Goal: Answer question/provide support: Share knowledge or assist other users

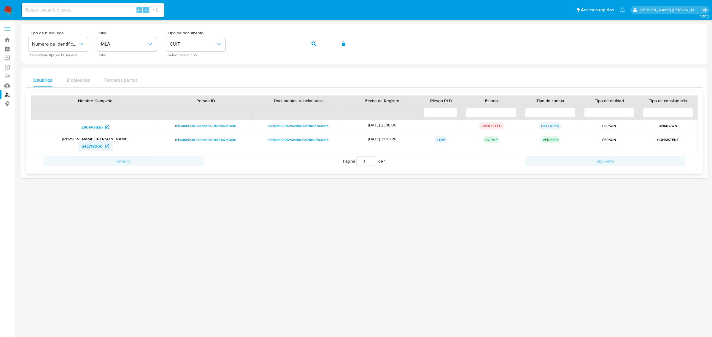
drag, startPoint x: 0, startPoint y: 0, endPoint x: 88, endPoint y: 150, distance: 173.7
click at [88, 150] on span "542718000" at bounding box center [92, 146] width 21 height 9
click at [308, 42] on button "button" at bounding box center [314, 44] width 20 height 14
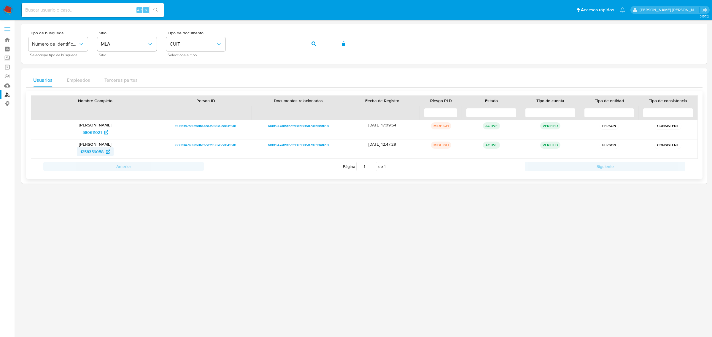
click at [94, 154] on span "1258359058" at bounding box center [91, 151] width 23 height 9
click at [314, 44] on icon "button" at bounding box center [313, 44] width 5 height 5
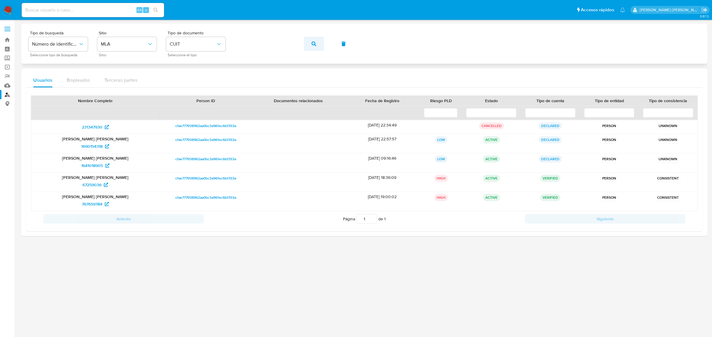
click at [310, 44] on button "button" at bounding box center [314, 44] width 20 height 14
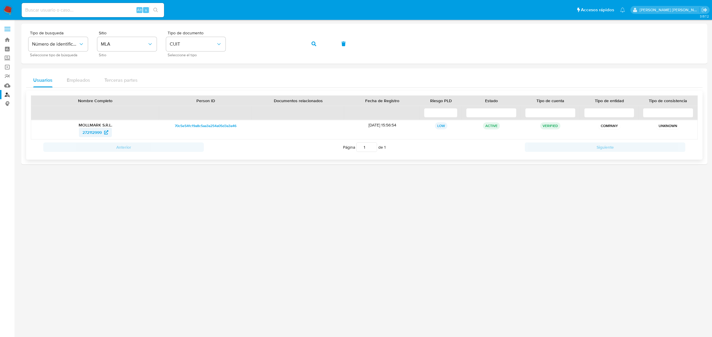
click at [87, 133] on span "272112999" at bounding box center [91, 132] width 19 height 9
click at [316, 45] on button "button" at bounding box center [314, 44] width 20 height 14
click at [86, 132] on span "1153953010" at bounding box center [92, 132] width 22 height 9
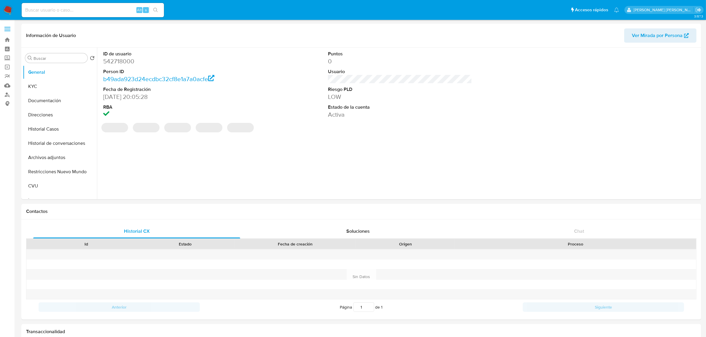
select select "10"
click at [44, 128] on button "Historial Casos" at bounding box center [57, 129] width 69 height 14
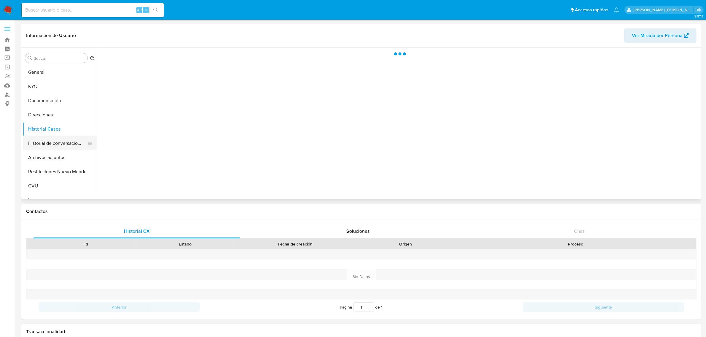
click at [51, 141] on button "Historial de conversaciones" at bounding box center [57, 143] width 69 height 14
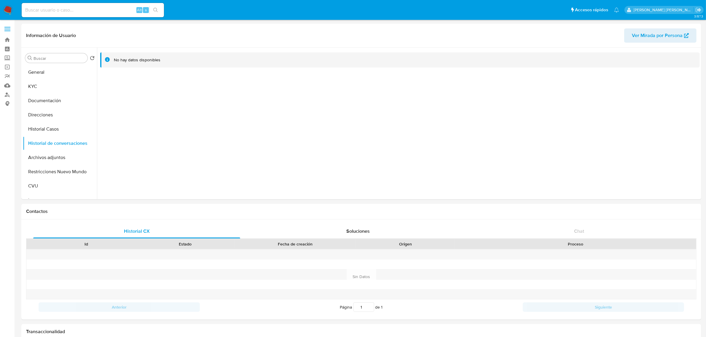
click at [109, 9] on input at bounding box center [93, 10] width 142 height 8
paste input "401126581"
type input "401126581"
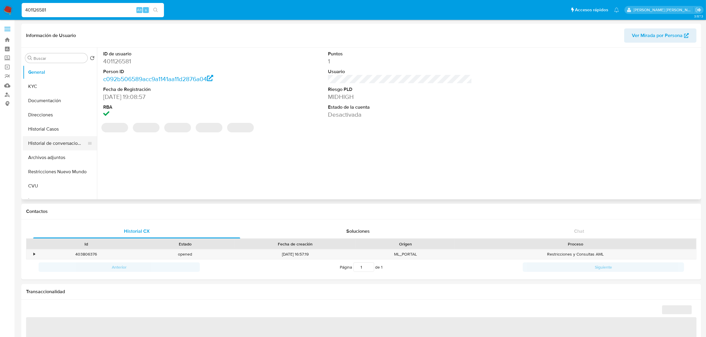
select select "10"
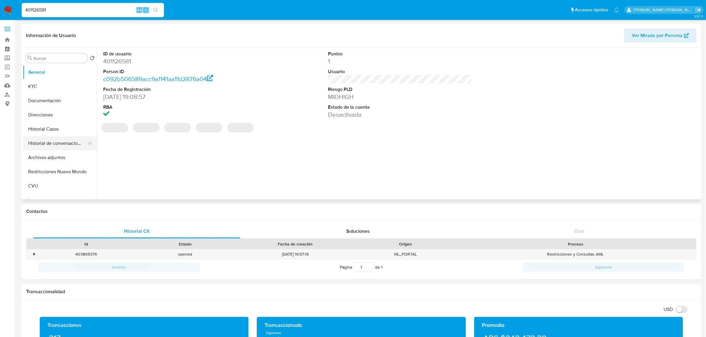
click at [47, 146] on button "Historial de conversaciones" at bounding box center [57, 143] width 69 height 14
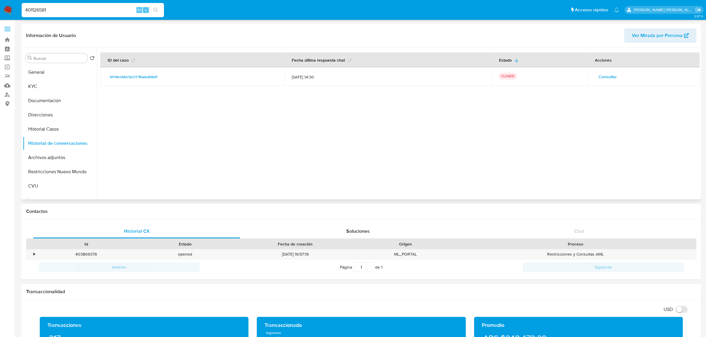
click at [617, 75] on button "Consultar" at bounding box center [608, 76] width 26 height 9
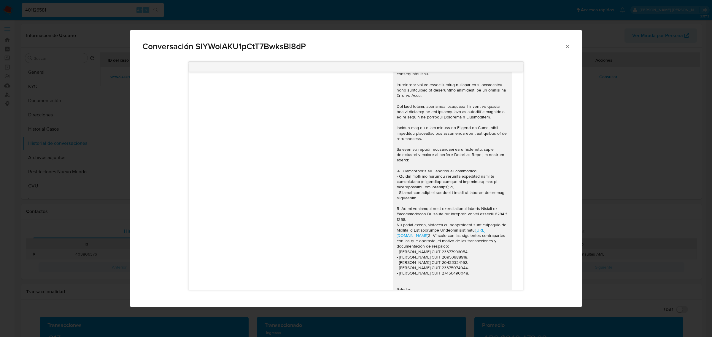
scroll to position [432, 0]
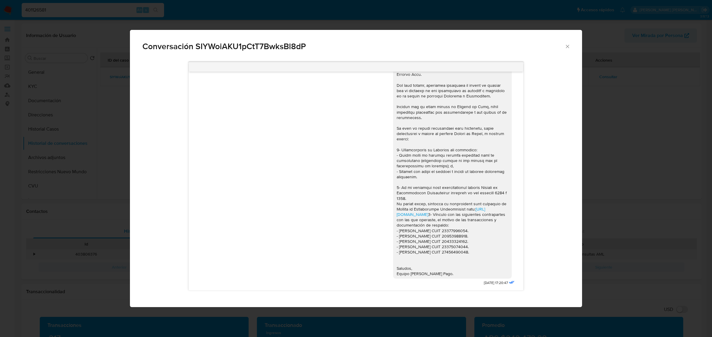
click at [566, 45] on icon "Cerrar" at bounding box center [567, 47] width 6 height 6
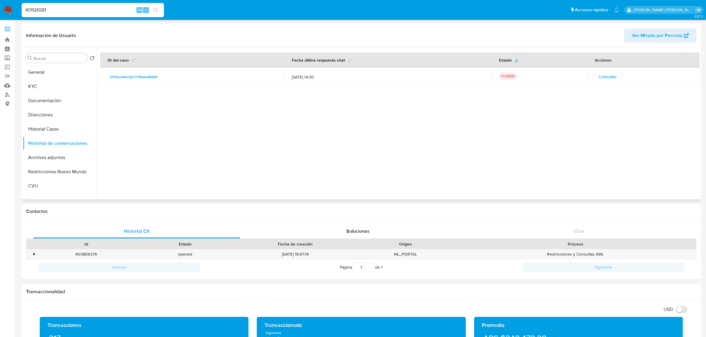
click at [599, 75] on span "Consultar" at bounding box center [608, 77] width 18 height 8
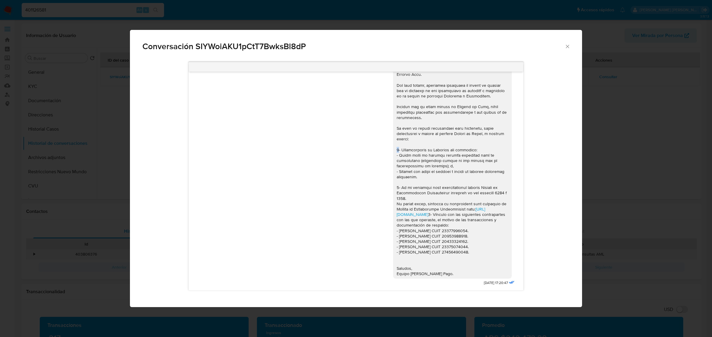
click at [396, 140] on div "https://www.mercadopago.com.ar/ayuda/30181 3- Vínculo con las siguientes contra…" at bounding box center [451, 153] width 111 height 248
drag, startPoint x: 426, startPoint y: 176, endPoint x: 477, endPoint y: 178, distance: 51.0
click at [477, 178] on div "https://www.mercadopago.com.ar/ayuda/30181 3- Vínculo con las siguientes contra…" at bounding box center [451, 153] width 111 height 248
copy div "como monotributista aportar"
click at [416, 180] on div "https://www.mercadopago.com.ar/ayuda/30181 3- Vínculo con las siguientes contra…" at bounding box center [451, 153] width 111 height 248
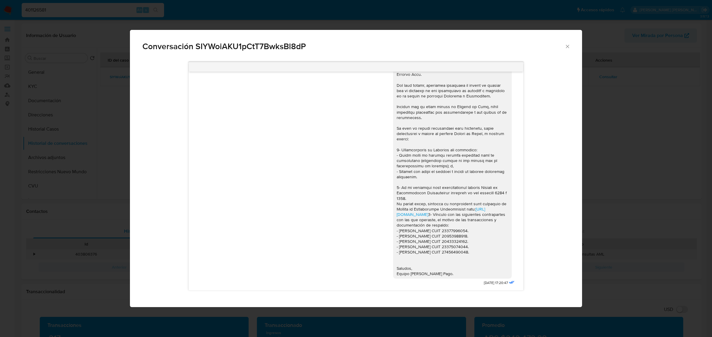
click at [402, 179] on div "https://www.mercadopago.com.ar/ayuda/30181 3- Vínculo con las siguientes contra…" at bounding box center [451, 153] width 111 height 248
drag, startPoint x: 402, startPoint y: 179, endPoint x: 477, endPoint y: 179, distance: 75.3
click at [477, 179] on div "https://www.mercadopago.com.ar/ayuda/30181 3- Vínculo con las siguientes contra…" at bounding box center [451, 153] width 111 height 248
copy div "su condición como monotributista aportar"
drag, startPoint x: 395, startPoint y: 139, endPoint x: 414, endPoint y: 165, distance: 32.9
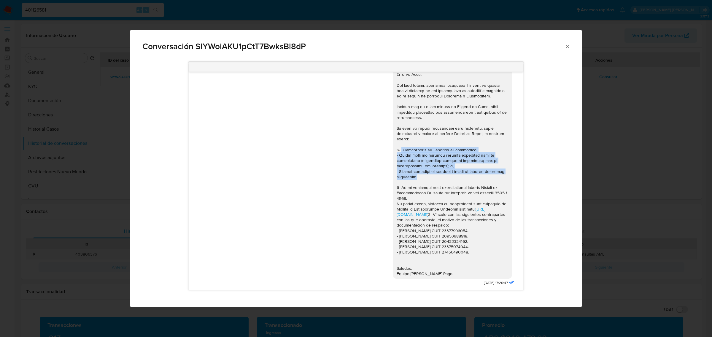
click at [414, 165] on div "https://www.mercadopago.com.ar/ayuda/30181 3- Vínculo con las siguientes contra…" at bounding box center [451, 153] width 111 height 248
copy div "Certificación de Ingresos que contemple: - Monto total de capital inicial desti…"
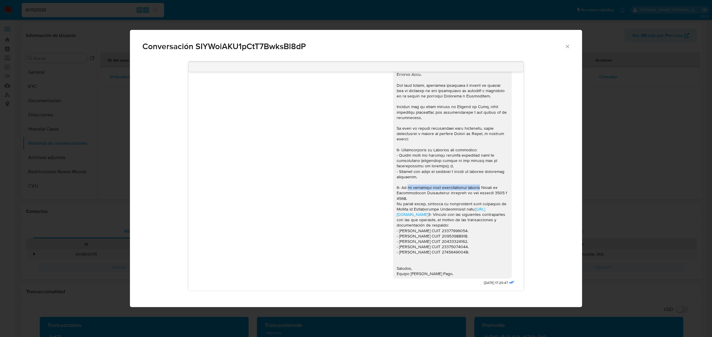
drag, startPoint x: 402, startPoint y: 179, endPoint x: 478, endPoint y: 177, distance: 75.3
click at [478, 177] on div "https://www.mercadopago.com.ar/ayuda/30181 3- Vínculo con las siguientes contra…" at bounding box center [451, 153] width 111 height 248
copy div "su condición como monotributista aportar"
drag, startPoint x: 396, startPoint y: 215, endPoint x: 409, endPoint y: 226, distance: 17.1
click at [409, 226] on div "https://www.mercadopago.com.ar/ayuda/30181 3- Vínculo con las siguientes contra…" at bounding box center [451, 153] width 111 height 248
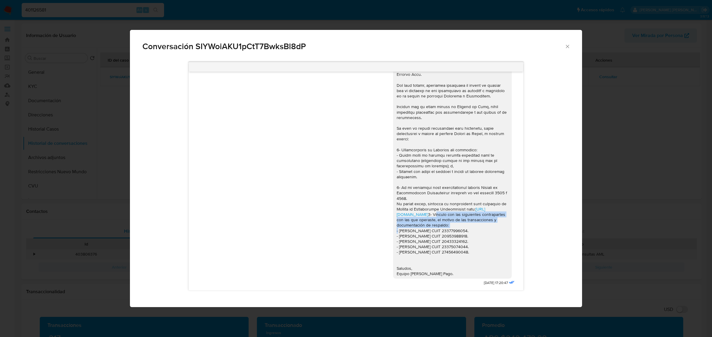
copy div "Vínculo con las siguientes contrapartes con las que operaste, el motivo de las …"
drag, startPoint x: 469, startPoint y: 251, endPoint x: 381, endPoint y: 233, distance: 89.9
click at [381, 233] on div "https://www.mercadopago.com.ar/ayuda/30181 3- Vínculo con las siguientes contra…" at bounding box center [356, 154] width 320 height 265
copy div "- Lorena Marilyn Moray CUIT 23377996054. - Jorge Antonio Ortega Aguado CUIT 209…"
click at [569, 50] on div "Conversación SIYWoiAKU1pCtT7BwksBl8dP" at bounding box center [356, 44] width 452 height 28
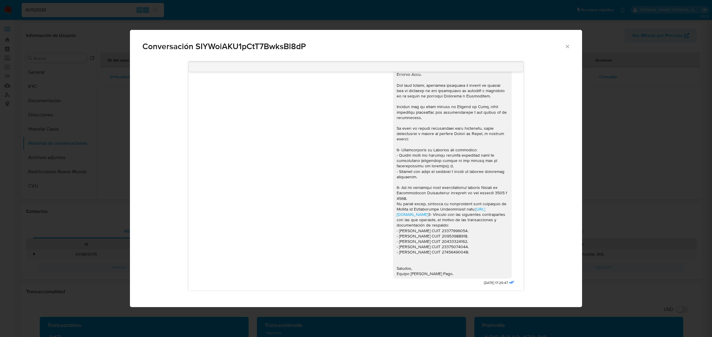
click at [565, 47] on icon "Cerrar" at bounding box center [567, 47] width 6 height 6
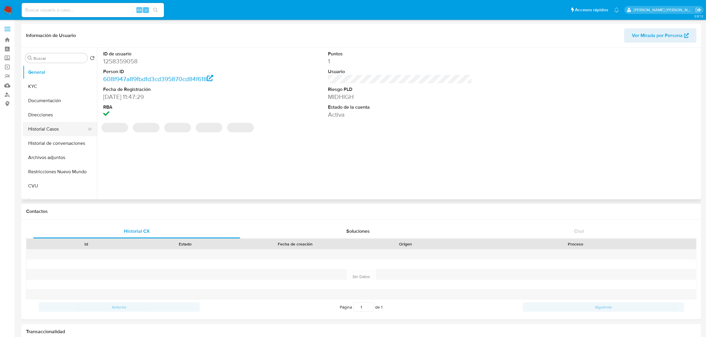
click at [59, 127] on button "Historial Casos" at bounding box center [57, 129] width 69 height 14
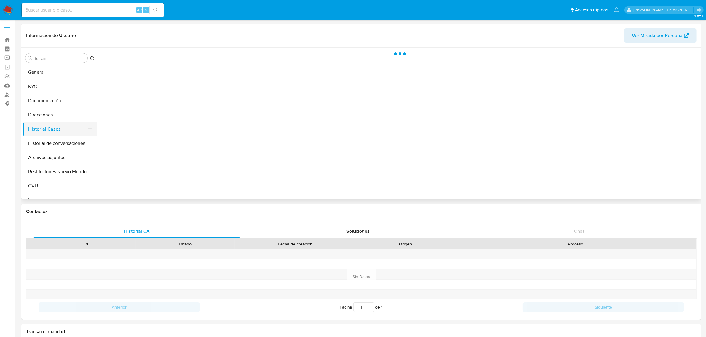
select select "10"
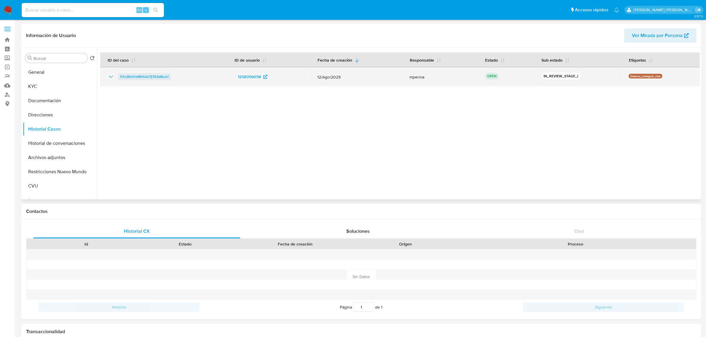
click at [156, 77] on span "E1n26UUx9IHUdJ7j7A3d6LsU" at bounding box center [144, 76] width 48 height 7
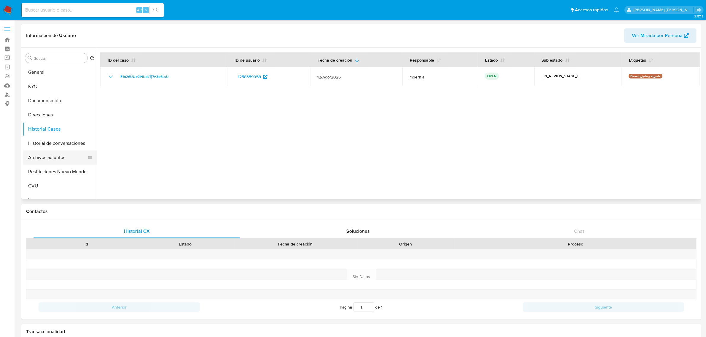
click at [42, 162] on button "Archivos adjuntos" at bounding box center [57, 158] width 69 height 14
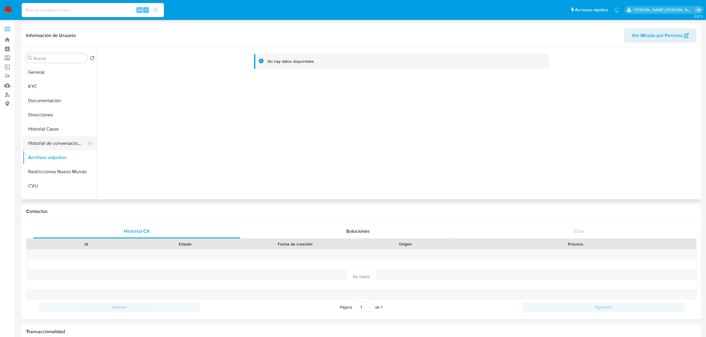
click at [48, 143] on button "Historial de conversaciones" at bounding box center [57, 143] width 69 height 14
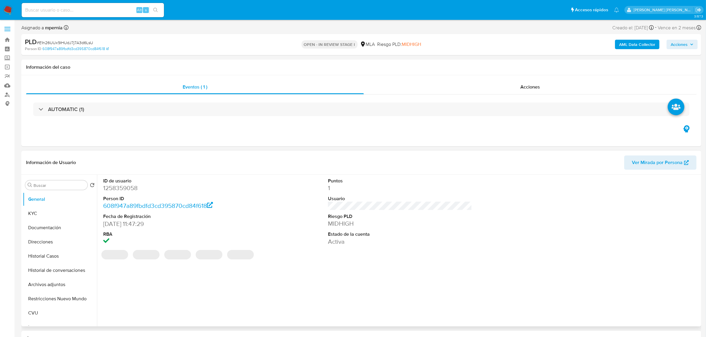
select select "10"
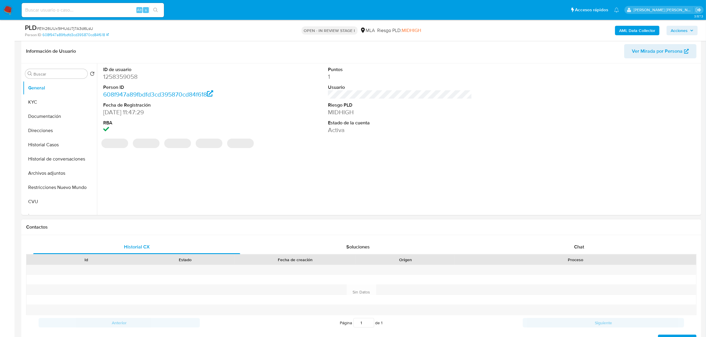
scroll to position [111, 0]
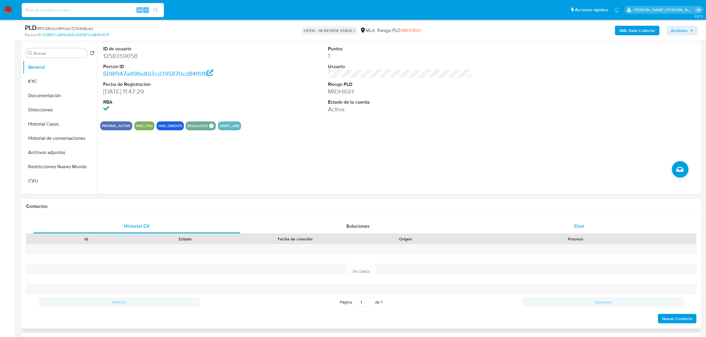
click at [581, 229] on span "Chat" at bounding box center [579, 226] width 10 height 7
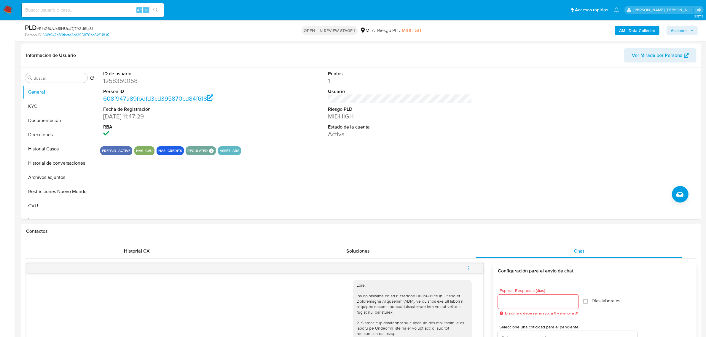
scroll to position [37, 0]
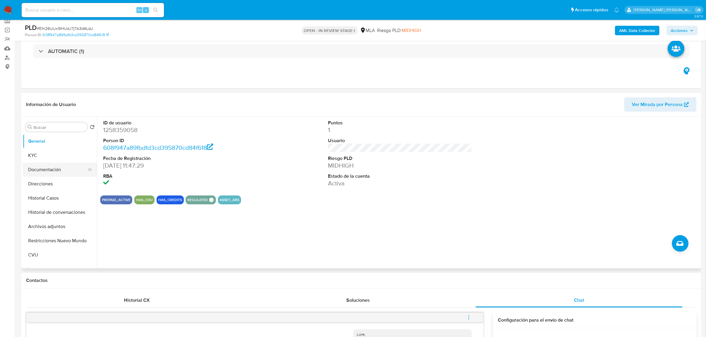
click at [44, 172] on button "Documentación" at bounding box center [57, 170] width 69 height 14
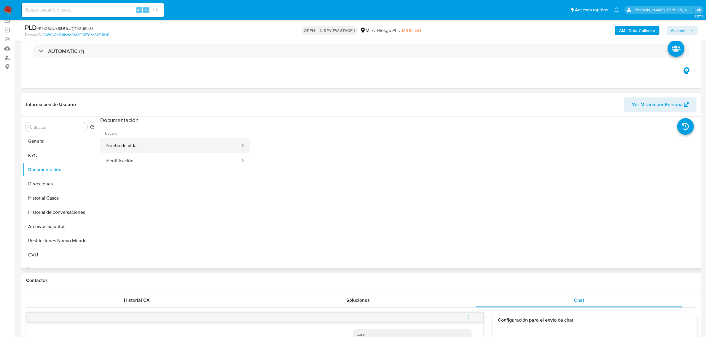
click at [177, 140] on button "Prueba de vida" at bounding box center [170, 145] width 141 height 15
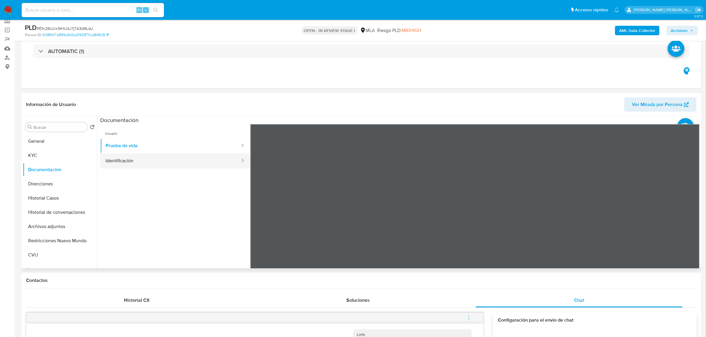
click at [146, 158] on button "Identificación" at bounding box center [170, 161] width 141 height 15
click at [52, 151] on button "KYC" at bounding box center [57, 156] width 69 height 14
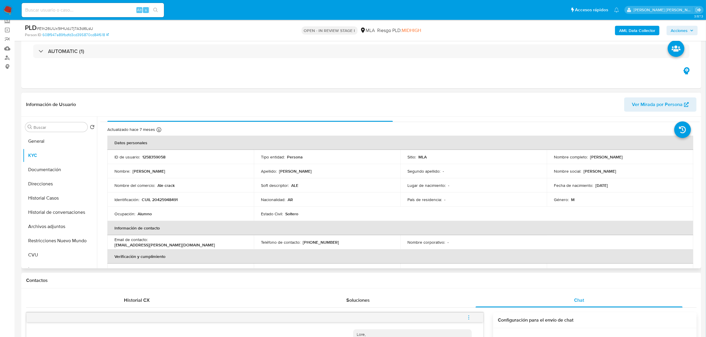
scroll to position [0, 0]
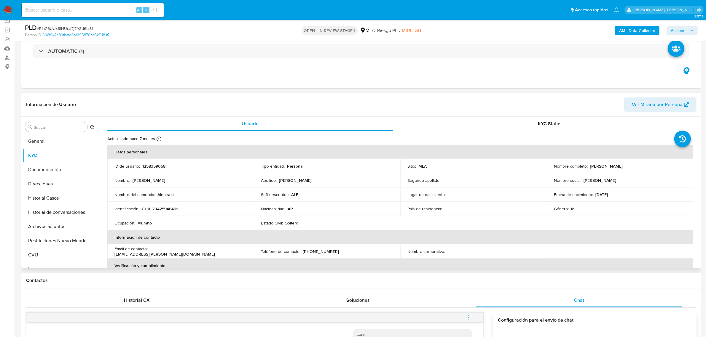
drag, startPoint x: 589, startPoint y: 166, endPoint x: 628, endPoint y: 165, distance: 38.6
click at [628, 165] on div "Nombre completo : Tomás Miguel Rosa" at bounding box center [620, 166] width 132 height 5
click at [39, 185] on button "Direcciones" at bounding box center [57, 184] width 69 height 14
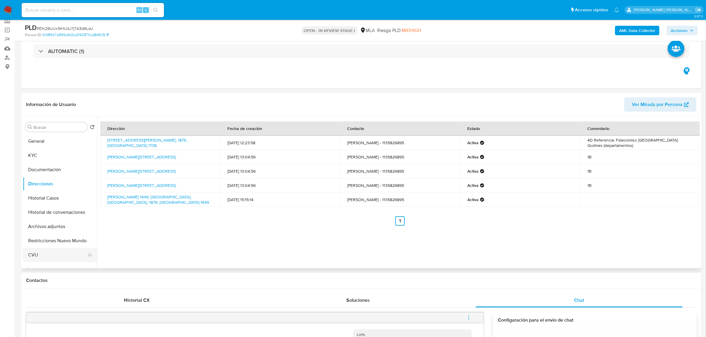
click at [53, 254] on button "CVU" at bounding box center [57, 255] width 69 height 14
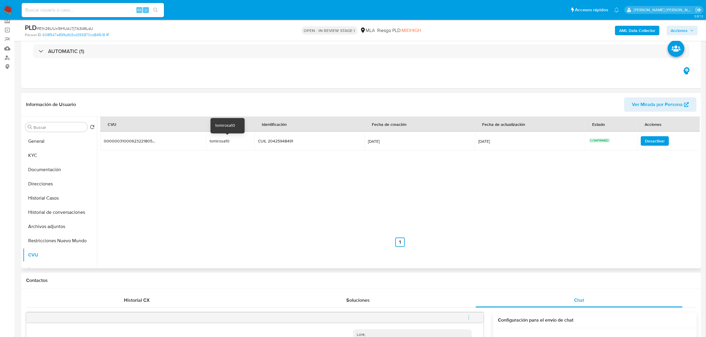
click at [221, 141] on div "tomirosa10" at bounding box center [229, 140] width 38 height 5
click at [221, 140] on div "tomirosa10" at bounding box center [229, 140] width 38 height 5
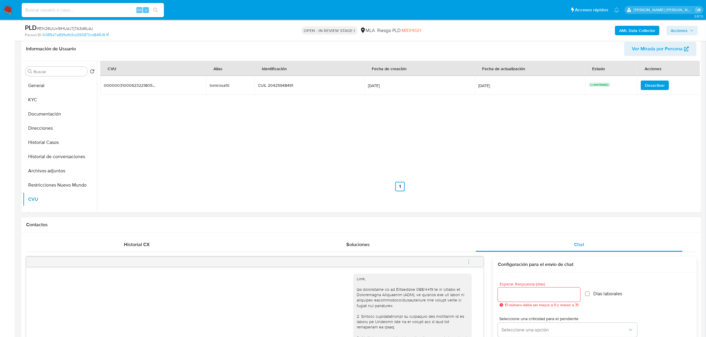
scroll to position [185, 0]
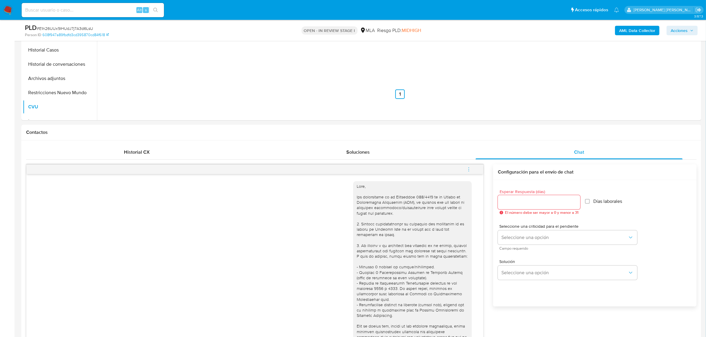
click at [469, 169] on icon "menu-action" at bounding box center [468, 169] width 5 height 5
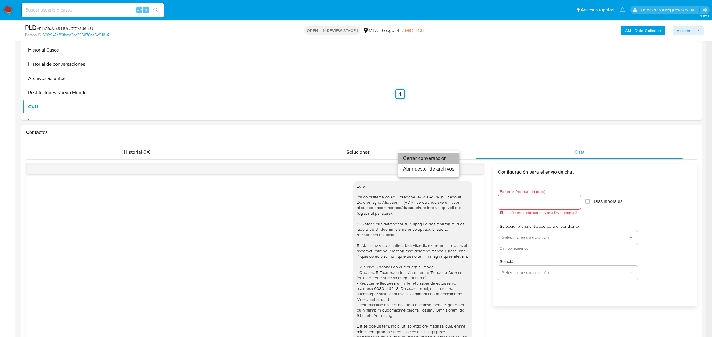
click at [438, 161] on li "Cerrar conversación" at bounding box center [428, 158] width 61 height 11
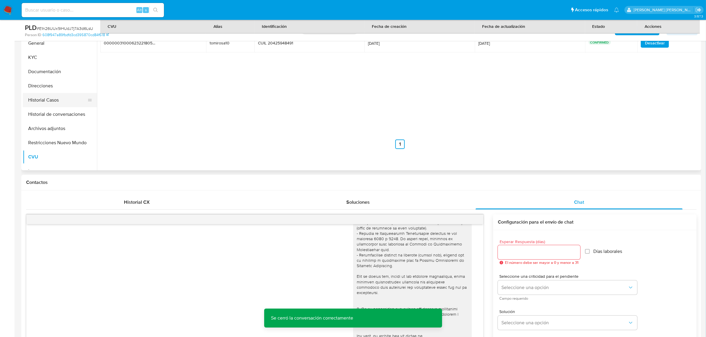
scroll to position [74, 0]
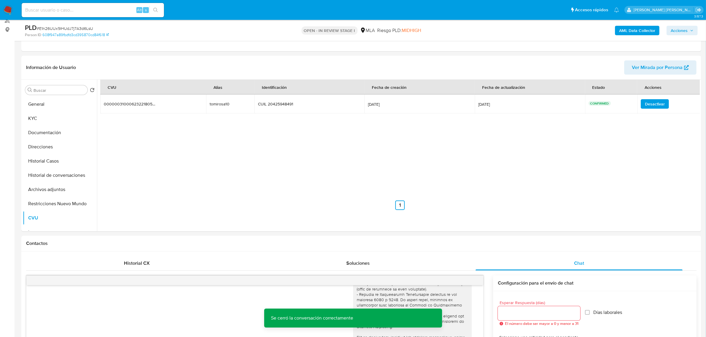
click at [629, 32] on b "AML Data Collector" at bounding box center [637, 30] width 36 height 9
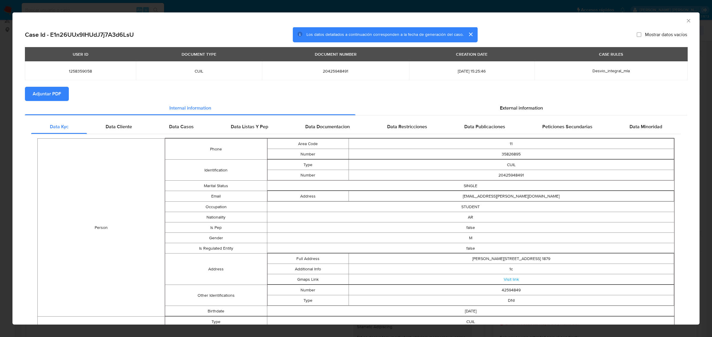
click at [31, 94] on button "Adjuntar PDF" at bounding box center [47, 94] width 44 height 14
click at [685, 19] on icon "Cerrar ventana" at bounding box center [688, 21] width 6 height 6
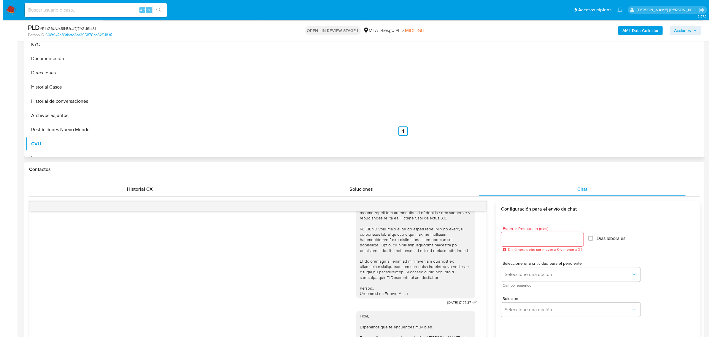
scroll to position [111, 0]
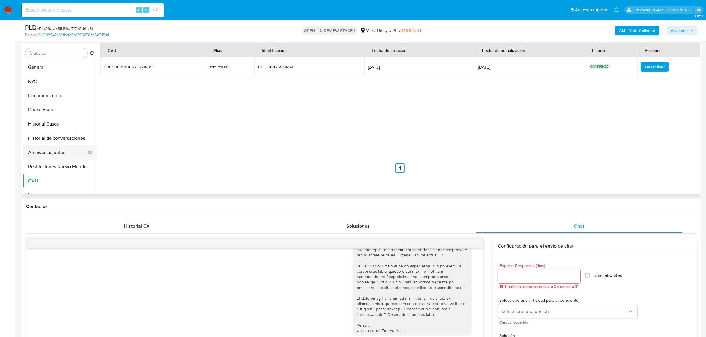
click at [41, 149] on button "Archivos adjuntos" at bounding box center [57, 153] width 69 height 14
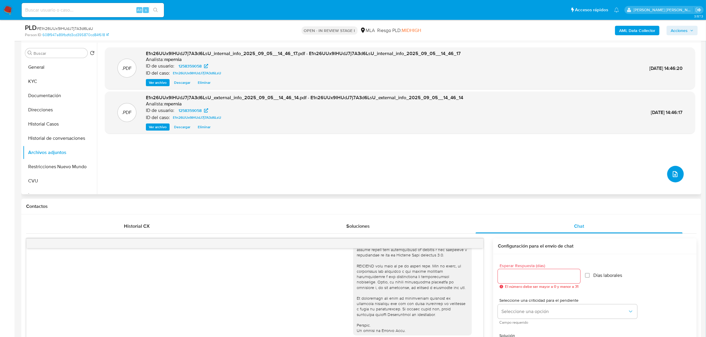
click at [679, 180] on button "upload-file" at bounding box center [675, 174] width 17 height 17
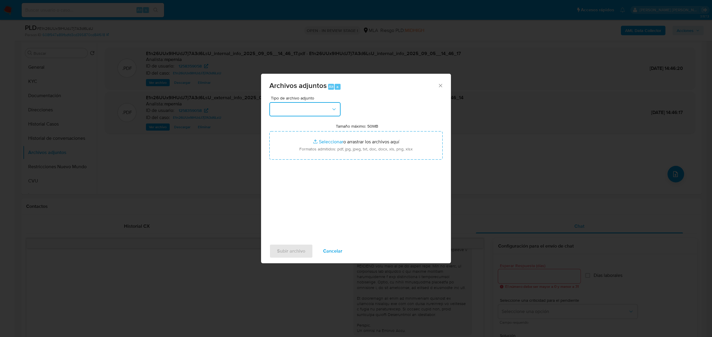
click at [327, 112] on button "button" at bounding box center [304, 109] width 71 height 14
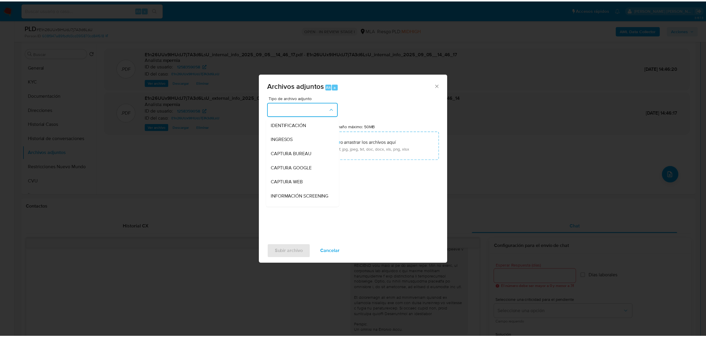
scroll to position [74, 0]
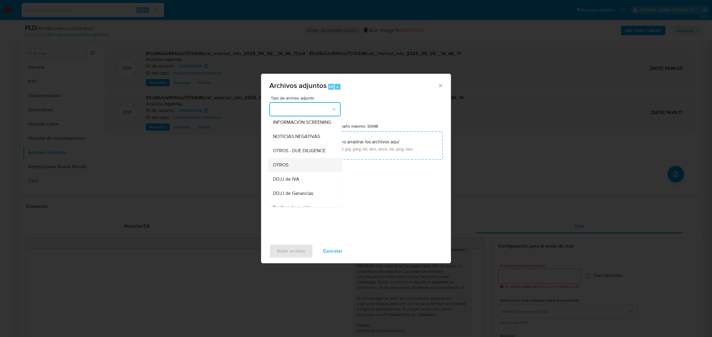
click at [284, 168] on span "OTROS" at bounding box center [280, 165] width 15 height 6
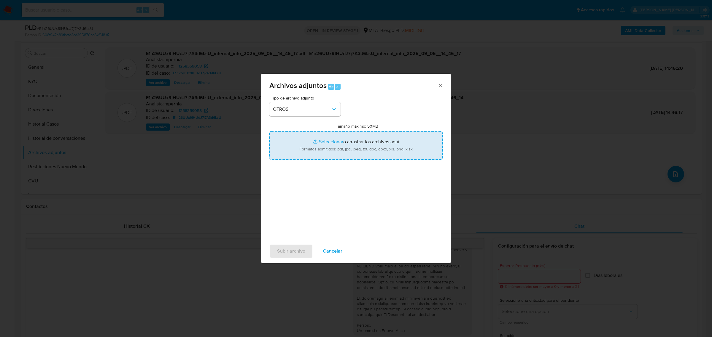
type input "C:\fakepath\Movimientos-Aladdin-1258359058.xlsx"
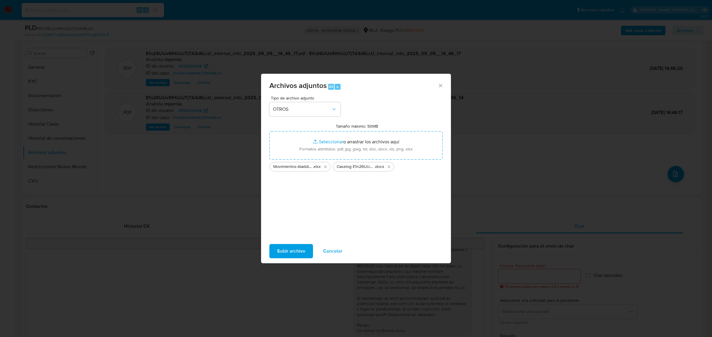
click at [297, 254] on span "Subir archivo" at bounding box center [291, 251] width 28 height 13
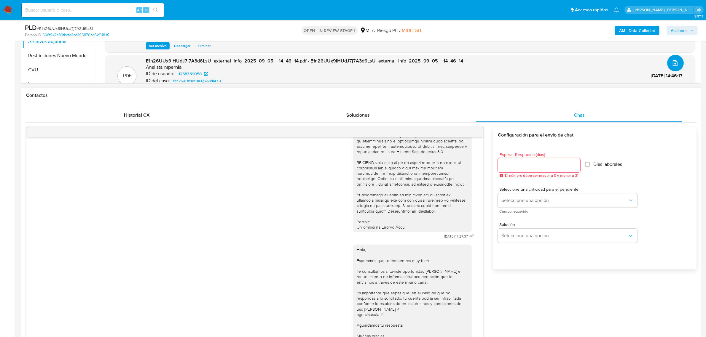
scroll to position [211, 0]
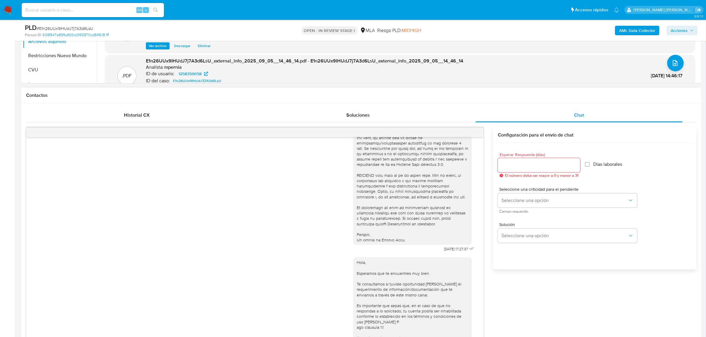
drag, startPoint x: 69, startPoint y: 58, endPoint x: 137, endPoint y: 95, distance: 77.8
click at [69, 58] on button "Restricciones Nuevo Mundo" at bounding box center [60, 56] width 74 height 14
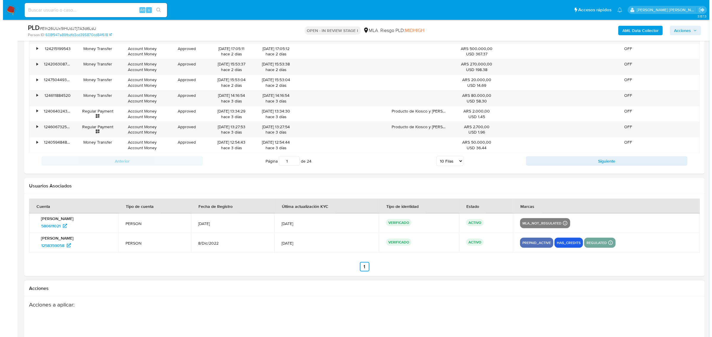
scroll to position [1064, 0]
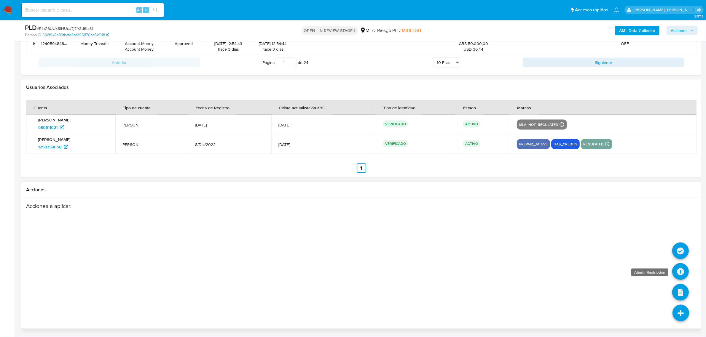
click at [682, 274] on icon at bounding box center [680, 272] width 17 height 17
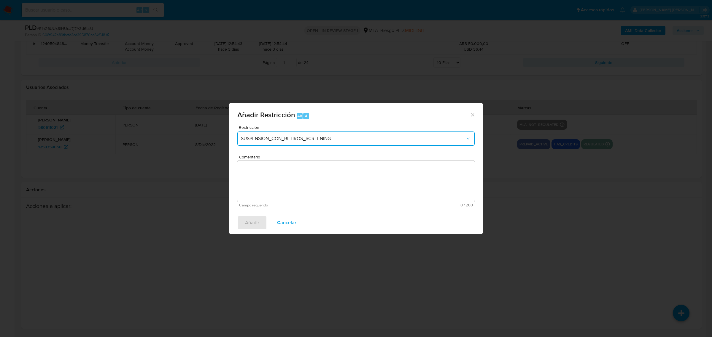
click at [294, 138] on span "SUSPENSION_CON_RETIROS_SCREENING" at bounding box center [353, 139] width 224 height 6
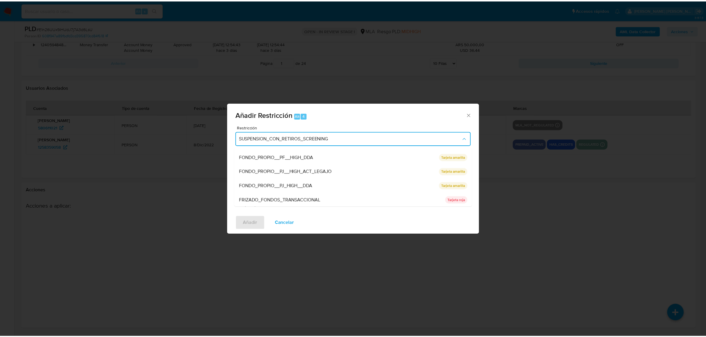
scroll to position [125, 0]
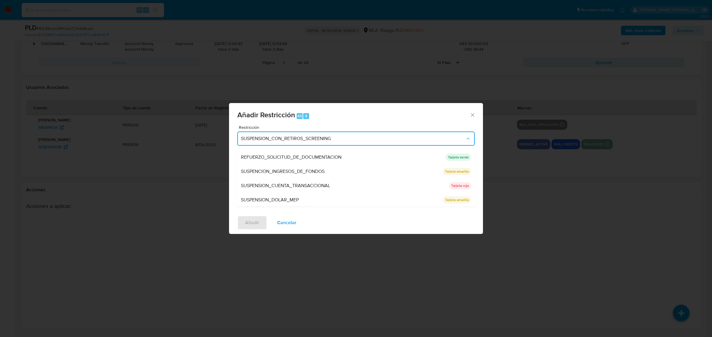
click at [297, 183] on span "SUSPENSION_CUENTA_TRANSACCIONAL" at bounding box center [285, 186] width 89 height 6
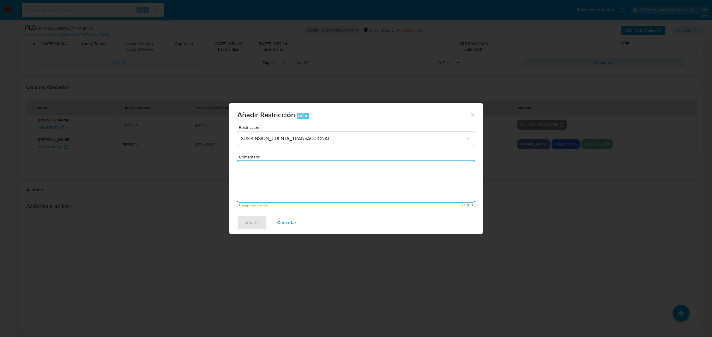
click at [294, 194] on textarea "Comentario" at bounding box center [355, 182] width 237 height 42
type textarea "AML"
click at [257, 222] on span "Añadir" at bounding box center [252, 222] width 14 height 13
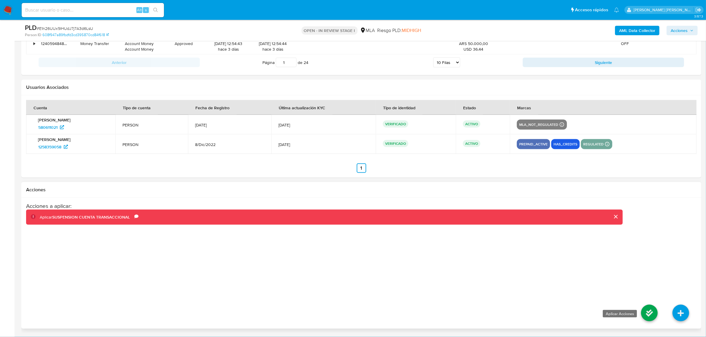
click at [648, 317] on icon at bounding box center [649, 313] width 17 height 17
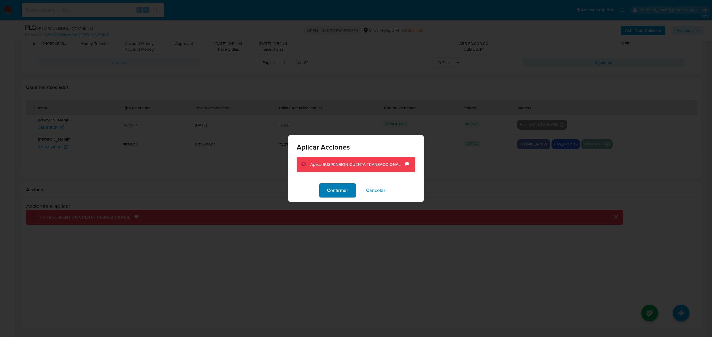
click at [334, 188] on span "Confirmar" at bounding box center [337, 190] width 21 height 13
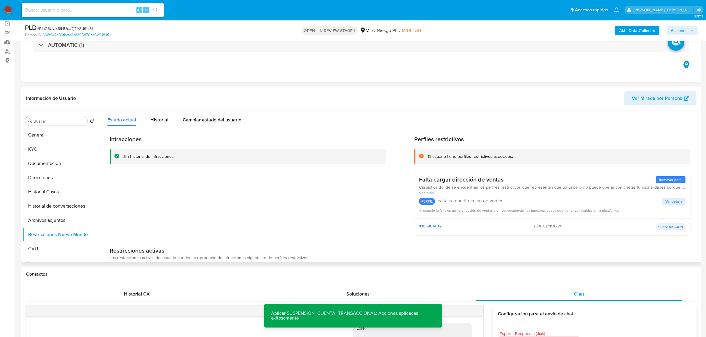
scroll to position [26, 0]
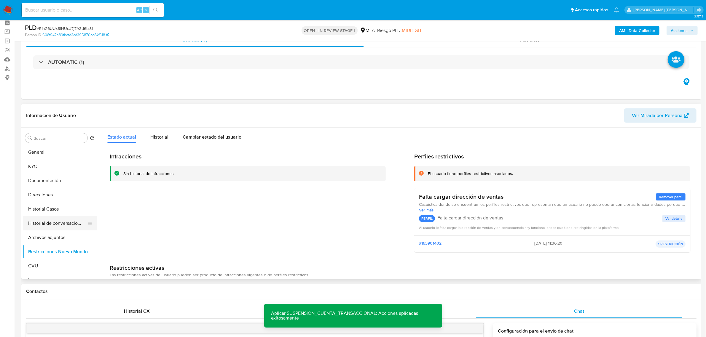
click at [51, 227] on button "Historial de conversaciones" at bounding box center [57, 223] width 69 height 14
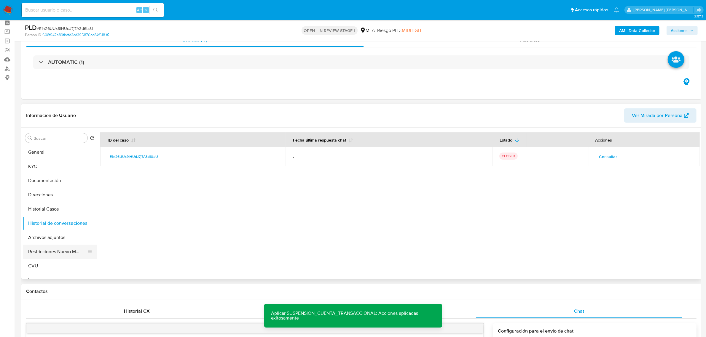
click at [61, 249] on button "Restricciones Nuevo Mundo" at bounding box center [57, 252] width 69 height 14
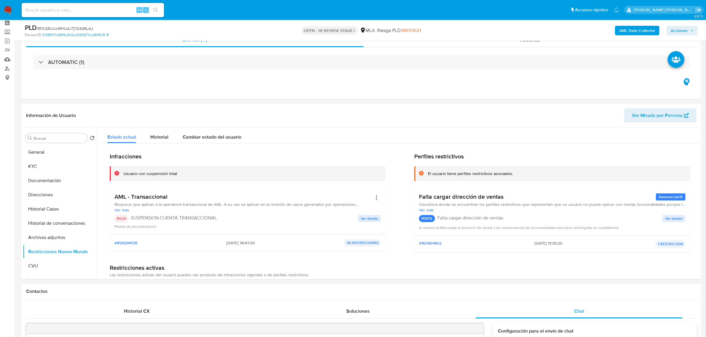
click at [684, 32] on span "Acciones" at bounding box center [679, 30] width 17 height 9
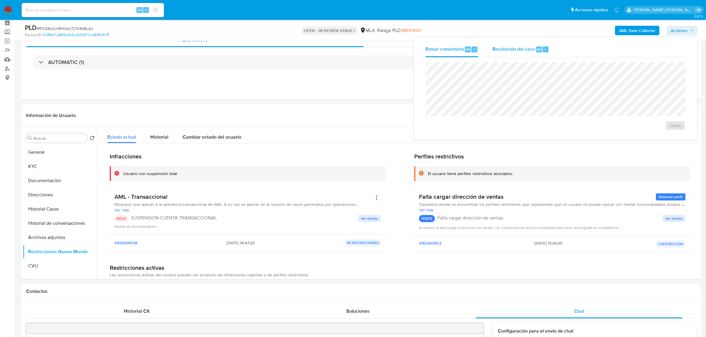
click at [527, 49] on span "Resolución del caso" at bounding box center [514, 49] width 42 height 7
click at [657, 133] on span "ROI Proposal" at bounding box center [661, 129] width 31 height 8
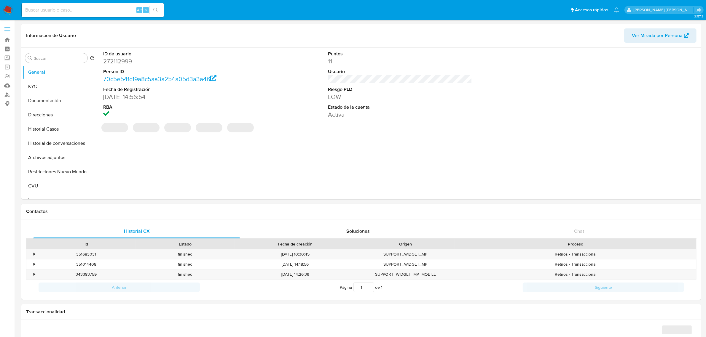
select select "10"
click at [47, 125] on button "Historial Casos" at bounding box center [57, 129] width 69 height 14
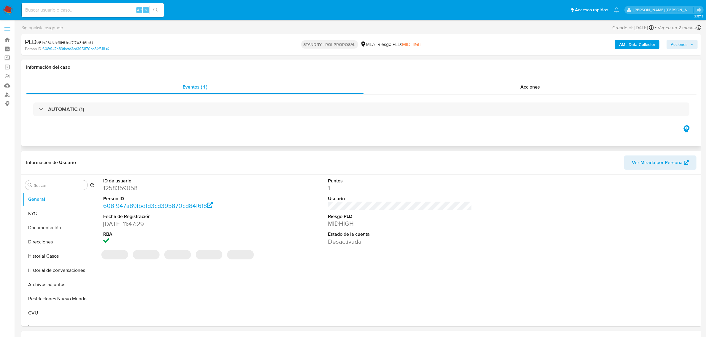
select select "10"
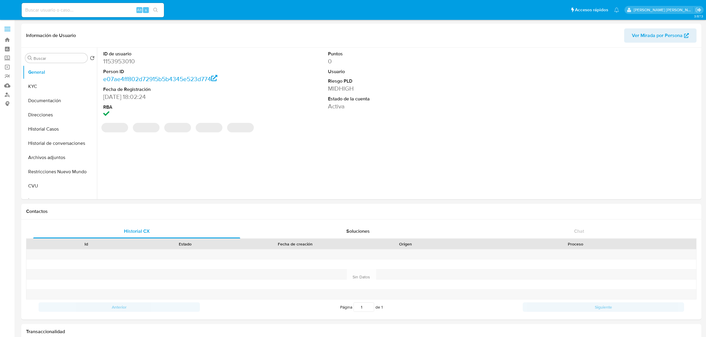
select select "10"
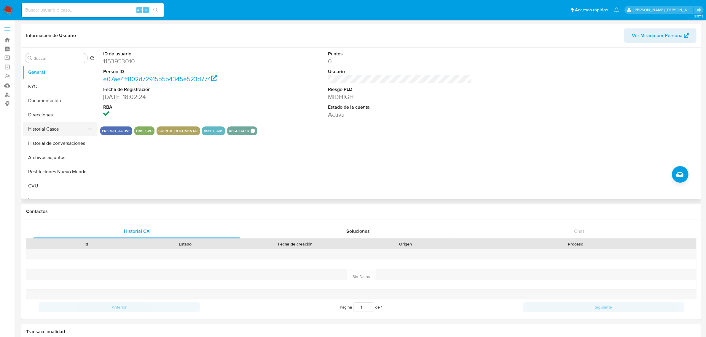
click at [52, 135] on button "Historial Casos" at bounding box center [57, 129] width 69 height 14
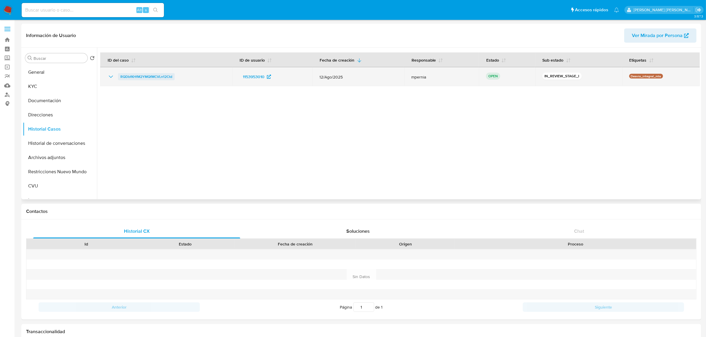
click at [146, 74] on span "RQDbfKHfM2YMQfMCVLn12Ctd" at bounding box center [146, 76] width 52 height 7
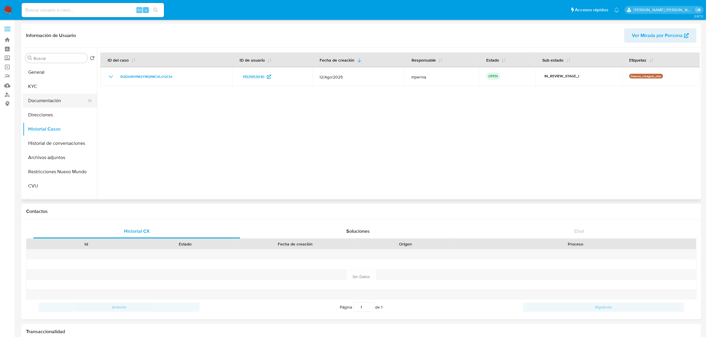
click at [44, 106] on button "Documentación" at bounding box center [57, 101] width 69 height 14
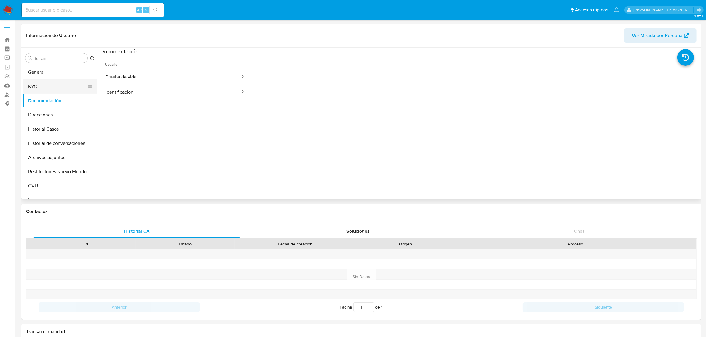
click at [40, 85] on button "KYC" at bounding box center [57, 86] width 69 height 14
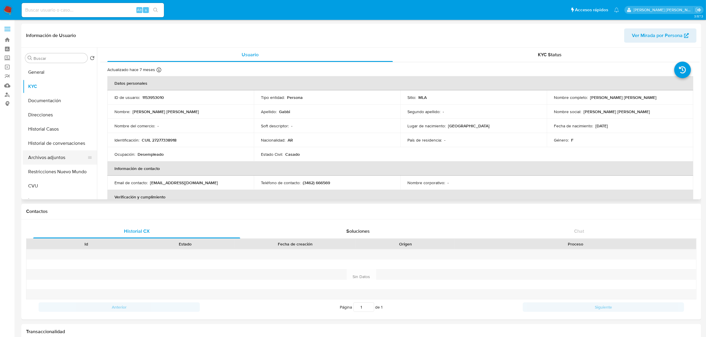
click at [45, 160] on button "Archivos adjuntos" at bounding box center [57, 158] width 69 height 14
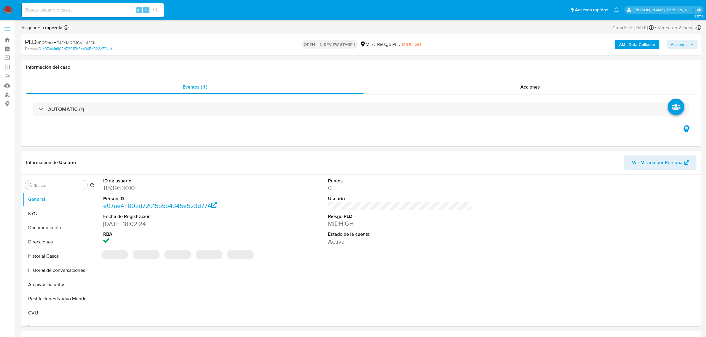
select select "10"
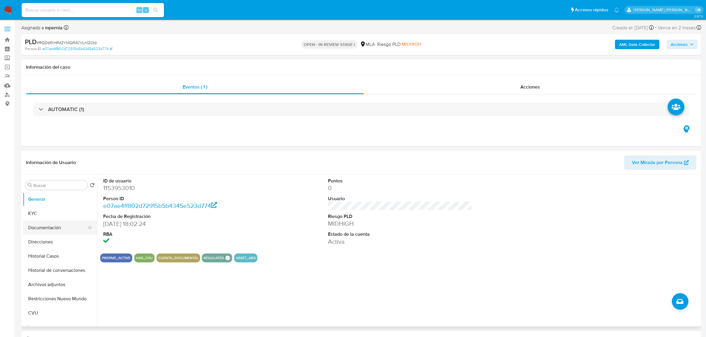
click at [34, 233] on button "Documentación" at bounding box center [57, 228] width 69 height 14
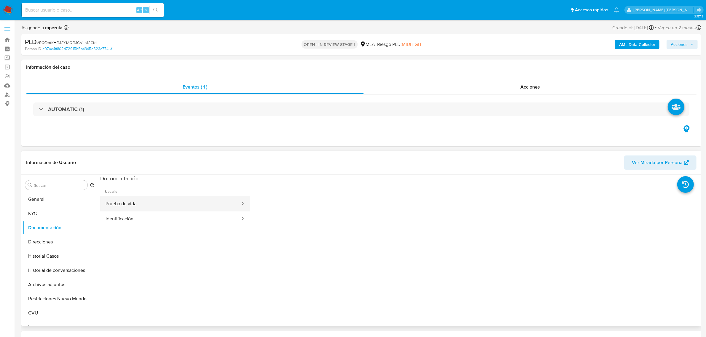
click at [187, 202] on button "Prueba de vida" at bounding box center [170, 204] width 141 height 15
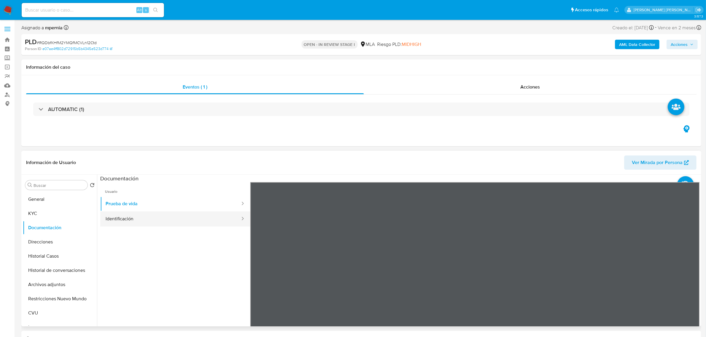
click at [182, 219] on button "Identificación" at bounding box center [170, 219] width 141 height 15
click at [38, 211] on button "KYC" at bounding box center [57, 214] width 69 height 14
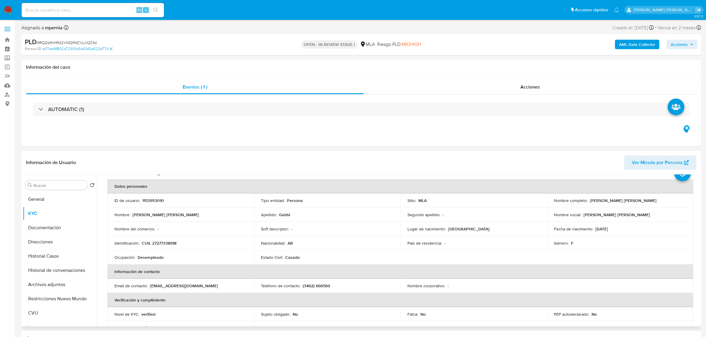
scroll to position [4, 0]
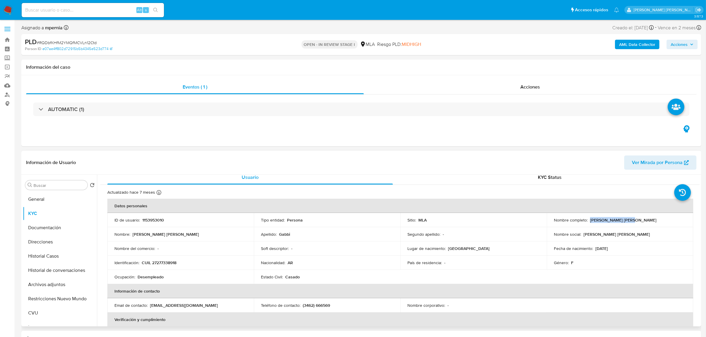
drag, startPoint x: 588, startPoint y: 219, endPoint x: 618, endPoint y: 217, distance: 30.1
click at [630, 221] on div "Nombre completo : Jesica Amanda Gabbi" at bounding box center [620, 220] width 132 height 5
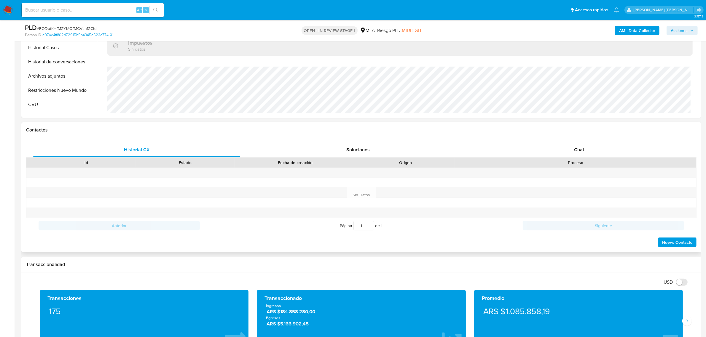
scroll to position [222, 0]
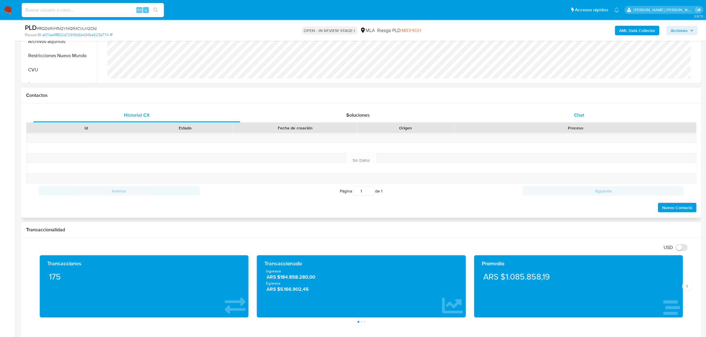
click at [577, 117] on span "Chat" at bounding box center [579, 115] width 10 height 7
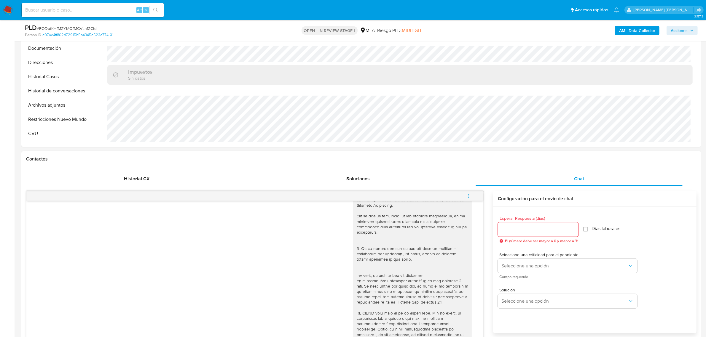
scroll to position [185, 0]
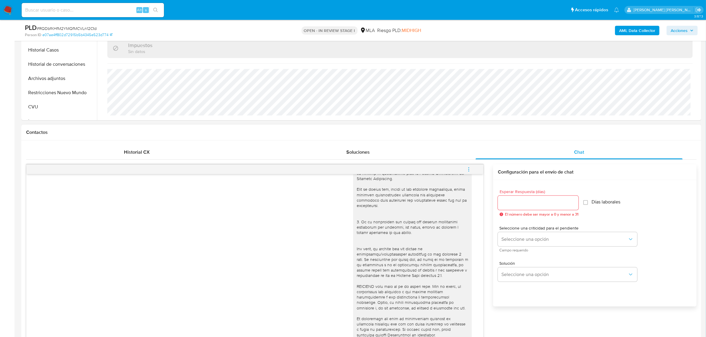
click at [469, 170] on icon "menu-action" at bounding box center [468, 169] width 5 height 5
click at [447, 157] on li "Cerrar conversación" at bounding box center [428, 158] width 61 height 11
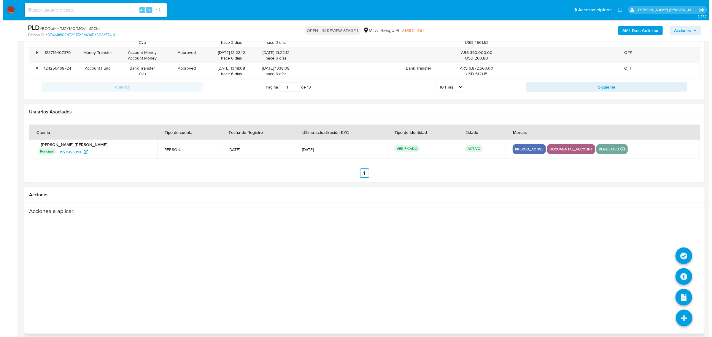
scroll to position [1044, 0]
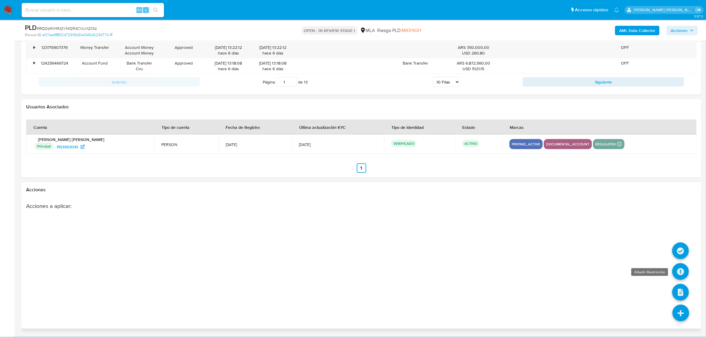
click at [675, 272] on icon at bounding box center [680, 272] width 17 height 17
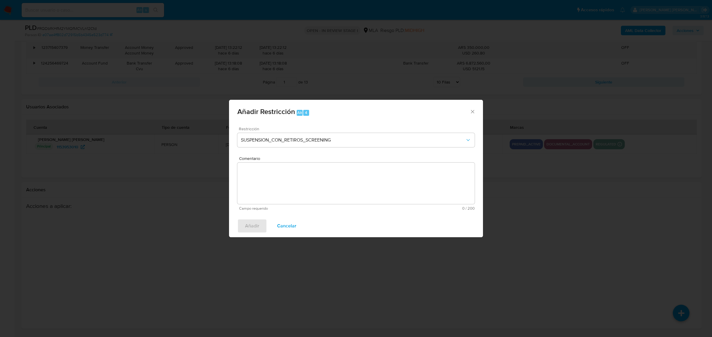
click at [304, 132] on div "Restricción SUSPENSION_CON_RETIROS_SCREENING" at bounding box center [355, 141] width 237 height 28
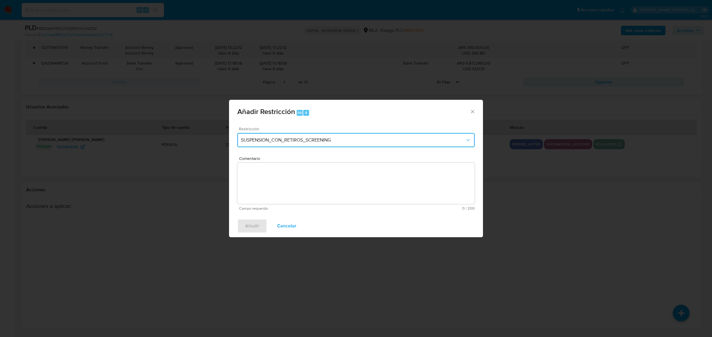
click at [304, 136] on button "SUSPENSION_CON_RETIROS_SCREENING" at bounding box center [355, 140] width 237 height 14
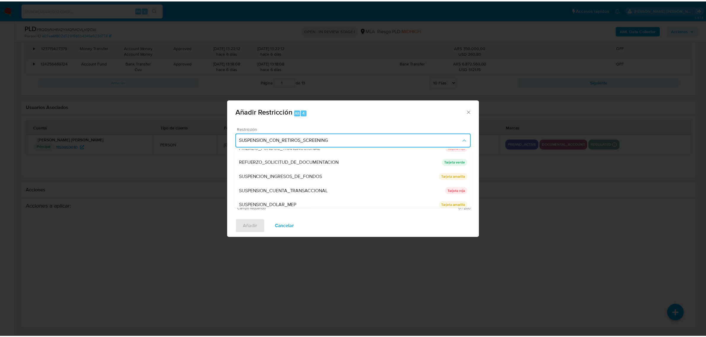
scroll to position [125, 0]
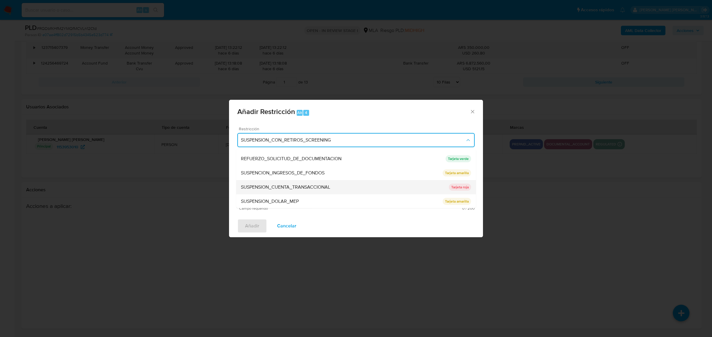
click at [293, 191] on div "SUSPENSION_CUENTA_TRANSACCIONAL" at bounding box center [345, 187] width 208 height 14
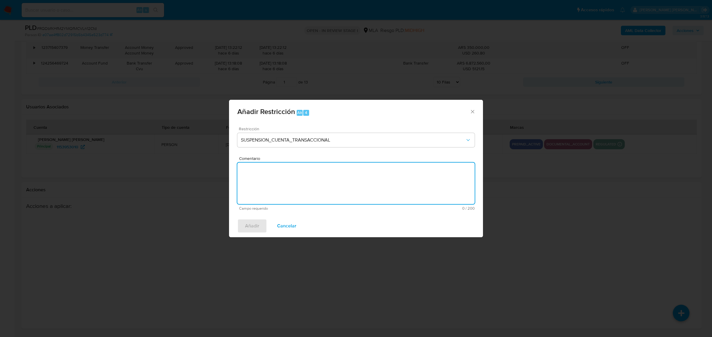
click at [289, 188] on textarea "Comentario" at bounding box center [355, 184] width 237 height 42
type textarea "AML"
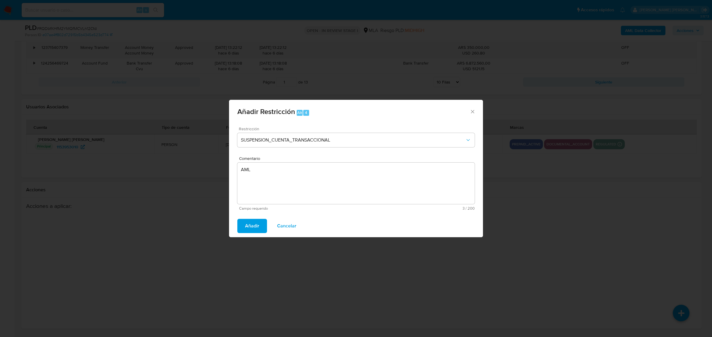
click at [250, 226] on span "Añadir" at bounding box center [252, 226] width 14 height 13
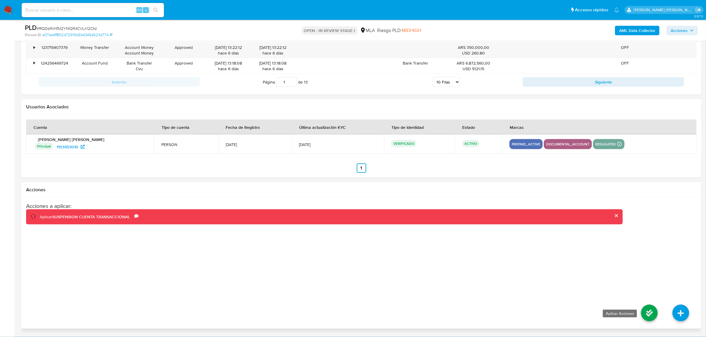
click at [644, 307] on icon at bounding box center [649, 313] width 17 height 17
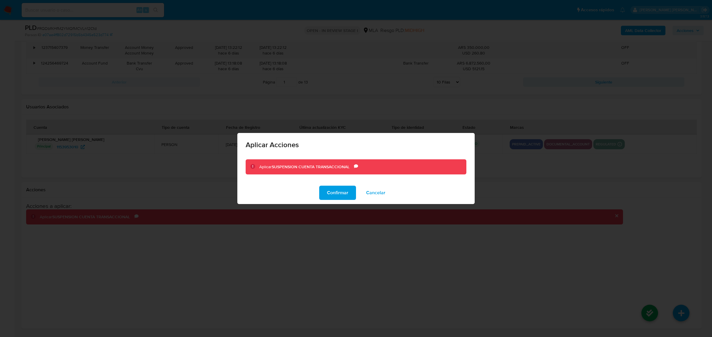
drag, startPoint x: 342, startPoint y: 194, endPoint x: 353, endPoint y: 196, distance: 10.9
click at [342, 194] on span "Confirmar" at bounding box center [337, 193] width 21 height 13
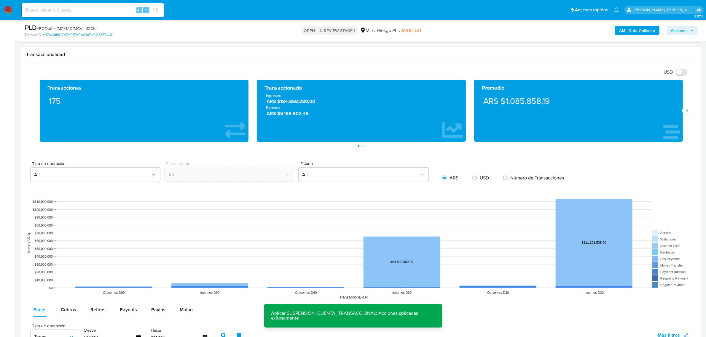
scroll to position [525, 0]
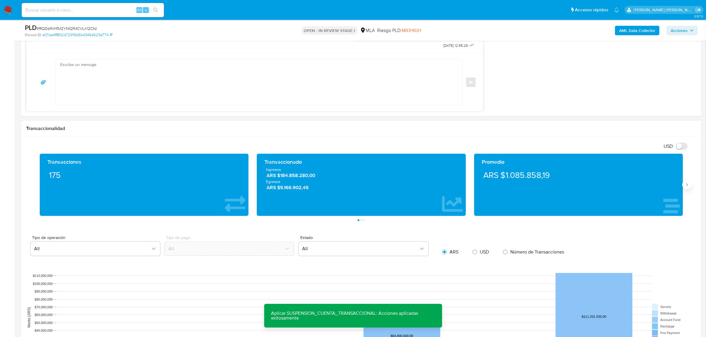
click at [688, 186] on icon "Siguiente" at bounding box center [687, 185] width 5 height 5
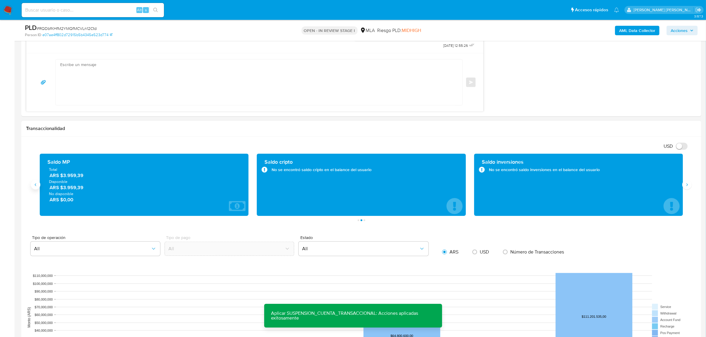
click at [35, 185] on icon "Anterior" at bounding box center [35, 185] width 5 height 5
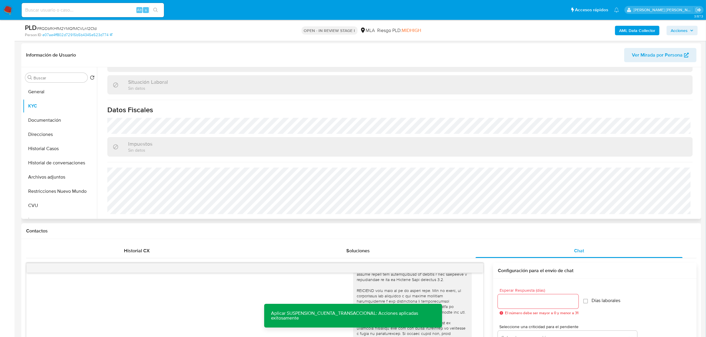
scroll to position [81, 0]
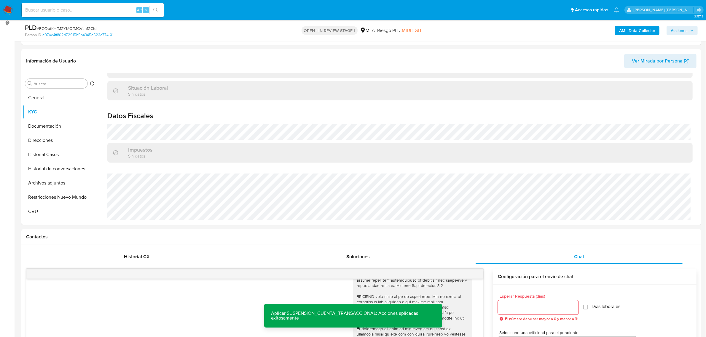
click at [633, 33] on b "AML Data Collector" at bounding box center [637, 30] width 36 height 9
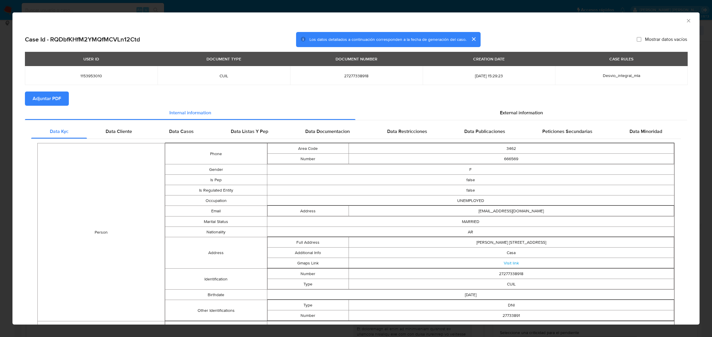
click at [54, 97] on span "Adjuntar PDF" at bounding box center [47, 98] width 28 height 13
drag, startPoint x: 684, startPoint y: 21, endPoint x: 637, endPoint y: 51, distance: 56.1
click at [685, 21] on icon "Cerrar ventana" at bounding box center [688, 21] width 6 height 6
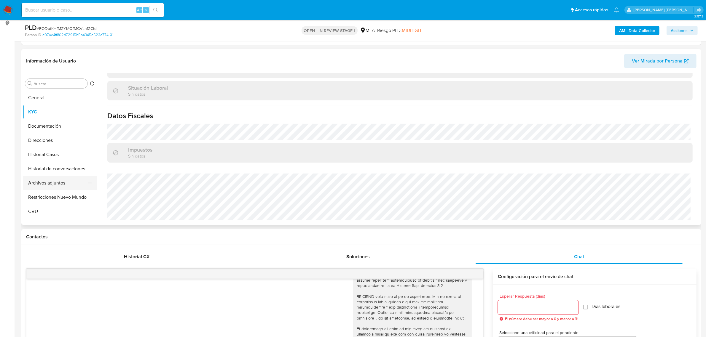
click at [39, 183] on button "Archivos adjuntos" at bounding box center [57, 183] width 69 height 14
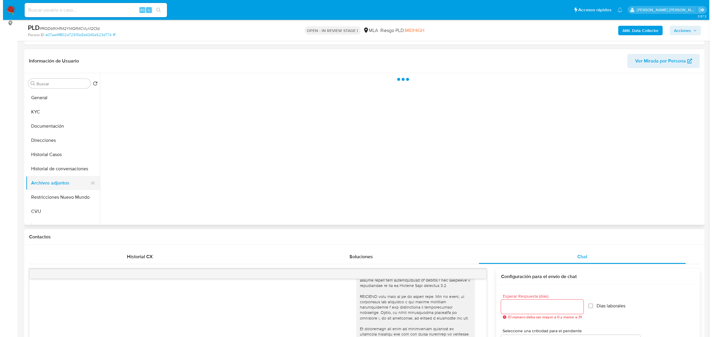
scroll to position [0, 0]
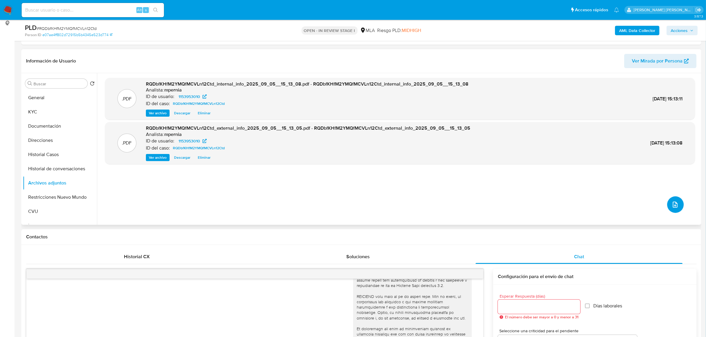
click at [673, 208] on icon "upload-file" at bounding box center [675, 205] width 5 height 6
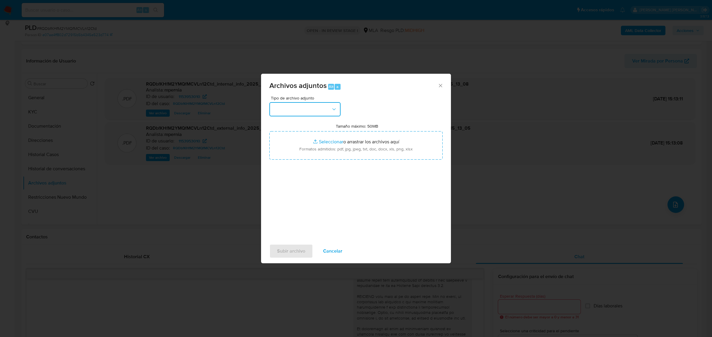
click at [330, 112] on button "button" at bounding box center [304, 109] width 71 height 14
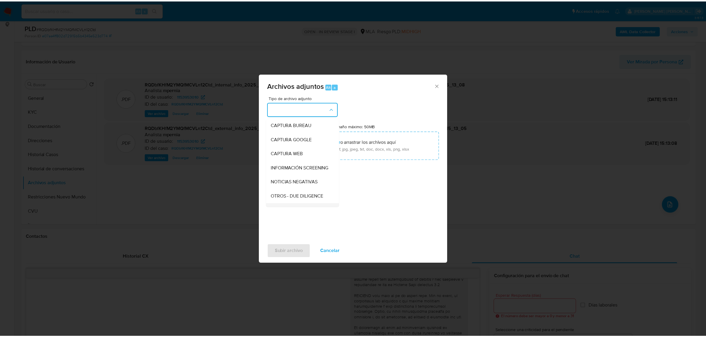
scroll to position [74, 0]
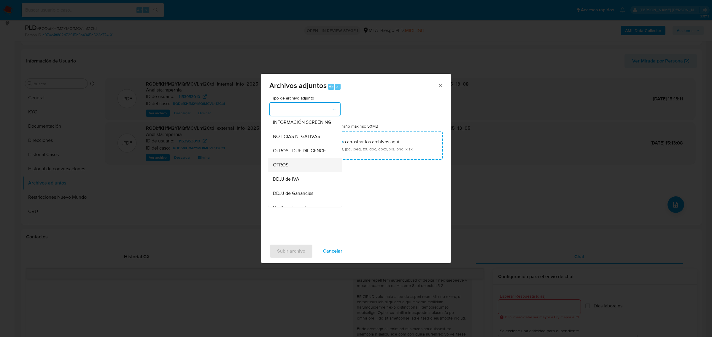
click at [295, 170] on div "OTROS" at bounding box center [303, 165] width 60 height 14
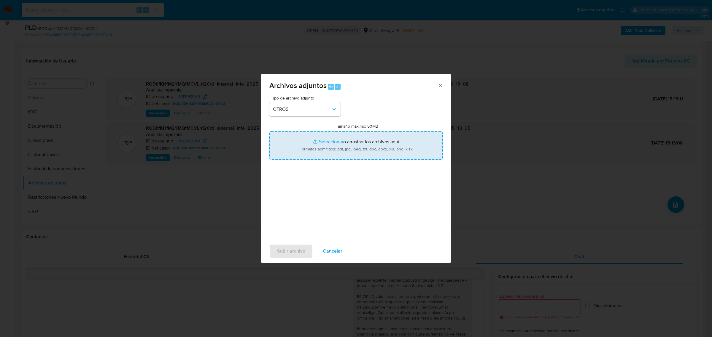
type input "C:\fakepath\Movimientos-Aladdin-1153953010.xlsx"
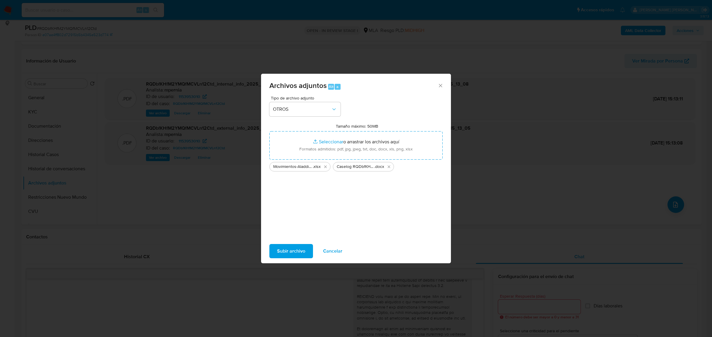
click at [283, 251] on span "Subir archivo" at bounding box center [291, 251] width 28 height 13
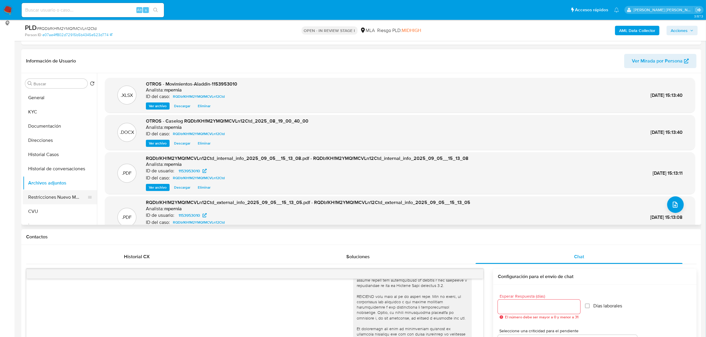
click at [57, 197] on button "Restricciones Nuevo Mundo" at bounding box center [57, 197] width 69 height 14
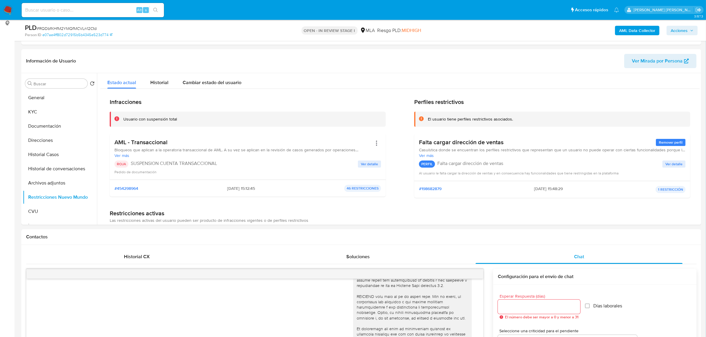
click at [692, 28] on span "Acciones" at bounding box center [682, 30] width 23 height 8
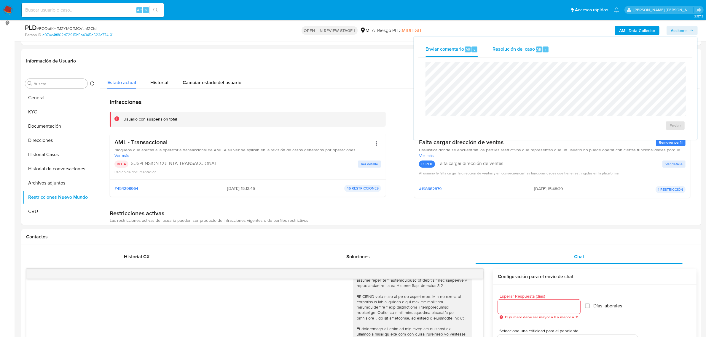
click at [524, 49] on span "Resolución del caso" at bounding box center [514, 49] width 42 height 7
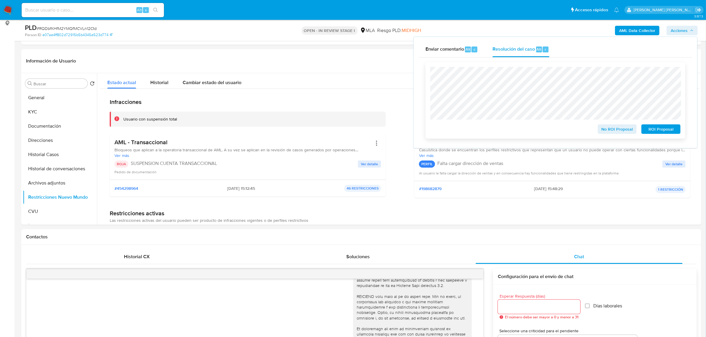
click at [645, 131] on button "ROI Proposal" at bounding box center [660, 129] width 39 height 9
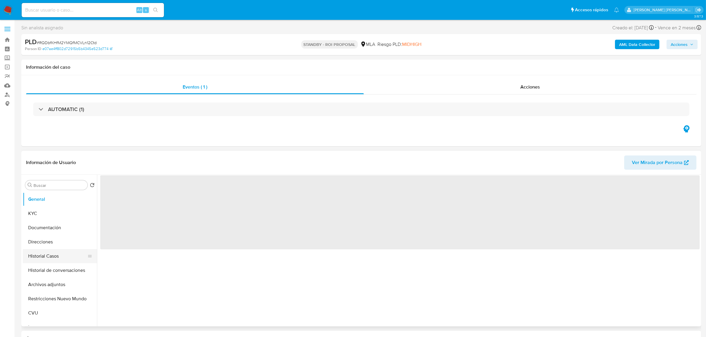
click at [45, 251] on button "Historial Casos" at bounding box center [57, 256] width 69 height 14
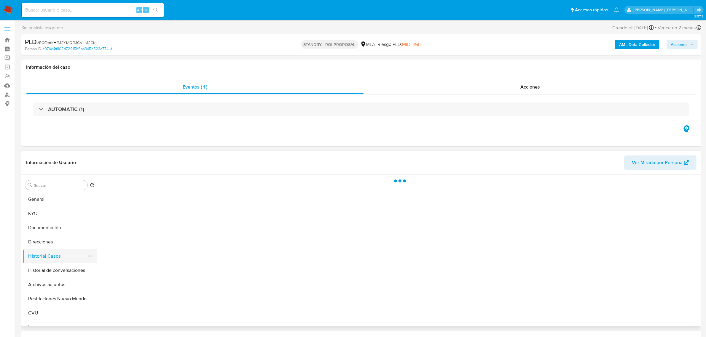
select select "10"
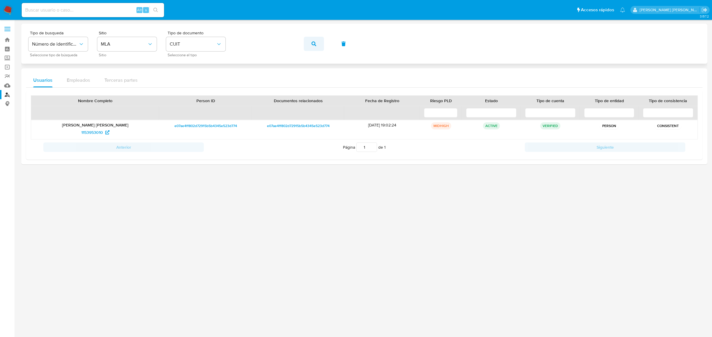
click at [308, 42] on button "button" at bounding box center [314, 44] width 20 height 14
click at [90, 131] on span "1122407572" at bounding box center [92, 132] width 22 height 9
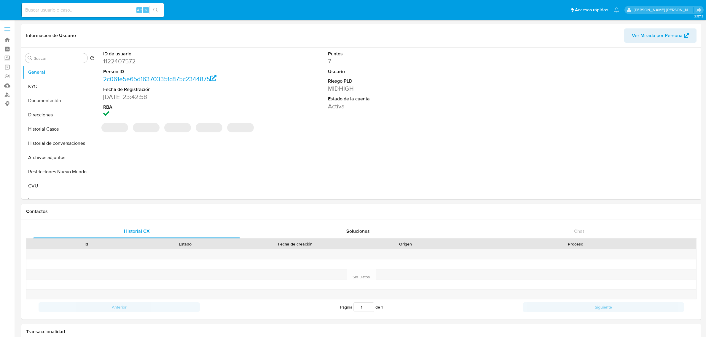
select select "10"
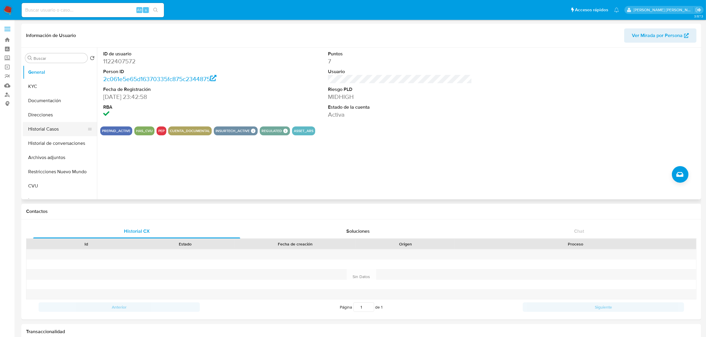
click at [42, 126] on button "Historial Casos" at bounding box center [57, 129] width 69 height 14
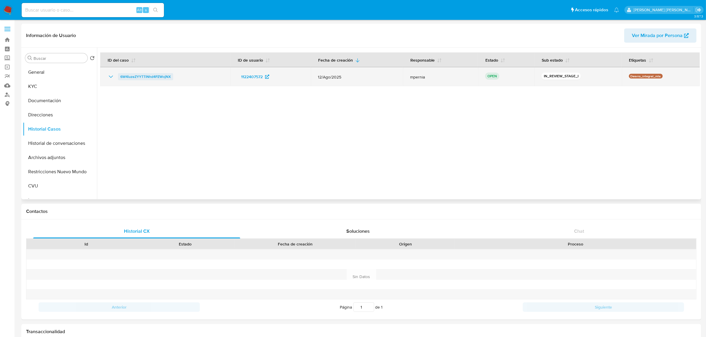
click at [131, 76] on span "6W4iuzeZYYTTlNhd4PZWojNX" at bounding box center [145, 76] width 50 height 7
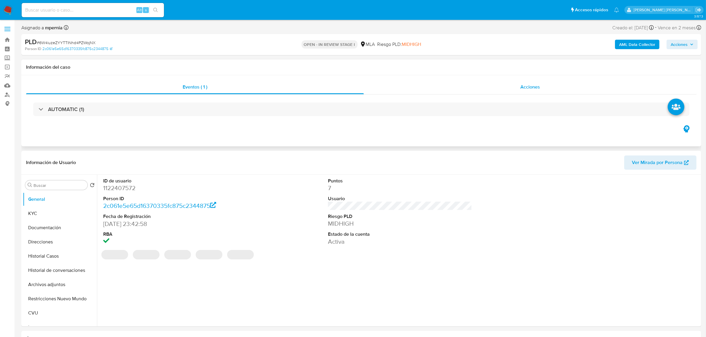
click at [533, 88] on span "Acciones" at bounding box center [530, 87] width 20 height 7
select select "10"
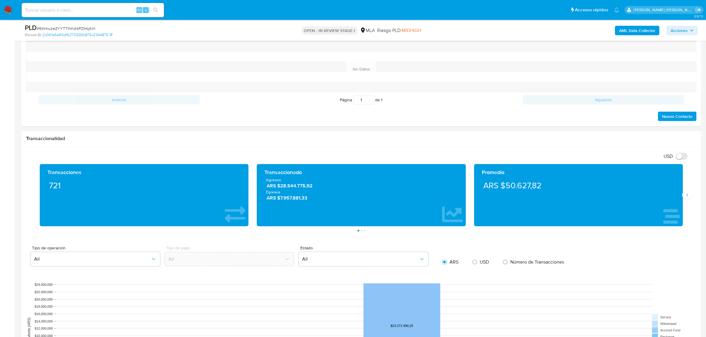
scroll to position [222, 0]
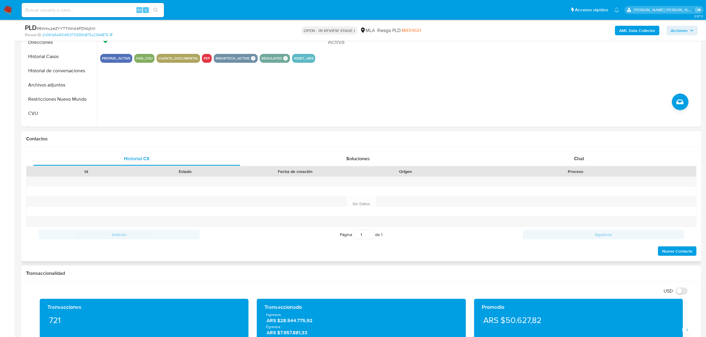
drag, startPoint x: 581, startPoint y: 161, endPoint x: 551, endPoint y: 168, distance: 30.4
click at [580, 161] on span "Chat" at bounding box center [579, 158] width 10 height 7
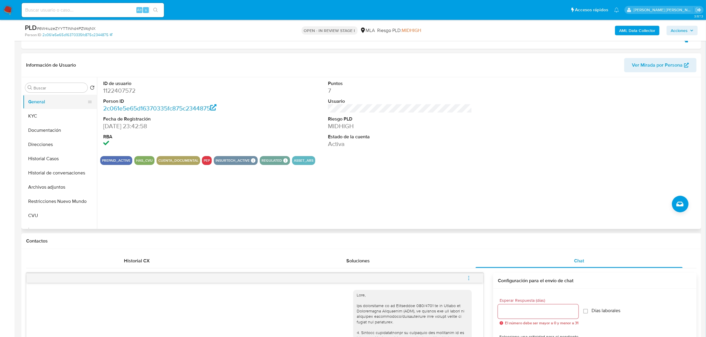
scroll to position [111, 0]
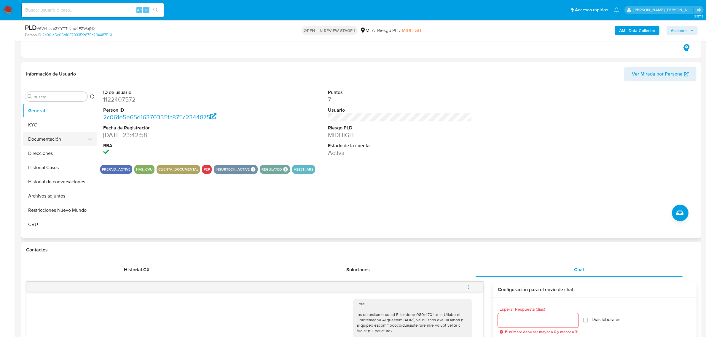
click at [49, 141] on button "Documentación" at bounding box center [57, 139] width 69 height 14
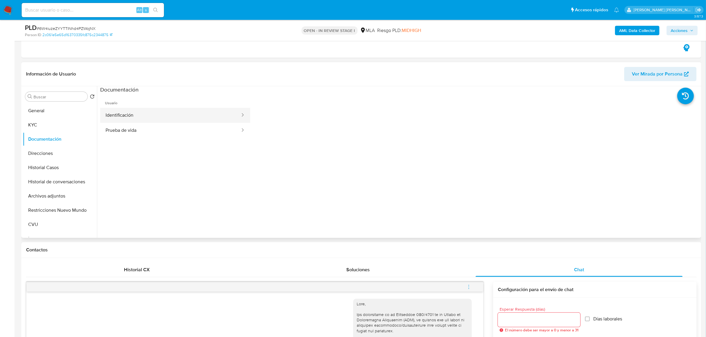
click at [196, 112] on button "Identificación" at bounding box center [170, 115] width 141 height 15
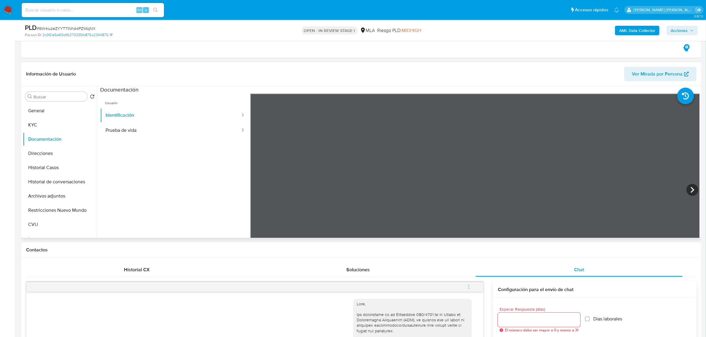
click at [398, 83] on div "Información de Usuario Ver Mirada por Persona Buscar Volver al orden por defect…" at bounding box center [361, 150] width 680 height 176
click at [146, 124] on button "Prueba de vida" at bounding box center [170, 130] width 141 height 15
click at [41, 125] on button "KYC" at bounding box center [57, 125] width 69 height 14
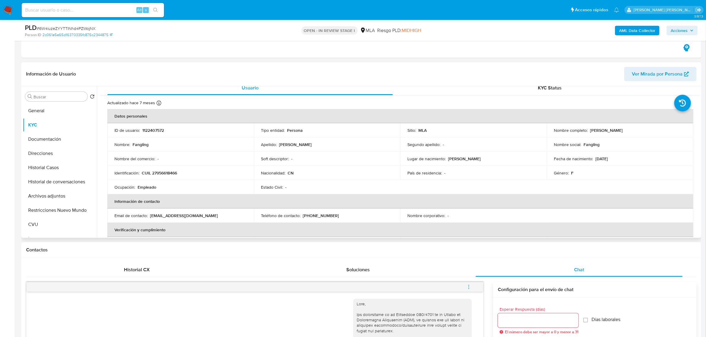
scroll to position [0, 0]
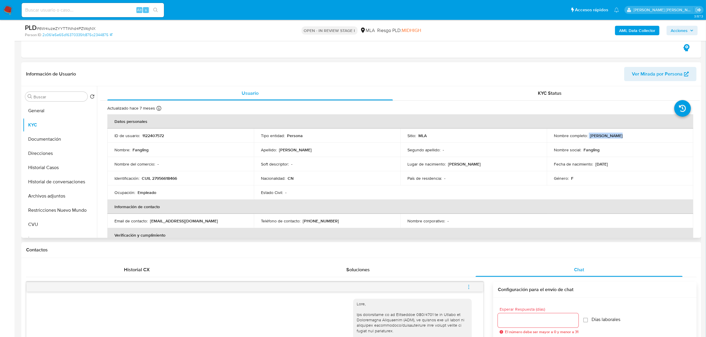
drag, startPoint x: 587, startPoint y: 135, endPoint x: 621, endPoint y: 138, distance: 34.3
click at [621, 138] on div "Nombre completo : Fangling Wang" at bounding box center [620, 135] width 132 height 5
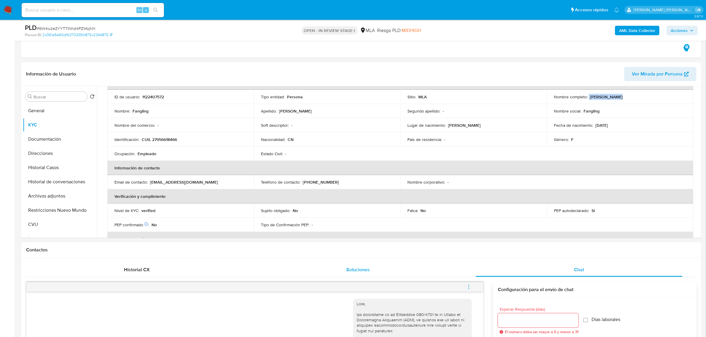
scroll to position [74, 0]
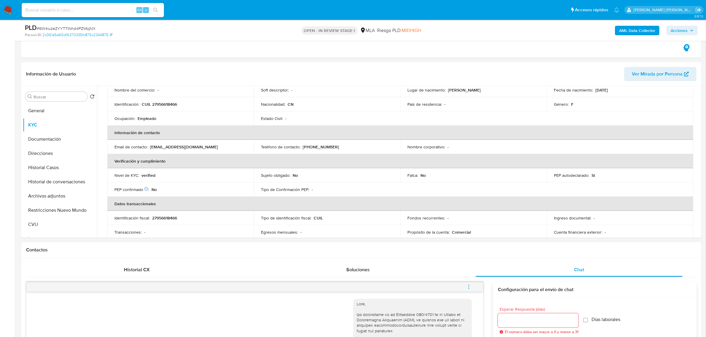
click at [466, 289] on icon "menu-action" at bounding box center [468, 287] width 5 height 5
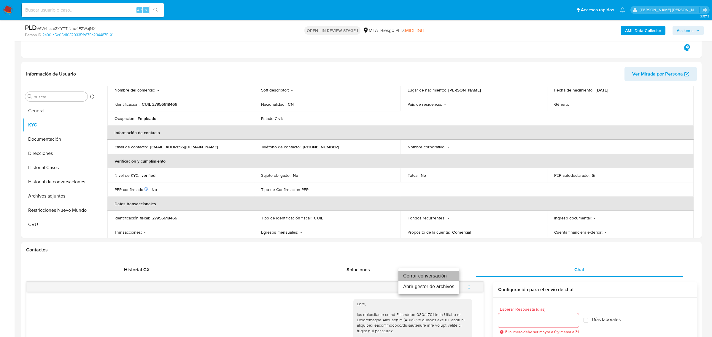
drag, startPoint x: 447, startPoint y: 275, endPoint x: 465, endPoint y: 270, distance: 18.3
click at [447, 275] on li "Cerrar conversación" at bounding box center [428, 276] width 61 height 11
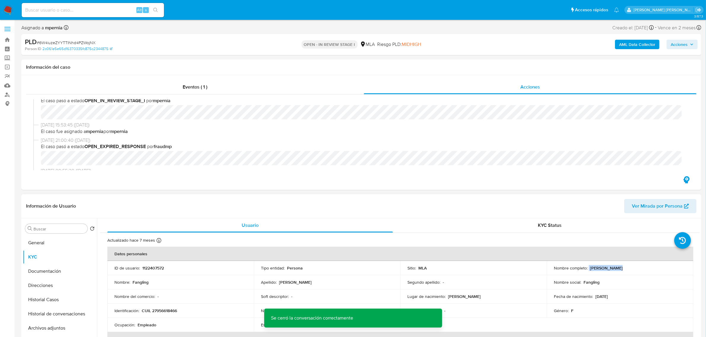
scroll to position [0, 0]
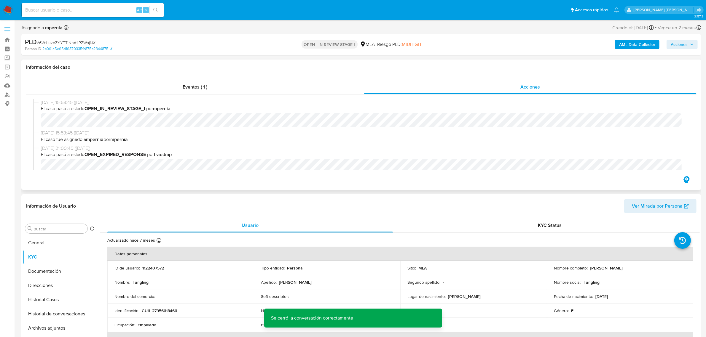
click at [415, 73] on div "Información del caso" at bounding box center [361, 68] width 680 height 16
click at [640, 47] on b "AML Data Collector" at bounding box center [637, 44] width 36 height 9
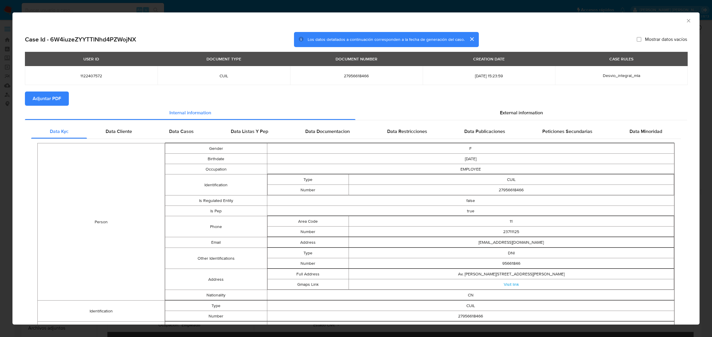
click at [65, 97] on button "Adjuntar PDF" at bounding box center [47, 99] width 44 height 14
click at [686, 22] on icon "Cerrar ventana" at bounding box center [687, 20] width 3 height 3
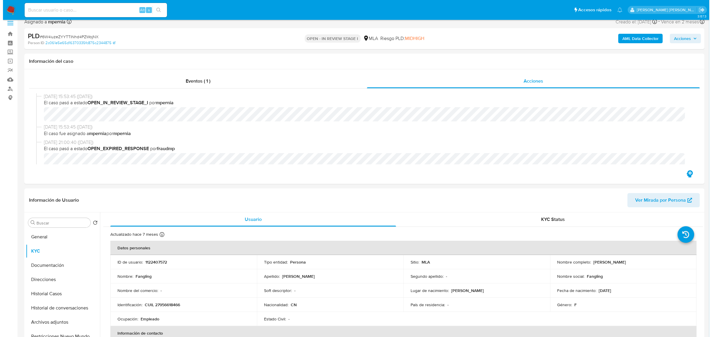
scroll to position [148, 0]
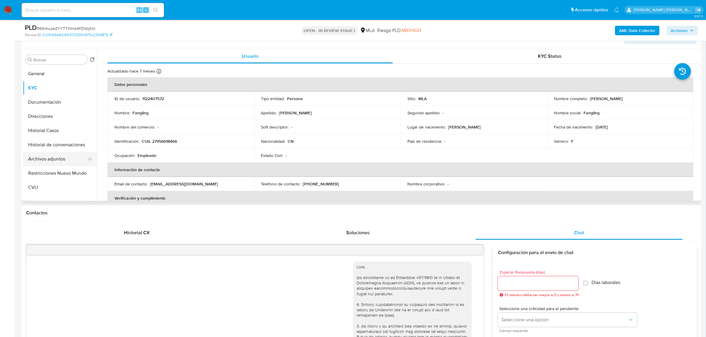
click at [71, 162] on button "Archivos adjuntos" at bounding box center [57, 159] width 69 height 14
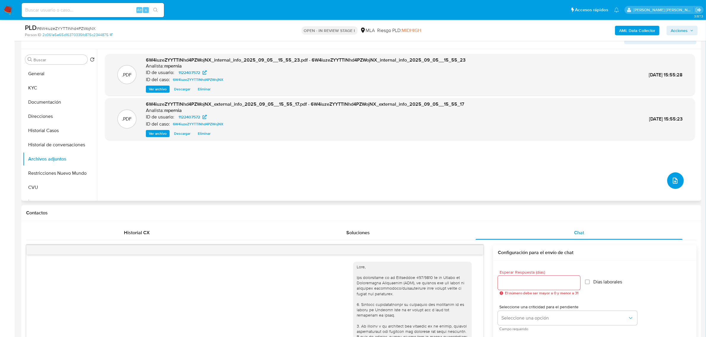
click at [676, 186] on button "upload-file" at bounding box center [675, 181] width 17 height 17
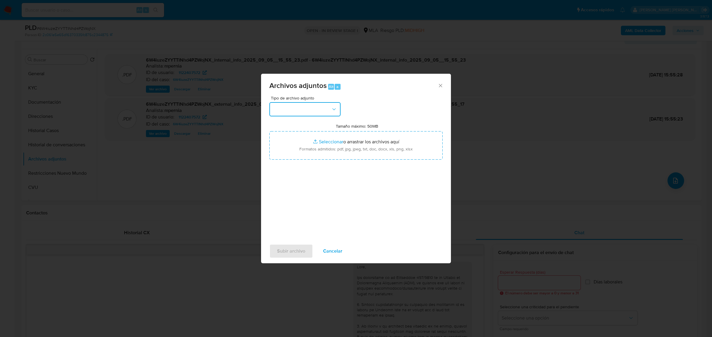
click at [319, 110] on button "button" at bounding box center [304, 109] width 71 height 14
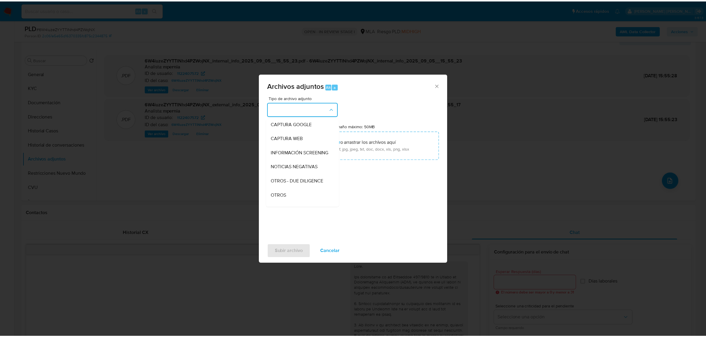
scroll to position [111, 0]
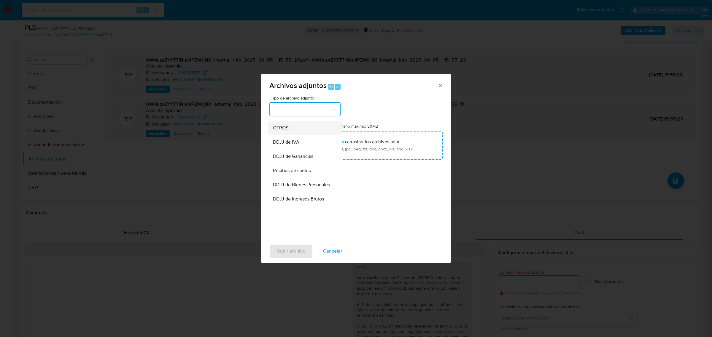
click at [279, 131] on span "OTROS" at bounding box center [280, 128] width 15 height 6
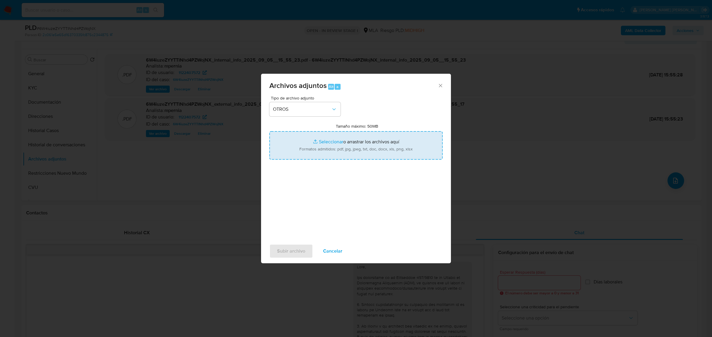
type input "C:\fakepath\Movimientos-Aladdin-1122407572.xlsx"
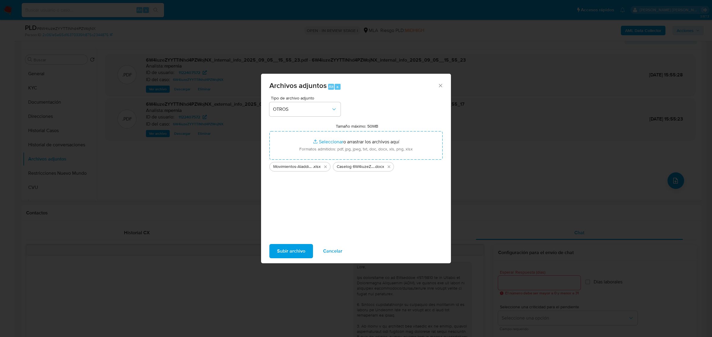
click at [298, 246] on span "Subir archivo" at bounding box center [291, 251] width 28 height 13
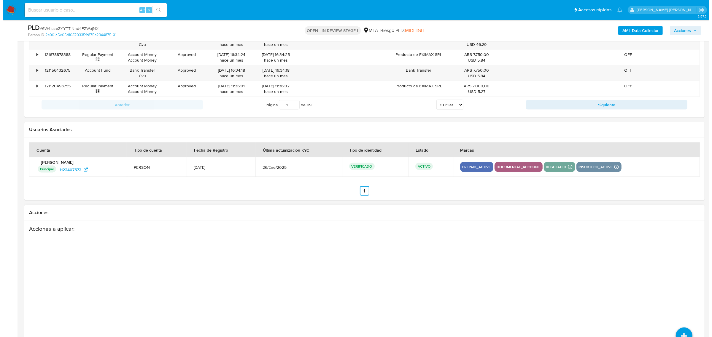
scroll to position [1088, 0]
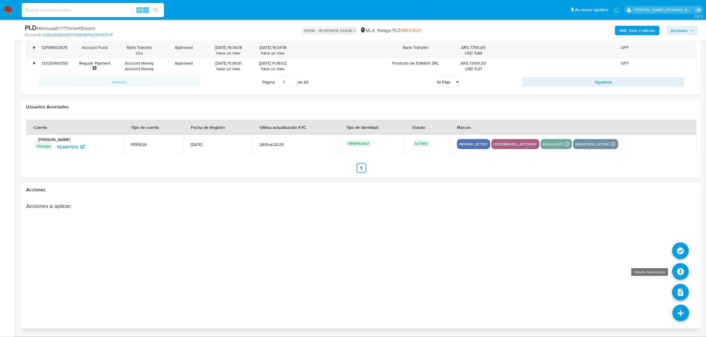
click at [685, 270] on icon at bounding box center [680, 272] width 17 height 17
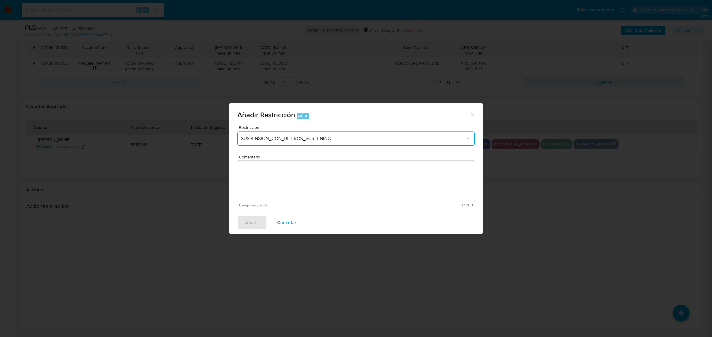
click at [278, 136] on span "SUSPENSION_CON_RETIROS_SCREENING" at bounding box center [353, 139] width 224 height 6
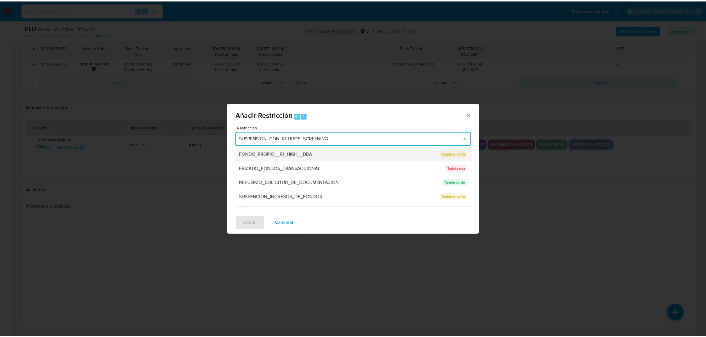
scroll to position [111, 0]
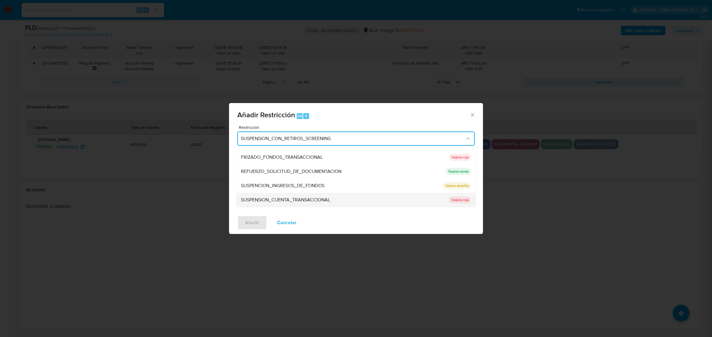
click at [283, 198] on span "SUSPENSION_CUENTA_TRANSACCIONAL" at bounding box center [285, 200] width 89 height 6
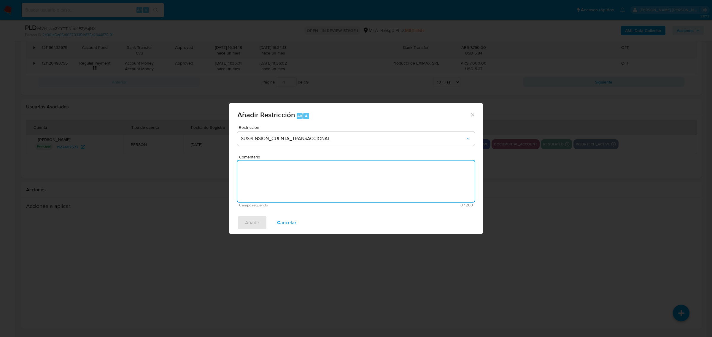
click at [283, 198] on textarea "Comentario" at bounding box center [355, 182] width 237 height 42
type textarea "AML"
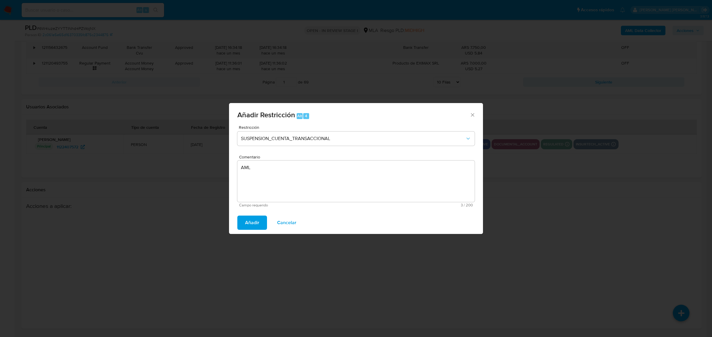
click at [248, 227] on span "Añadir" at bounding box center [252, 222] width 14 height 13
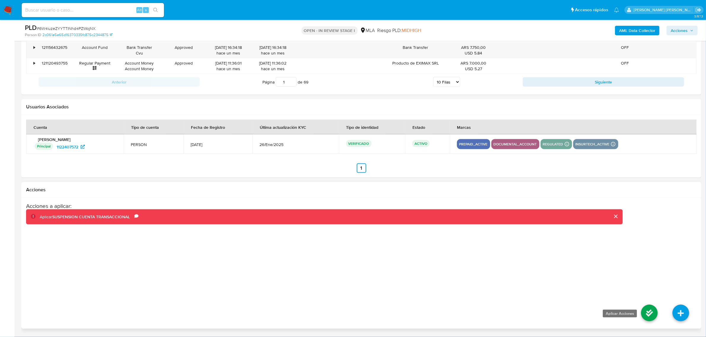
click at [648, 312] on icon at bounding box center [649, 313] width 17 height 17
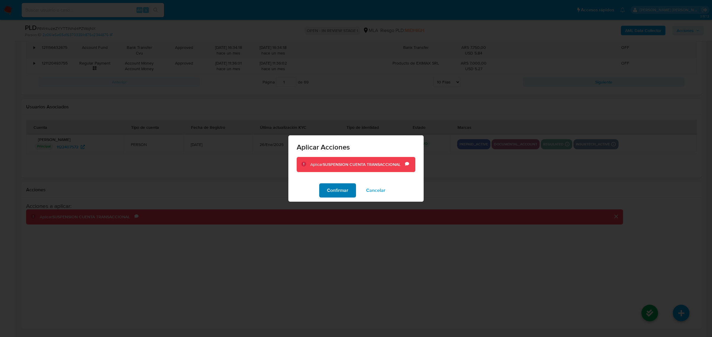
click at [329, 190] on span "Confirmar" at bounding box center [337, 190] width 21 height 13
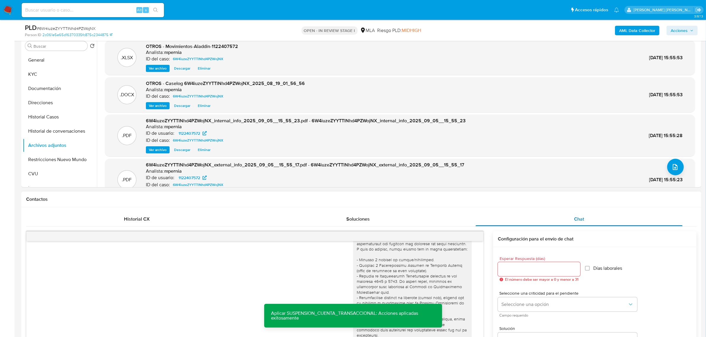
scroll to position [162, 0]
click at [49, 134] on button "Historial de conversaciones" at bounding box center [57, 132] width 69 height 14
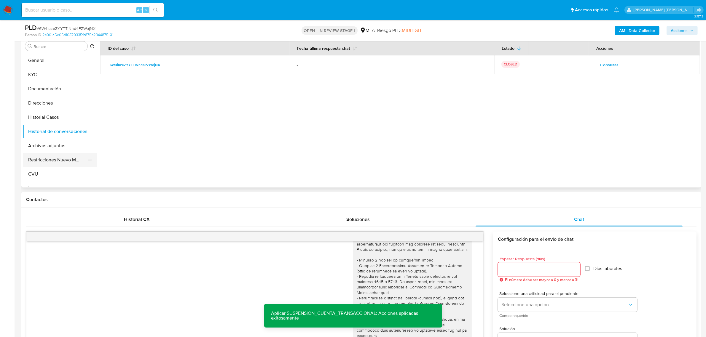
click at [51, 160] on button "Restricciones Nuevo Mundo" at bounding box center [57, 160] width 69 height 14
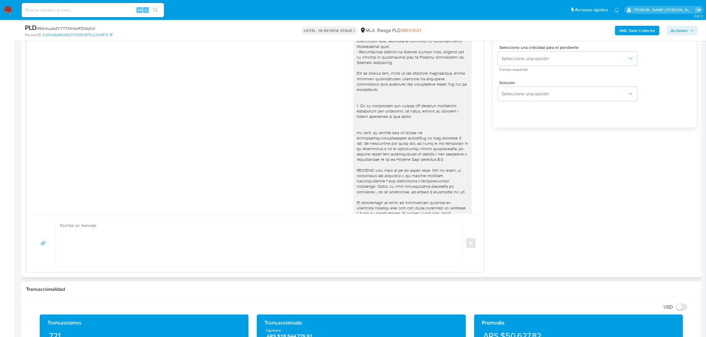
scroll to position [495, 0]
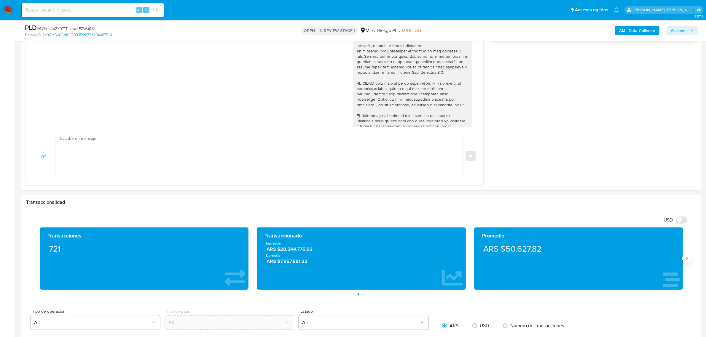
click at [685, 261] on icon "Siguiente" at bounding box center [687, 258] width 5 height 5
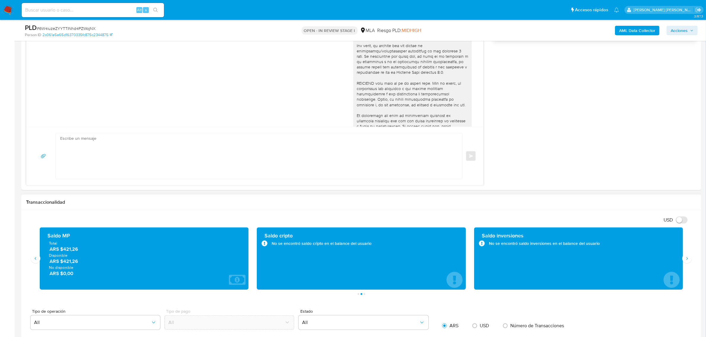
scroll to position [310, 0]
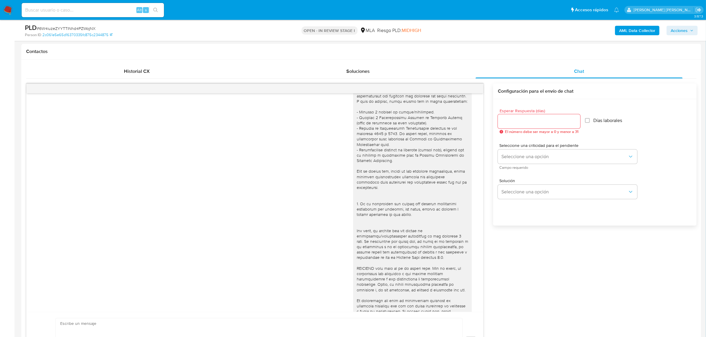
click at [672, 34] on span "Acciones" at bounding box center [679, 30] width 17 height 9
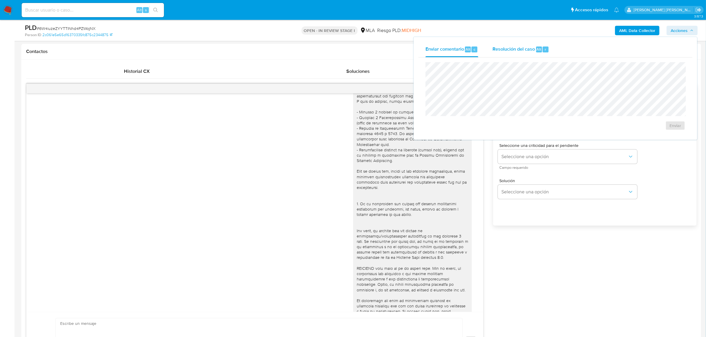
click at [538, 54] on div "Resolución del caso Alt r" at bounding box center [521, 49] width 57 height 15
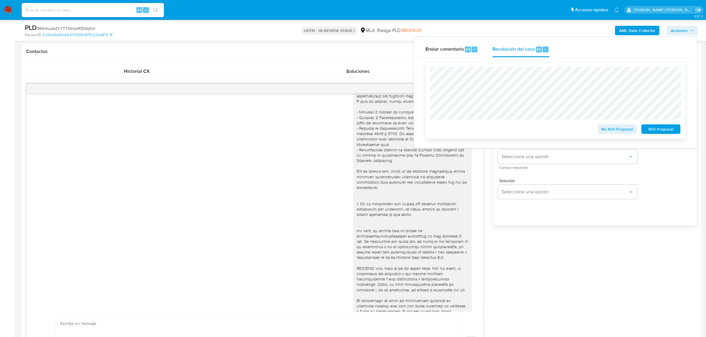
click at [644, 131] on button "ROI Proposal" at bounding box center [660, 129] width 39 height 9
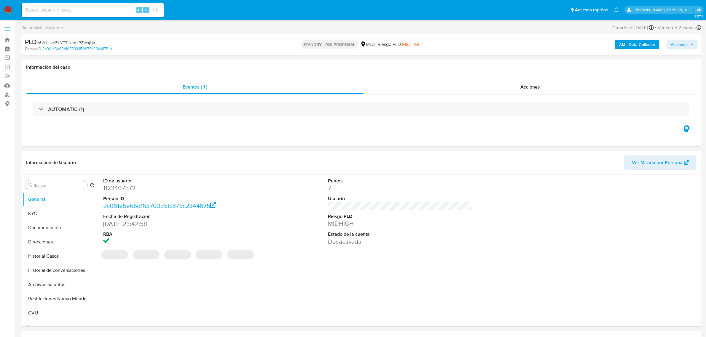
select select "10"
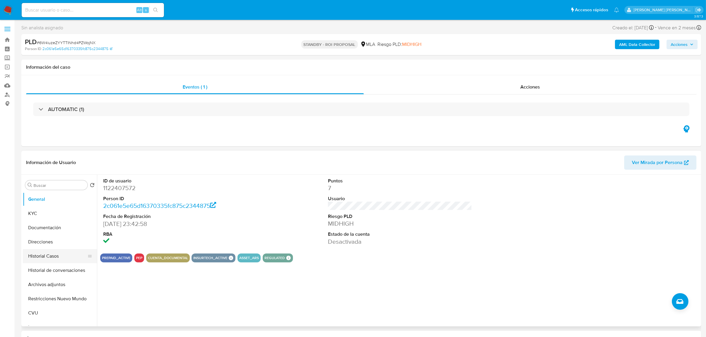
click at [39, 259] on button "Historial Casos" at bounding box center [57, 256] width 69 height 14
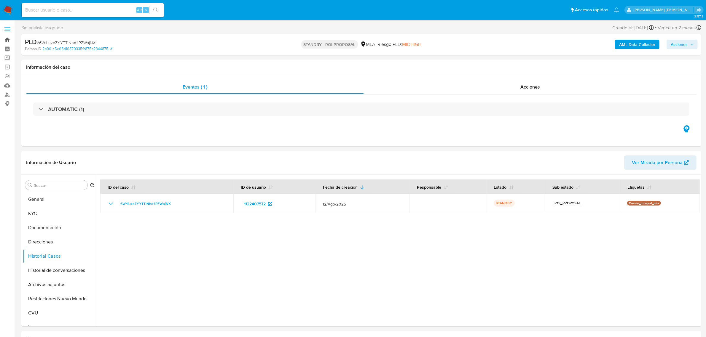
click at [11, 37] on link "Bandeja" at bounding box center [35, 39] width 71 height 9
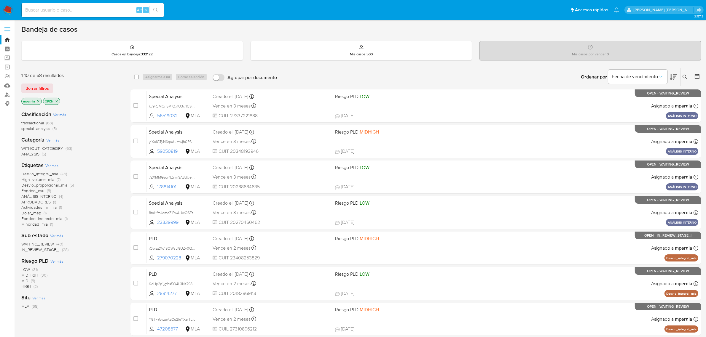
click at [42, 130] on span "special_analysis" at bounding box center [35, 129] width 29 height 6
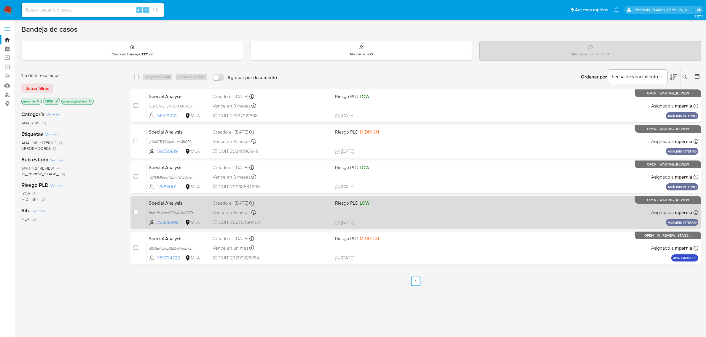
click at [240, 205] on div "Creado el: [DATE] Creado el: [DATE] 12:56:38" at bounding box center [272, 203] width 118 height 7
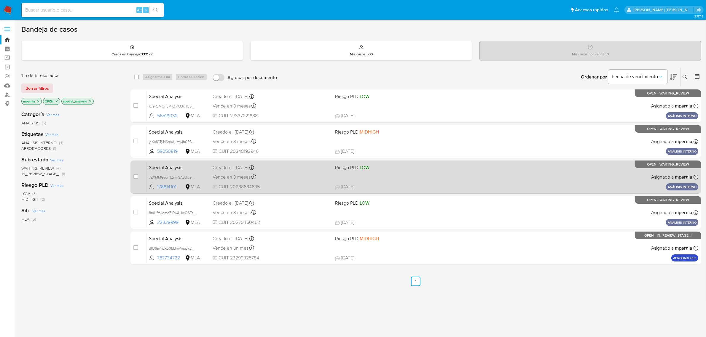
click at [234, 176] on span "Vence en 3 meses" at bounding box center [232, 177] width 38 height 7
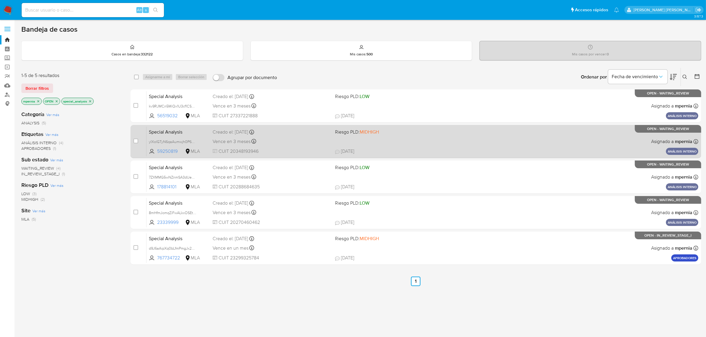
click at [229, 141] on span "Vence en 3 meses" at bounding box center [232, 141] width 38 height 7
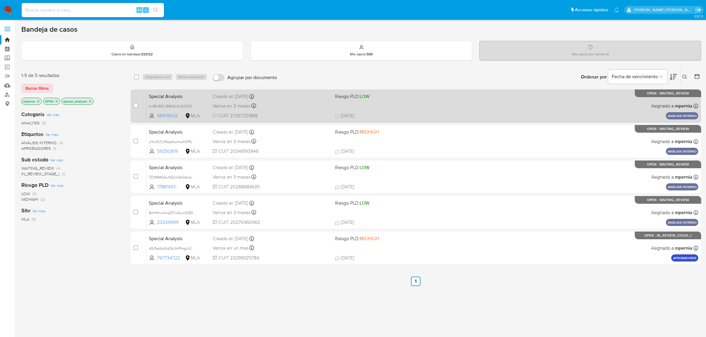
click at [243, 109] on div "Vence en 3 meses Vence el [DATE] 13:01:22" at bounding box center [272, 106] width 118 height 8
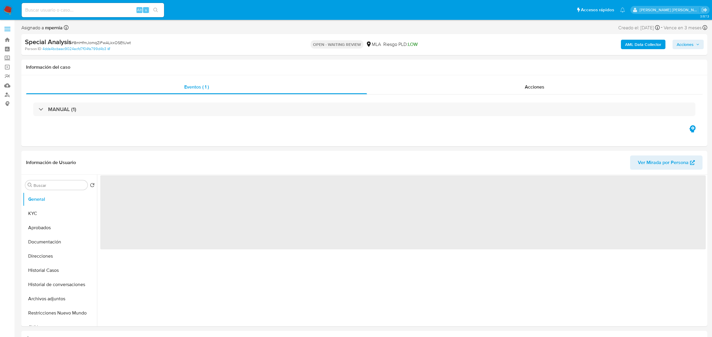
select select "10"
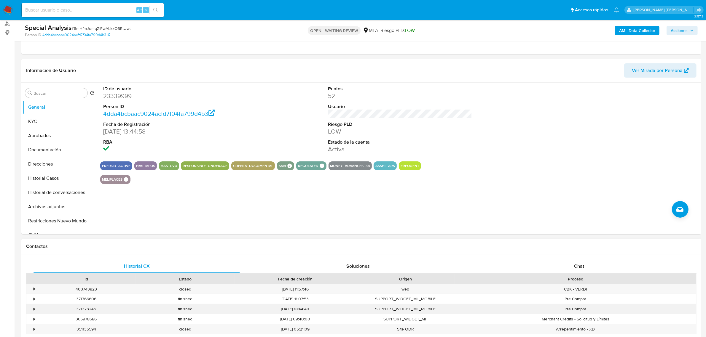
scroll to position [111, 0]
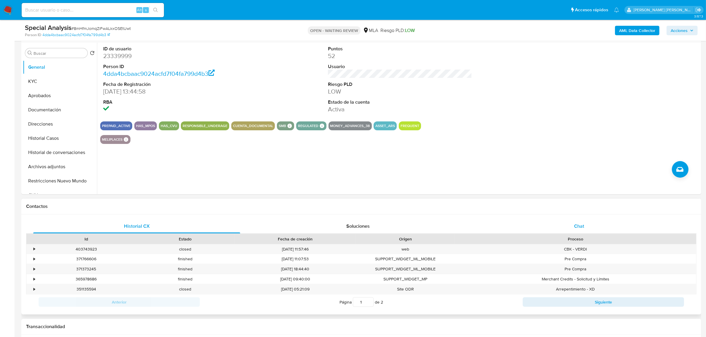
click at [573, 230] on div "Chat" at bounding box center [579, 226] width 207 height 14
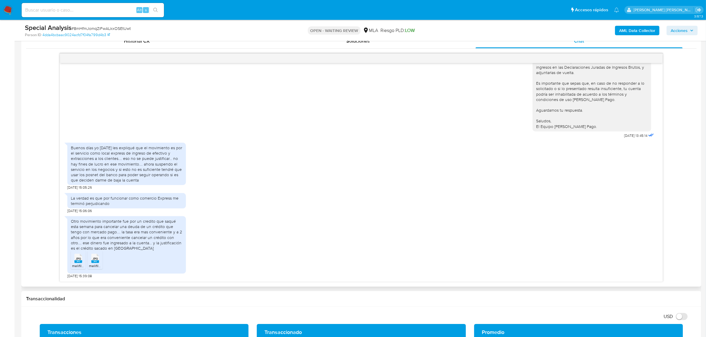
scroll to position [334, 0]
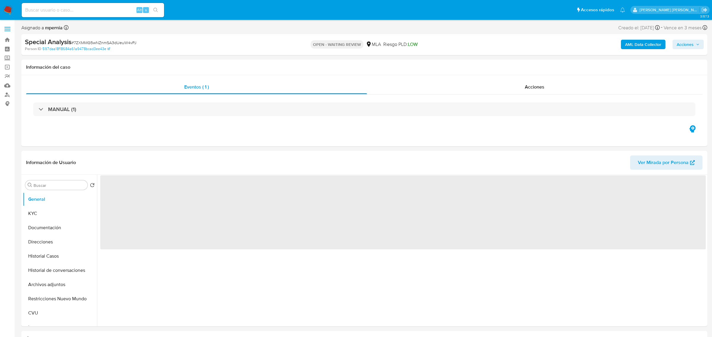
select select "10"
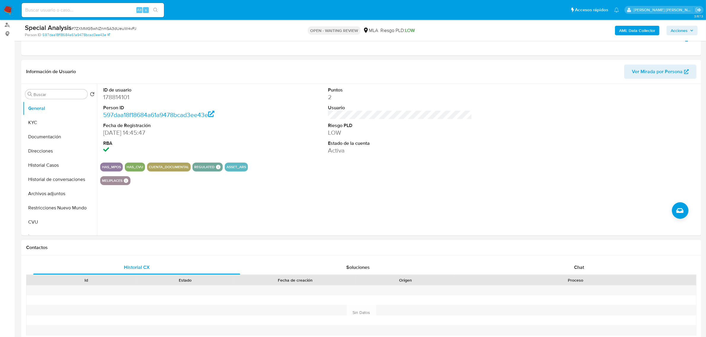
scroll to position [148, 0]
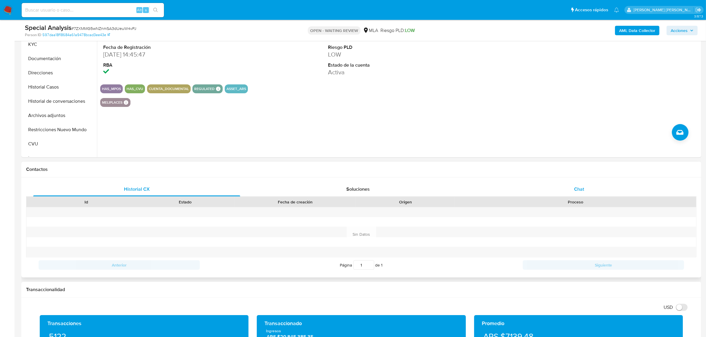
click at [589, 190] on div "Chat" at bounding box center [579, 189] width 207 height 14
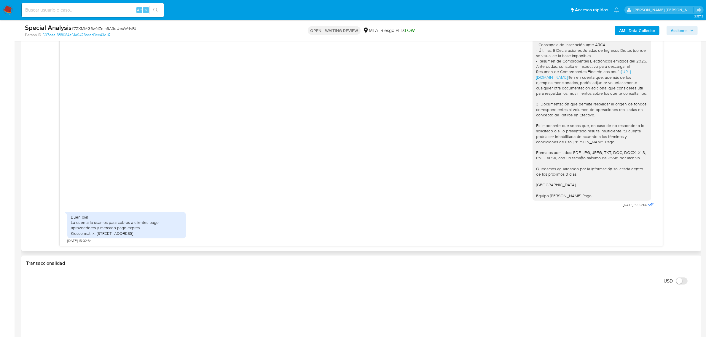
scroll to position [334, 0]
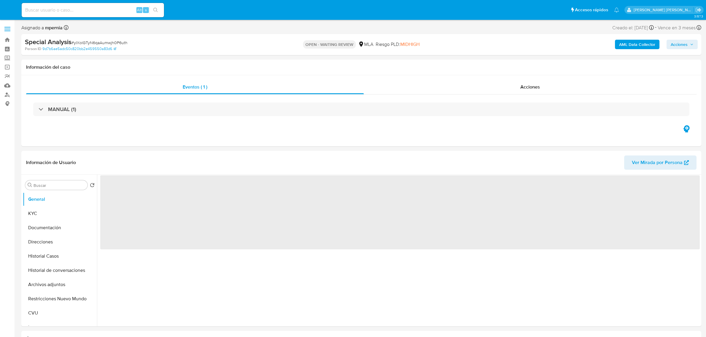
select select "10"
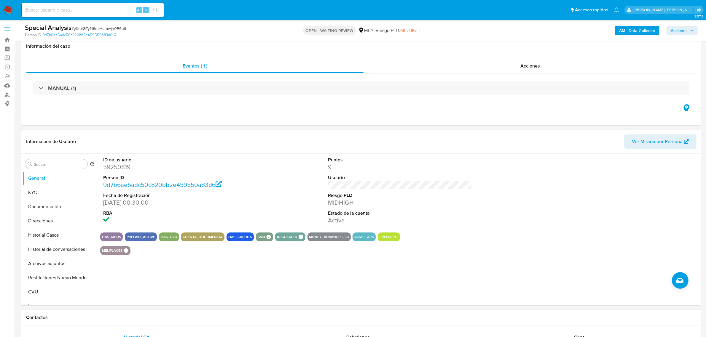
scroll to position [185, 0]
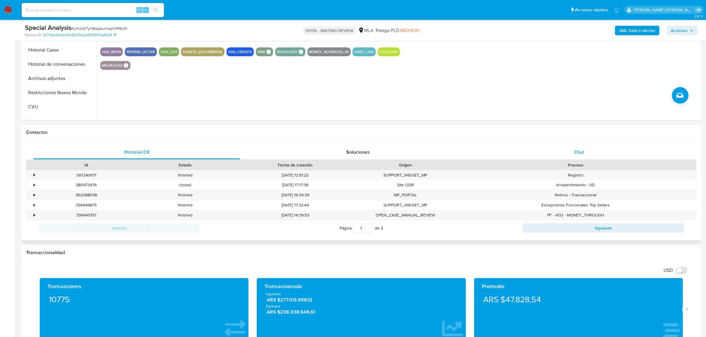
click at [581, 153] on span "Chat" at bounding box center [579, 152] width 10 height 7
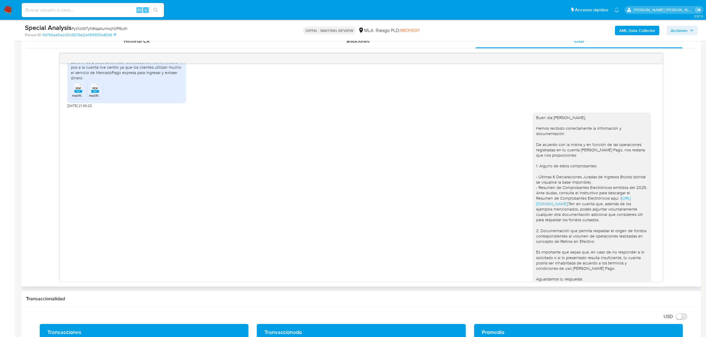
scroll to position [396, 0]
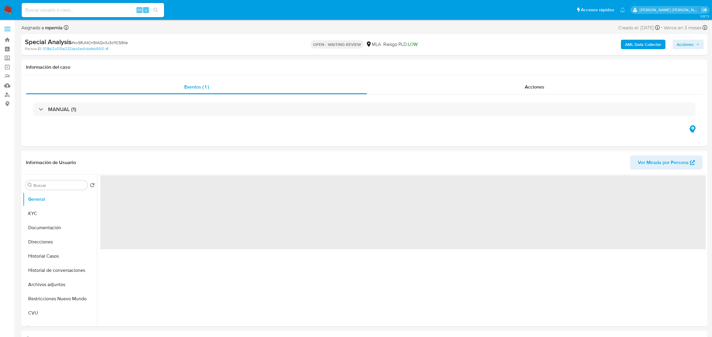
select select "10"
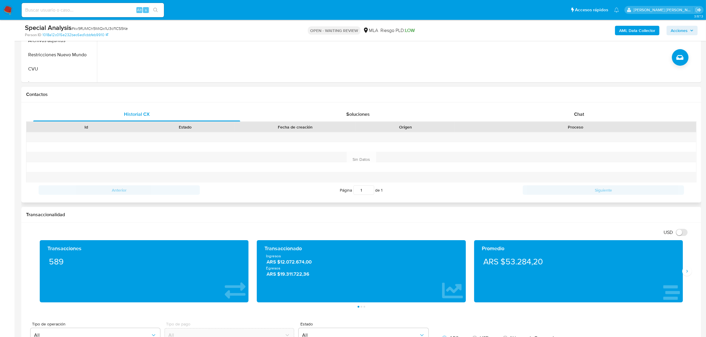
scroll to position [259, 0]
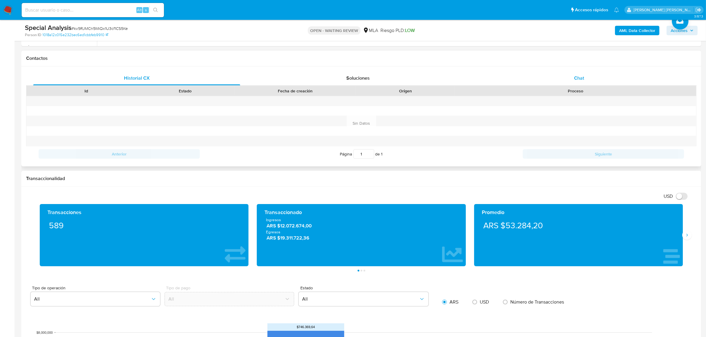
click at [584, 79] on div "Chat" at bounding box center [579, 78] width 207 height 14
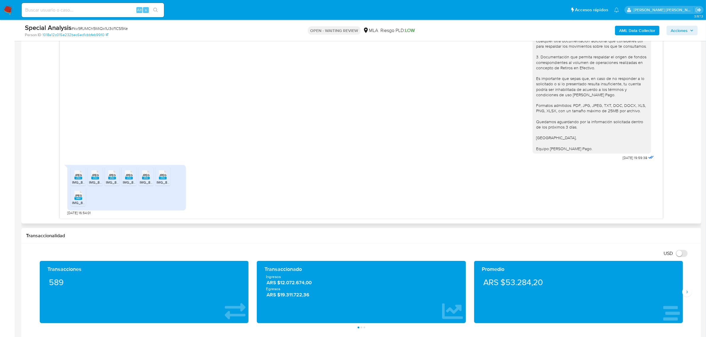
scroll to position [371, 0]
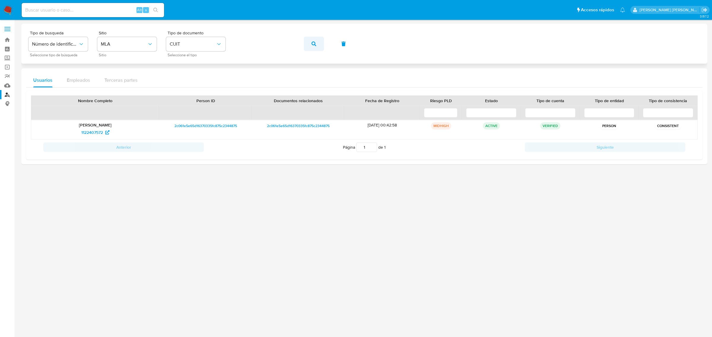
click at [307, 45] on button "button" at bounding box center [314, 44] width 20 height 14
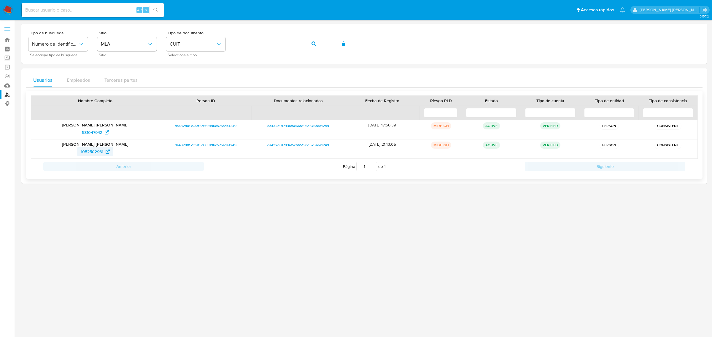
click at [88, 155] on span "1052502961" at bounding box center [92, 151] width 23 height 9
click at [306, 40] on button "button" at bounding box center [314, 44] width 20 height 14
click at [90, 132] on span "436692743" at bounding box center [92, 132] width 21 height 9
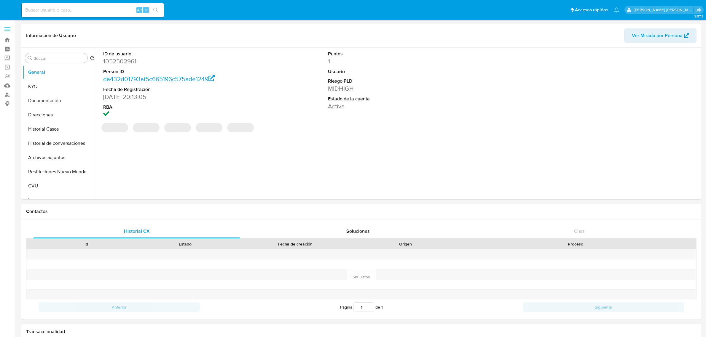
select select "10"
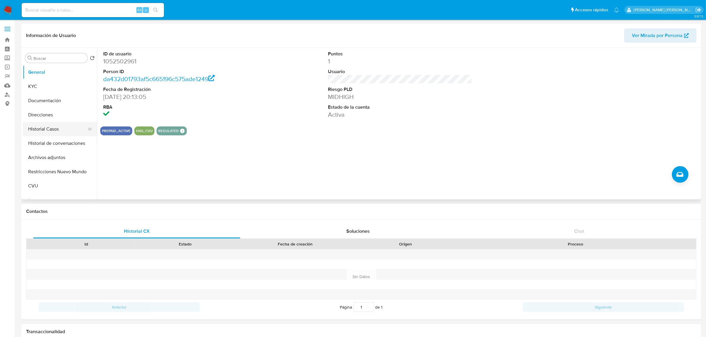
click at [48, 127] on button "Historial Casos" at bounding box center [57, 129] width 69 height 14
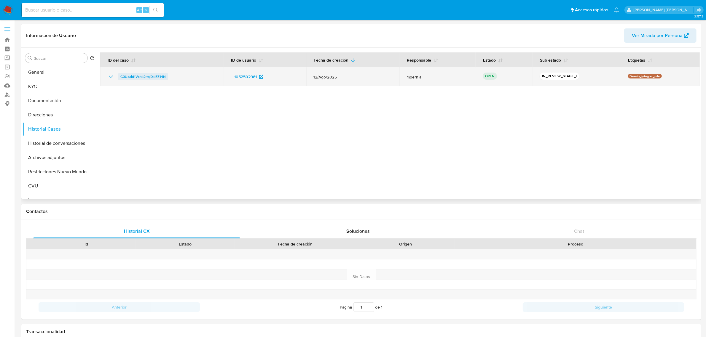
click at [140, 77] on span "C0Uxaid1Vxhk2rmj0kIEZ14N" at bounding box center [142, 76] width 45 height 7
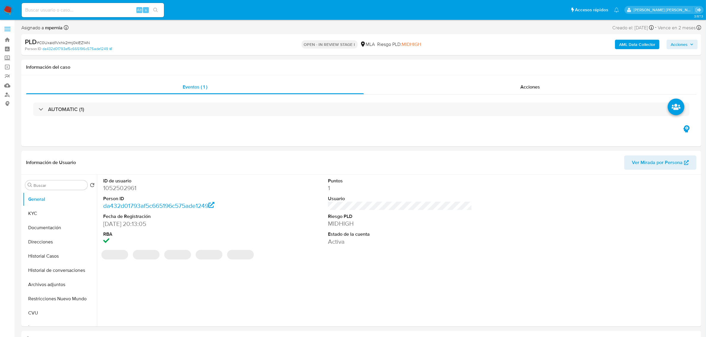
select select "10"
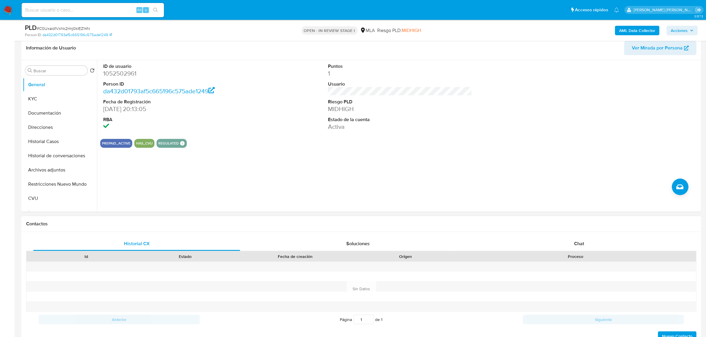
scroll to position [185, 0]
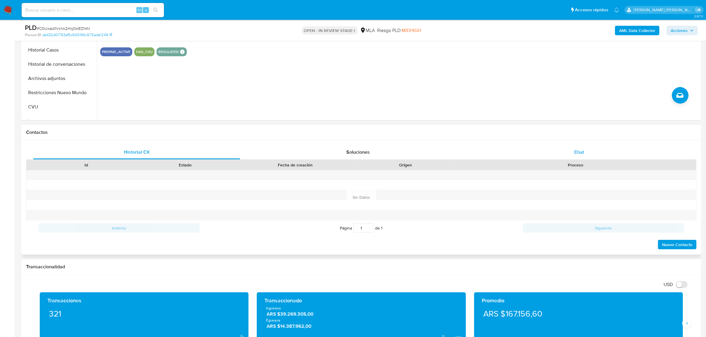
click at [580, 155] on span "Chat" at bounding box center [579, 152] width 10 height 7
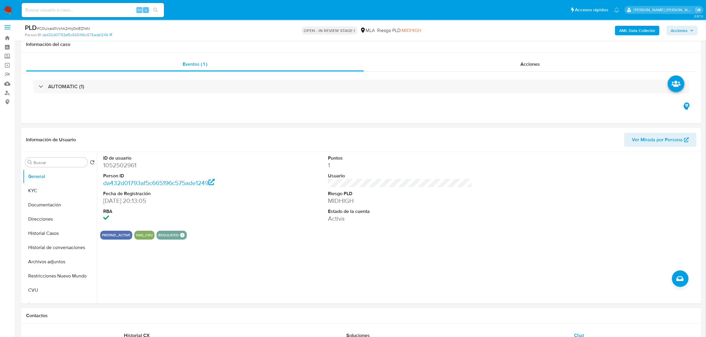
scroll to position [0, 0]
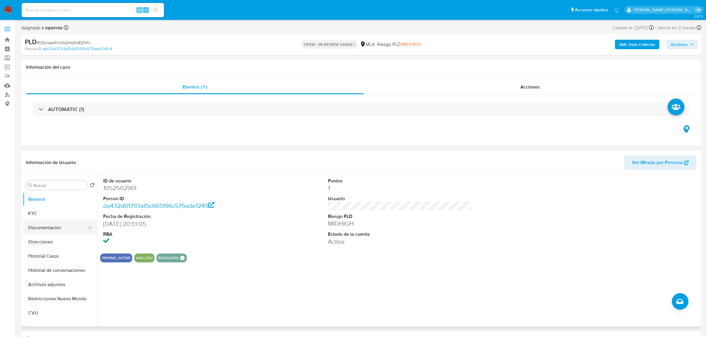
click at [47, 232] on button "Documentación" at bounding box center [57, 228] width 69 height 14
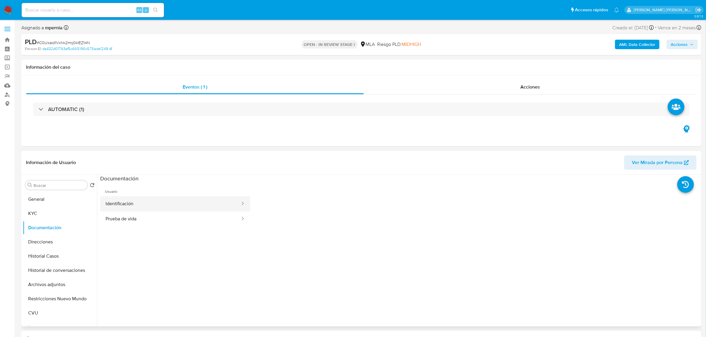
click at [150, 203] on button "Identificación" at bounding box center [170, 204] width 141 height 15
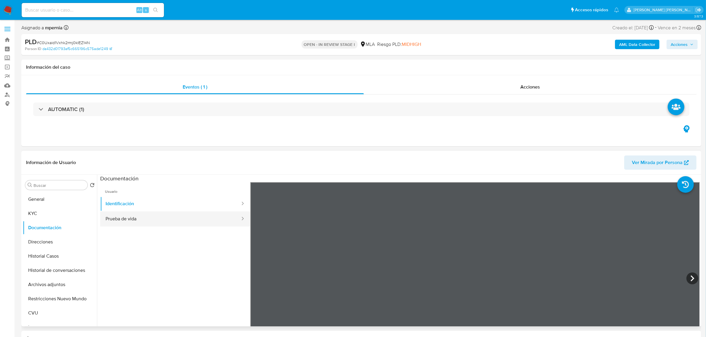
click at [181, 221] on button "Prueba de vida" at bounding box center [170, 219] width 141 height 15
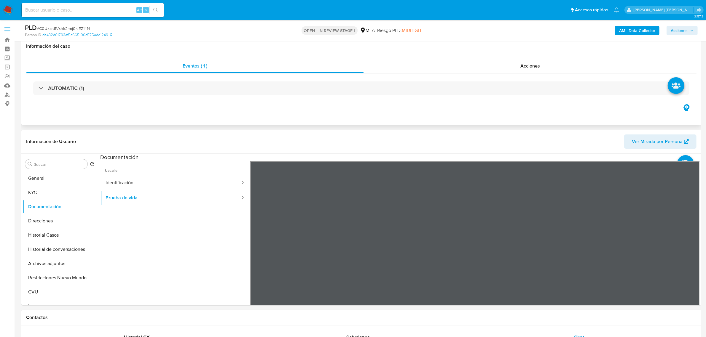
scroll to position [74, 0]
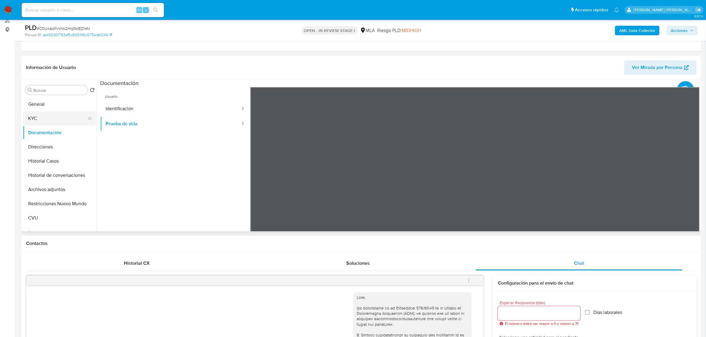
click at [36, 119] on button "KYC" at bounding box center [57, 118] width 69 height 14
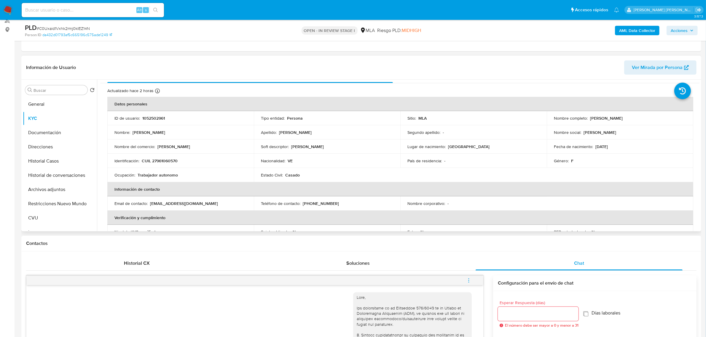
scroll to position [0, 0]
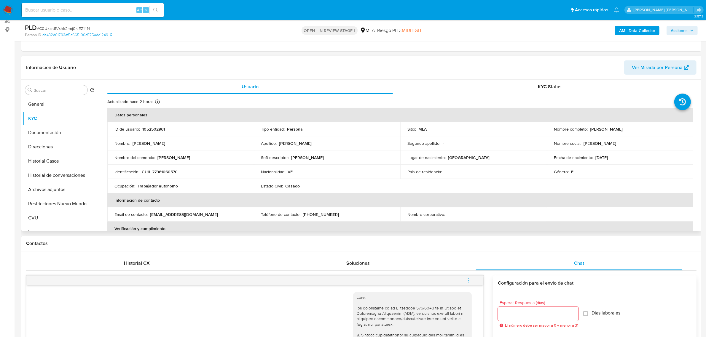
drag, startPoint x: 589, startPoint y: 129, endPoint x: 656, endPoint y: 128, distance: 67.6
click at [656, 128] on div "Nombre completo : [PERSON_NAME]" at bounding box center [620, 129] width 132 height 5
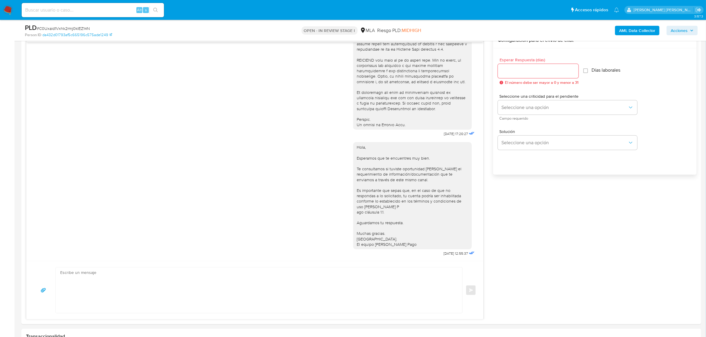
scroll to position [371, 0]
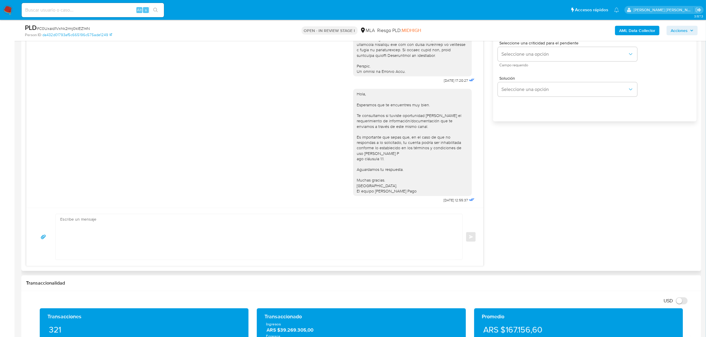
click at [357, 91] on div "Hola, Esperamos que te encuentres muy bien. Te consultamos si tuviste oportunid…" at bounding box center [412, 142] width 111 height 103
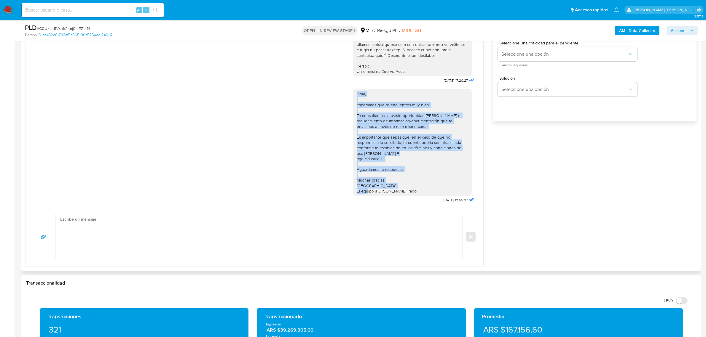
drag, startPoint x: 352, startPoint y: 88, endPoint x: 408, endPoint y: 185, distance: 112.3
click at [408, 185] on div "Hola, Esperamos que te encuentres muy bien. Te consultamos si tuviste oportunid…" at bounding box center [412, 142] width 111 height 103
copy div "Hola, Esperamos que te encuentres muy bien. Te consultamos si tuviste oportunid…"
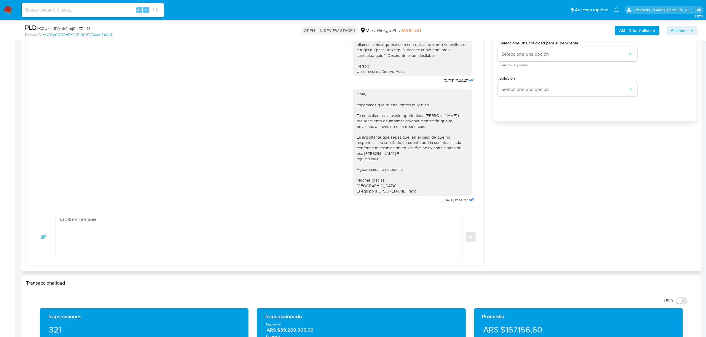
click at [128, 227] on textarea at bounding box center [257, 237] width 395 height 46
paste textarea "Hola, Esperamos que te encuentres muy bien. Te consultamos si tuviste oportunid…"
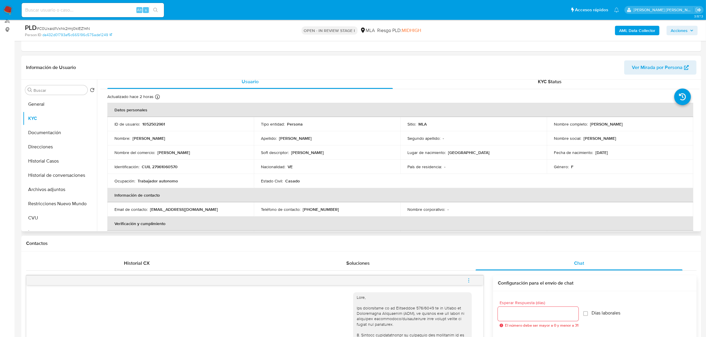
scroll to position [0, 0]
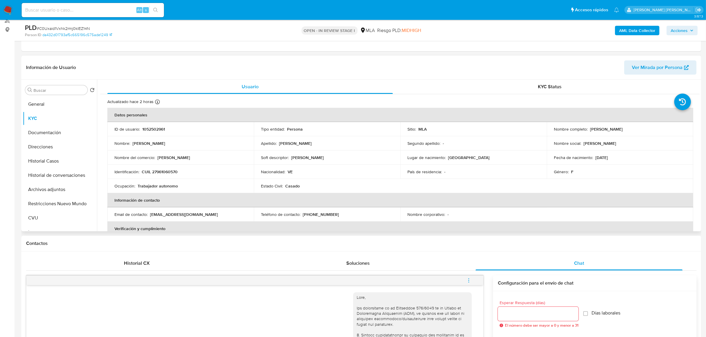
drag, startPoint x: 588, startPoint y: 131, endPoint x: 633, endPoint y: 130, distance: 45.1
click at [623, 130] on p "[PERSON_NAME]" at bounding box center [606, 129] width 33 height 5
copy p "[PERSON_NAME]"
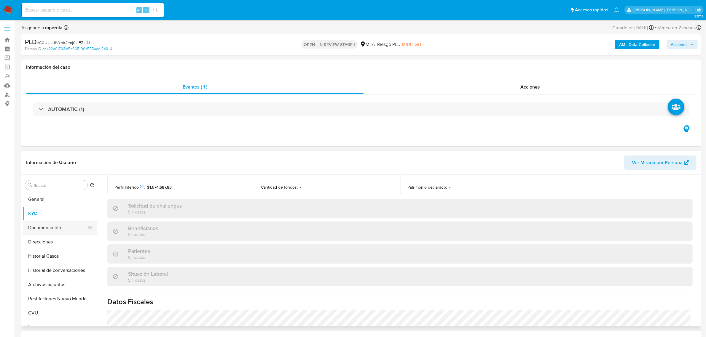
click at [30, 227] on button "Documentación" at bounding box center [57, 228] width 69 height 14
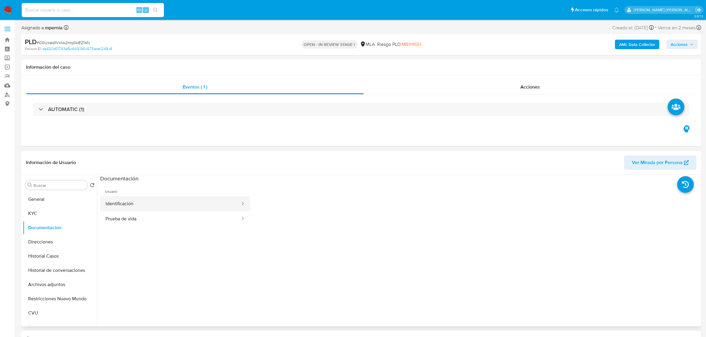
click at [139, 205] on button "Identificación" at bounding box center [170, 204] width 141 height 15
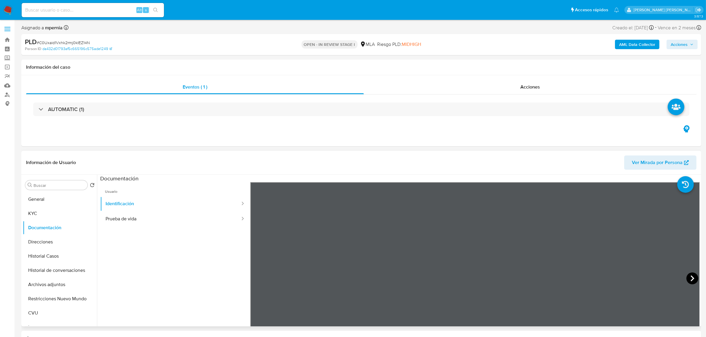
click at [688, 281] on icon at bounding box center [692, 279] width 12 height 12
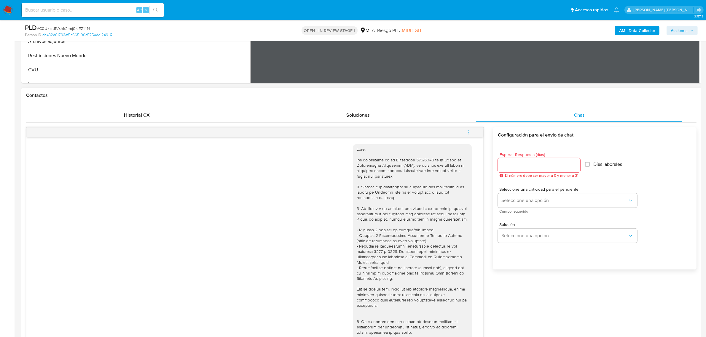
scroll to position [371, 0]
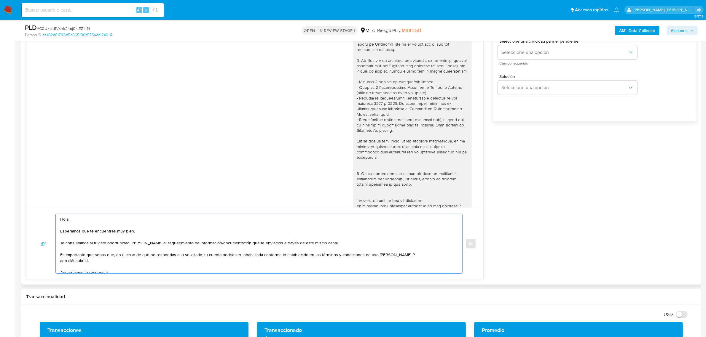
drag, startPoint x: 76, startPoint y: 222, endPoint x: 55, endPoint y: 221, distance: 21.1
click at [55, 221] on div "Hola, Esperamos que te encuentres muy bien. Te consultamos si tuviste oportunid…" at bounding box center [255, 244] width 443 height 60
paste textarea "Evelyn Josefina Benitez"
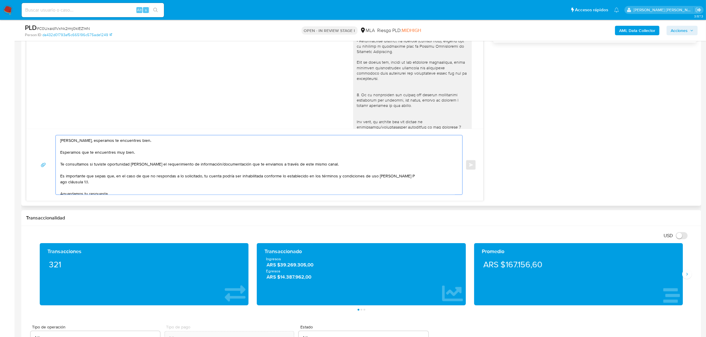
scroll to position [445, 0]
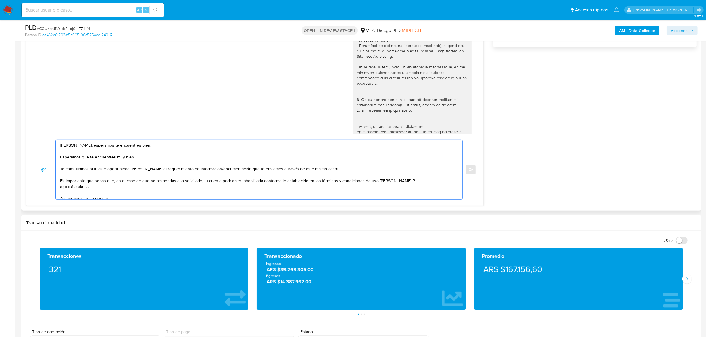
click at [124, 159] on textarea "Evelyn Josefina Benitez, esperamos te encuentres bien. Esperamos que te encuent…" at bounding box center [257, 169] width 395 height 59
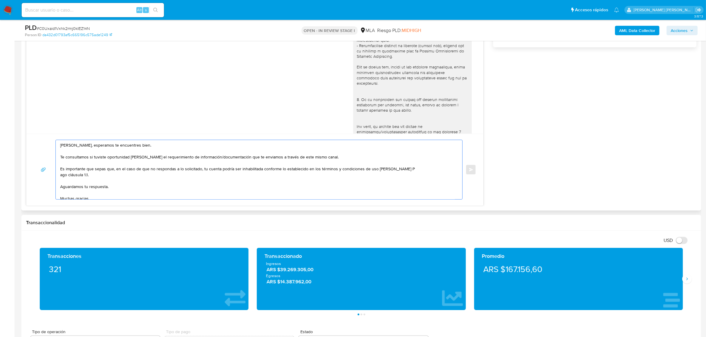
drag, startPoint x: 93, startPoint y: 158, endPoint x: 59, endPoint y: 158, distance: 33.8
click at [59, 158] on div "Evelyn Josefina Benitez, esperamos te encuentres bien. Te consultamos si tuvist…" at bounding box center [258, 169] width 404 height 59
click at [61, 177] on textarea "Evelyn Josefina Benitez, esperamos te encuentres bien. Notamos que tuviste opor…" at bounding box center [257, 169] width 395 height 59
click at [77, 178] on textarea "Evelyn Josefina Benitez, esperamos te encuentres bien. Notamos que tuviste opor…" at bounding box center [257, 169] width 395 height 59
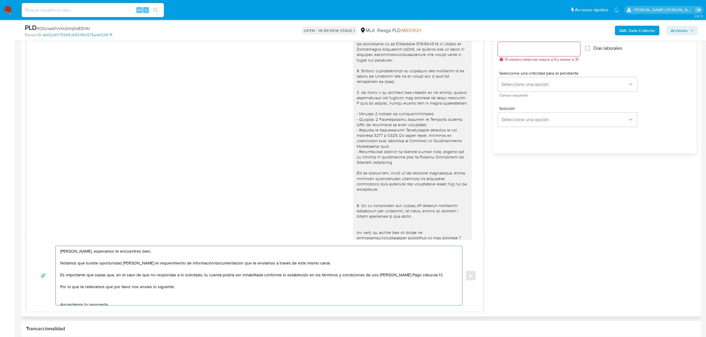
scroll to position [334, 0]
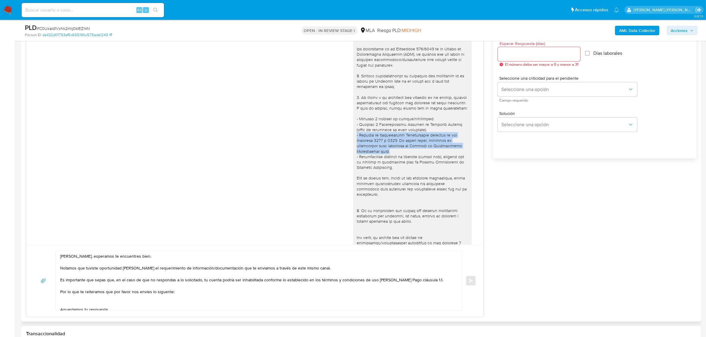
drag, startPoint x: 351, startPoint y: 142, endPoint x: 359, endPoint y: 156, distance: 16.6
click at [359, 156] on div at bounding box center [412, 189] width 111 height 307
copy div "- Resumen de Comprobantes Electrónicos emitidos de los períodos 2024 y 2025. Si…"
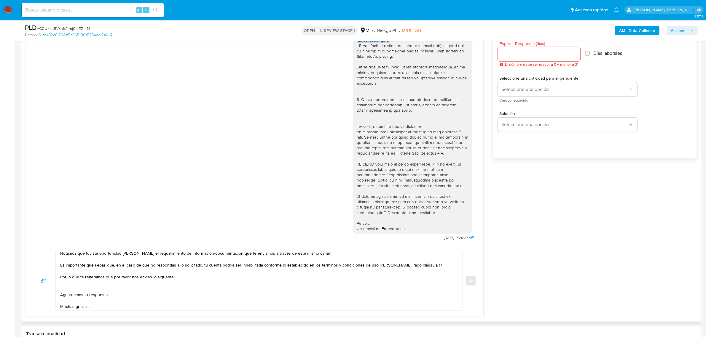
scroll to position [28, 0]
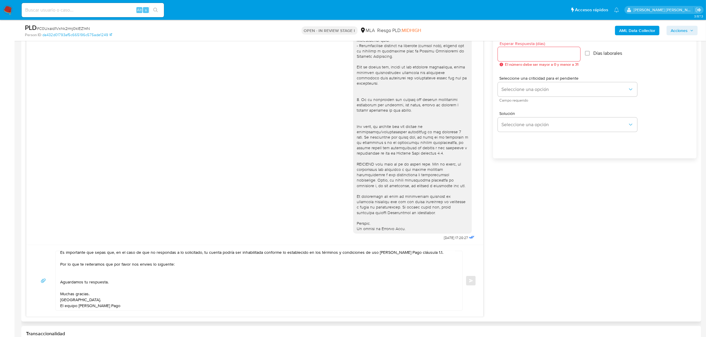
click at [147, 265] on textarea "Evelyn Josefina Benitez, esperamos te encuentres bien. Notamos que tuviste opor…" at bounding box center [257, 280] width 395 height 59
click at [82, 280] on textarea "Evelyn Josefina Benitez, esperamos te encuentres bien. Notamos que tuviste opor…" at bounding box center [257, 280] width 395 height 59
click at [80, 277] on textarea "Evelyn Josefina Benitez, esperamos te encuentres bien. Notamos que tuviste opor…" at bounding box center [257, 280] width 395 height 59
click at [79, 276] on textarea "Evelyn Josefina Benitez, esperamos te encuentres bien. Notamos que tuviste opor…" at bounding box center [257, 280] width 395 height 59
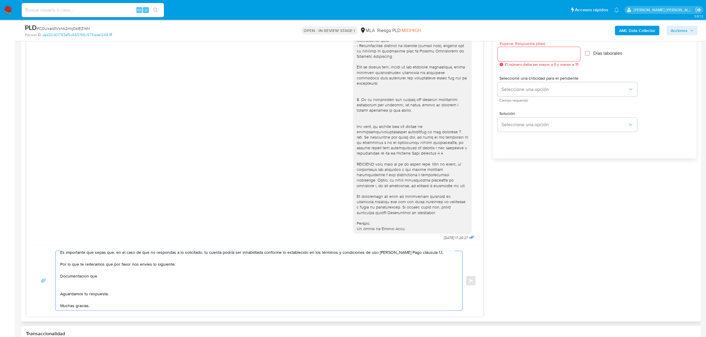
click at [79, 276] on textarea "Evelyn Josefina Benitez, esperamos te encuentres bien. Notamos que tuviste opor…" at bounding box center [257, 280] width 395 height 59
paste textarea "- Resumen de Comprobantes Electrónicos emitidos de los períodos 2024 y 2025. Si…"
click at [63, 271] on textarea "Evelyn Josefina Benitez, esperamos te encuentres bien. Notamos que tuviste opor…" at bounding box center [257, 280] width 395 height 59
paste textarea "- Detalla la actividad que realizas a través de tu cuenta. De corresponder a un…"
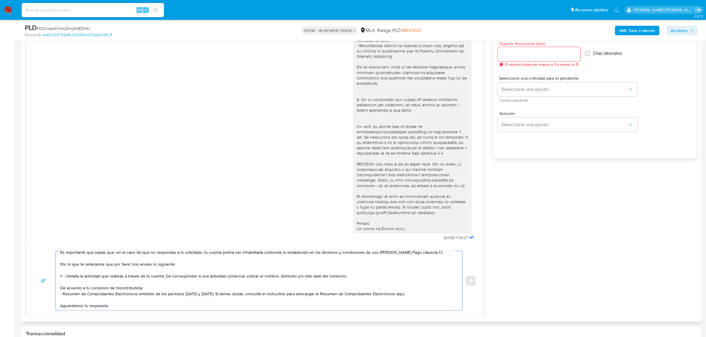
click at [67, 276] on textarea "Evelyn Josefina Benitez, esperamos te encuentres bien. Notamos que tuviste opor…" at bounding box center [257, 280] width 395 height 59
click at [163, 276] on textarea "Evelyn Josefina Benitez, esperamos te encuentres bien. Notamos que tuviste opor…" at bounding box center [257, 280] width 395 height 59
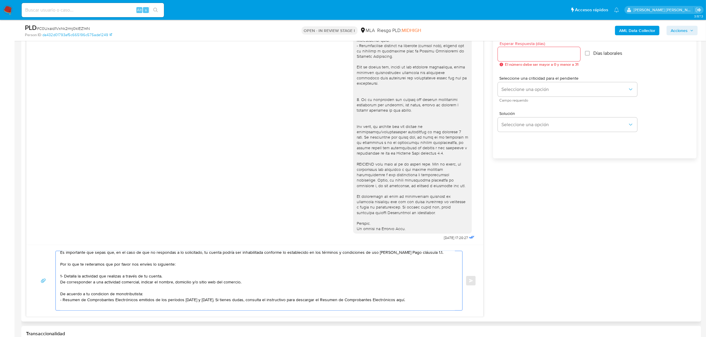
click at [101, 297] on textarea "Evelyn Josefina Benitez, esperamos te encuentres bien. Notamos que tuviste opor…" at bounding box center [257, 280] width 395 height 59
click at [60, 293] on textarea "Evelyn Josefina Benitez, esperamos te encuentres bien. Notamos que tuviste opor…" at bounding box center [257, 280] width 395 height 59
click at [147, 294] on textarea "Evelyn Josefina Benitez, esperamos te encuentres bien. Notamos que tuviste opor…" at bounding box center [257, 280] width 395 height 59
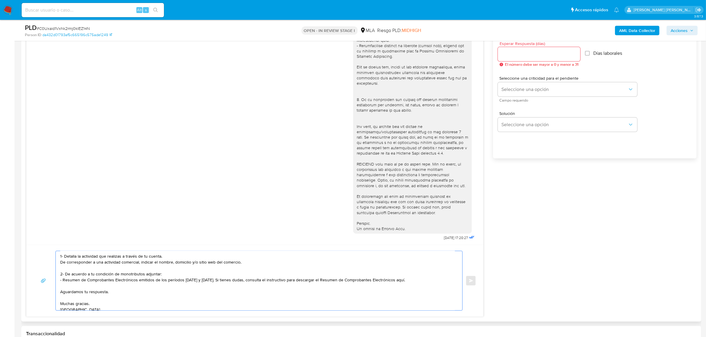
scroll to position [57, 0]
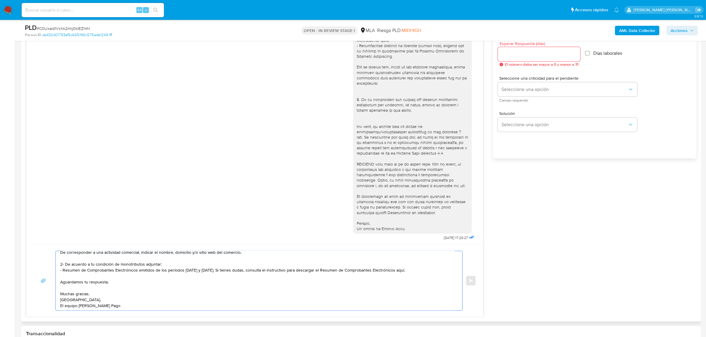
click at [412, 272] on textarea "Evelyn Josefina Benitez, esperamos te encuentres bien. Notamos que tuviste opor…" at bounding box center [257, 280] width 395 height 59
paste textarea "https://www.mercadopago.com.ar/ayuda/30181"
paste textarea "vínculo con las siguientes contrapartes con las que operaste, el motivo de las …"
click at [66, 288] on textarea at bounding box center [257, 280] width 395 height 59
click at [75, 292] on textarea at bounding box center [257, 280] width 395 height 59
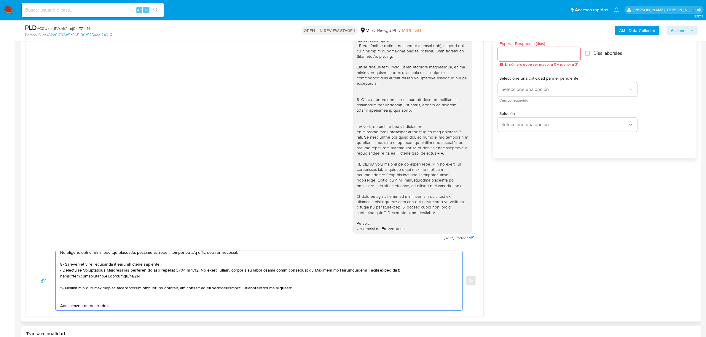
paste textarea "- Digital Strategy Sas CUIT 33716809019 (ACTIVIDAD: Servicios de publicidad n.c…"
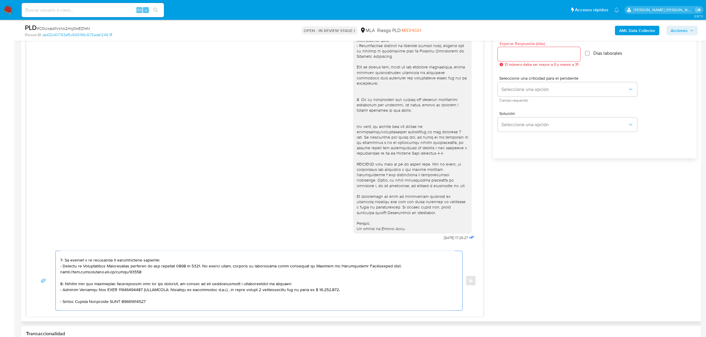
scroll to position [67, 0]
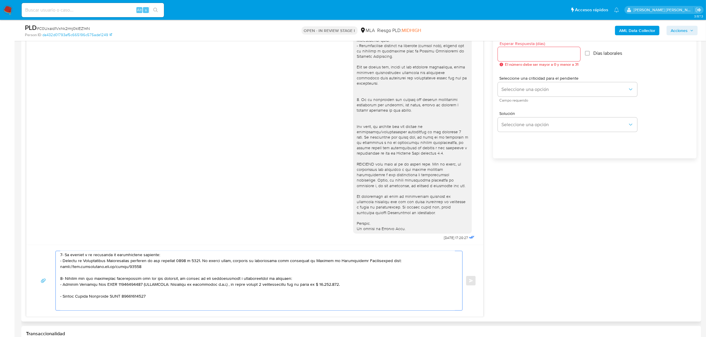
drag, startPoint x: 134, startPoint y: 290, endPoint x: 326, endPoint y: 285, distance: 192.5
click at [326, 285] on textarea at bounding box center [257, 280] width 395 height 59
click at [101, 291] on textarea at bounding box center [257, 280] width 395 height 59
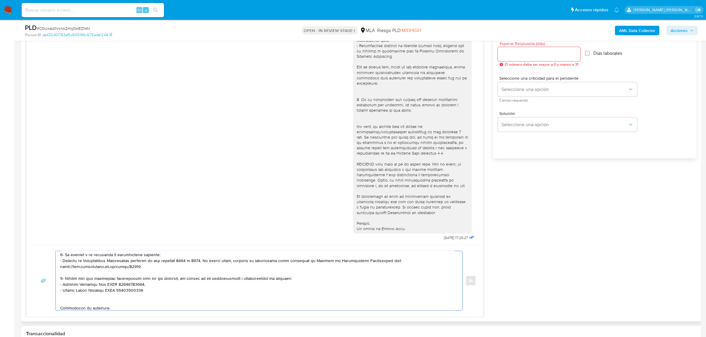
click at [150, 292] on textarea at bounding box center [257, 280] width 395 height 59
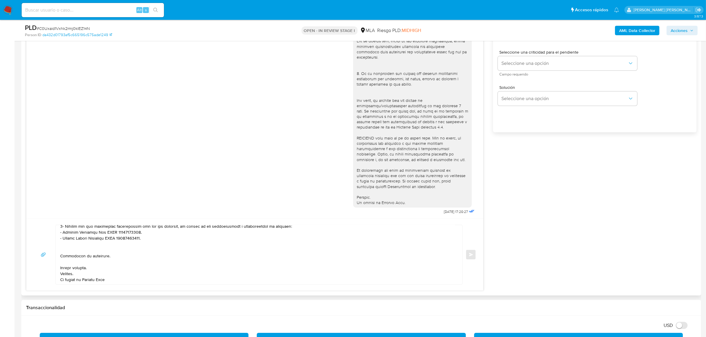
scroll to position [371, 0]
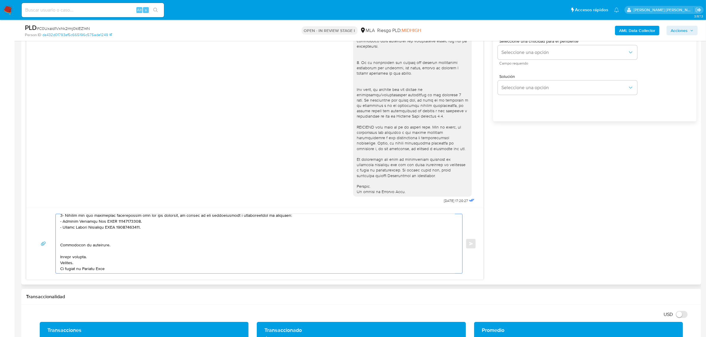
click at [88, 258] on textarea at bounding box center [257, 243] width 395 height 59
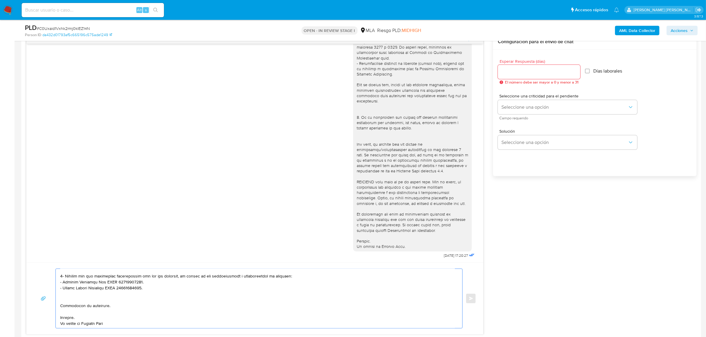
scroll to position [259, 0]
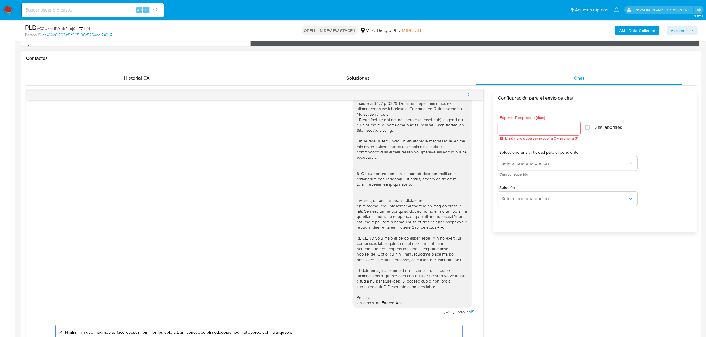
type textarea "Evelyn Josefina Benitez, esperamos te encuentres bien. Notamos que tuviste opor…"
drag, startPoint x: 537, startPoint y: 133, endPoint x: 531, endPoint y: 125, distance: 9.7
click at [537, 133] on div at bounding box center [539, 128] width 82 height 14
click at [530, 125] on input "Esperar Respuesta (días)" at bounding box center [539, 129] width 82 height 8
type input "3"
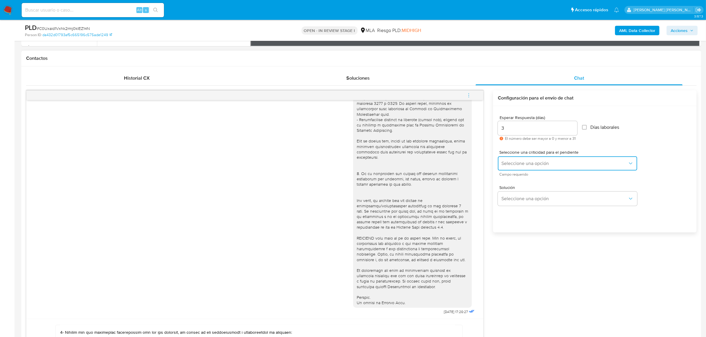
click at [543, 166] on span "Seleccione una opción" at bounding box center [564, 164] width 126 height 6
click at [521, 178] on div "HIGH" at bounding box center [565, 176] width 126 height 12
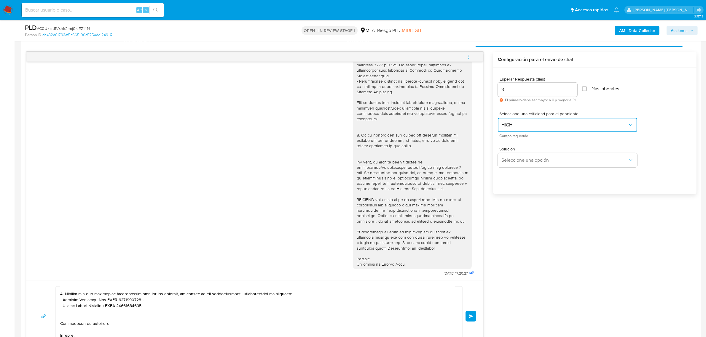
scroll to position [408, 0]
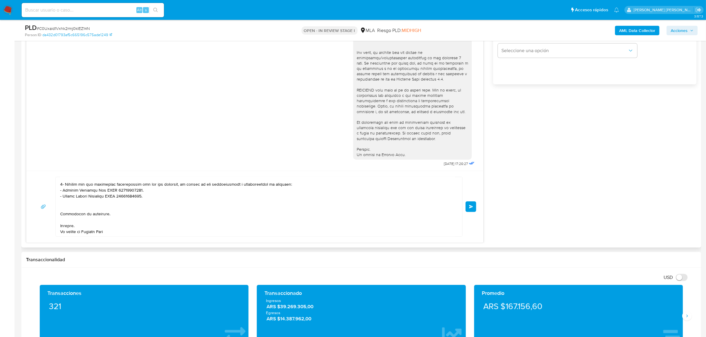
click at [473, 205] on span "Enviar" at bounding box center [471, 207] width 4 height 4
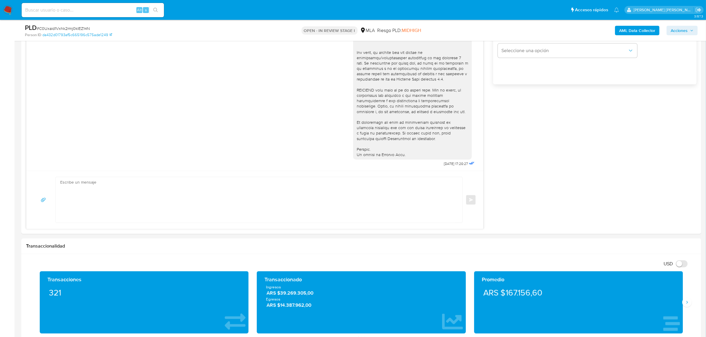
scroll to position [449, 0]
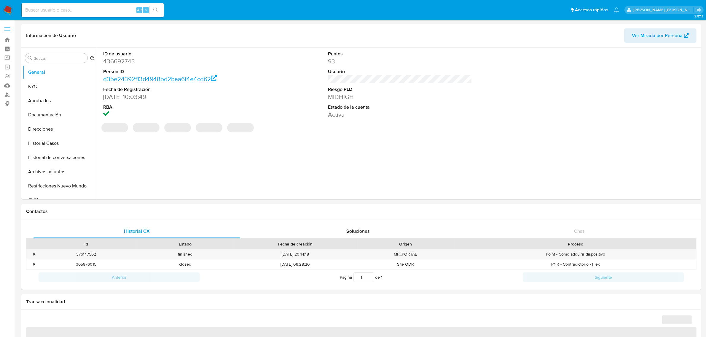
select select "10"
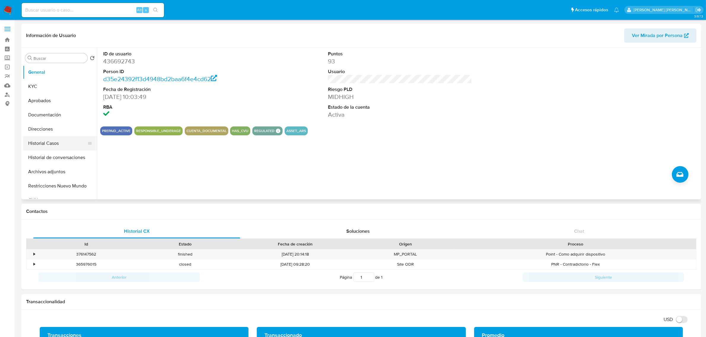
click at [44, 139] on button "Historial Casos" at bounding box center [57, 143] width 69 height 14
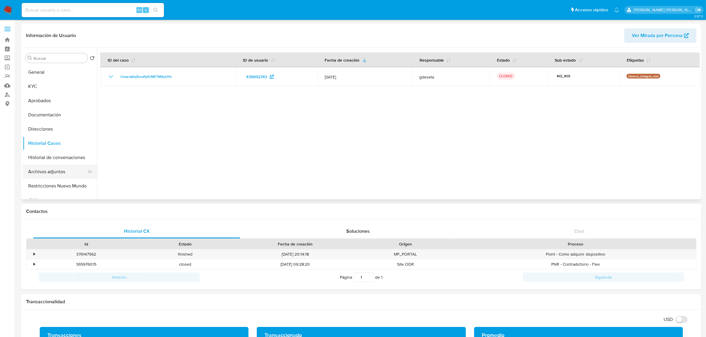
click at [46, 170] on button "Archivos adjuntos" at bounding box center [57, 172] width 69 height 14
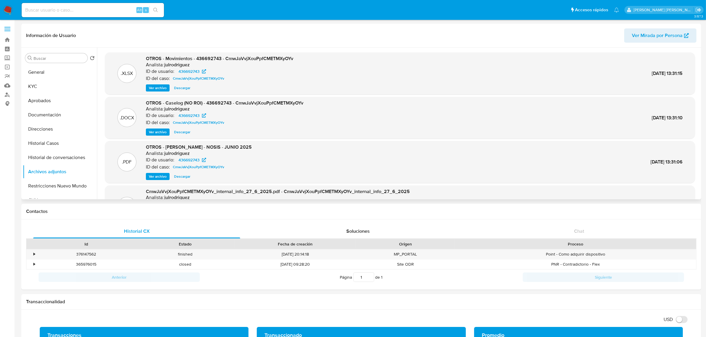
click at [155, 134] on span "Ver archivo" at bounding box center [158, 132] width 18 height 6
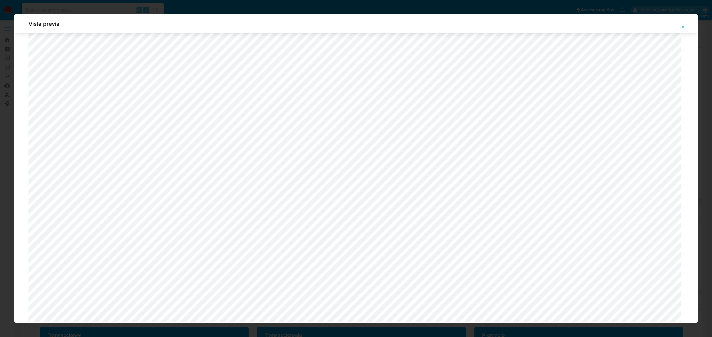
scroll to position [359, 0]
click at [681, 27] on icon "Attachment preview" at bounding box center [682, 27] width 5 height 5
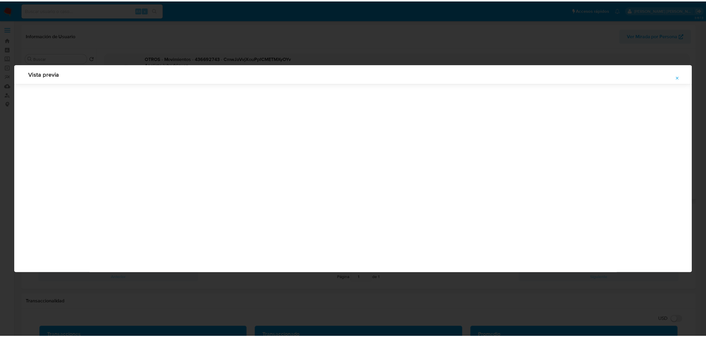
scroll to position [0, 0]
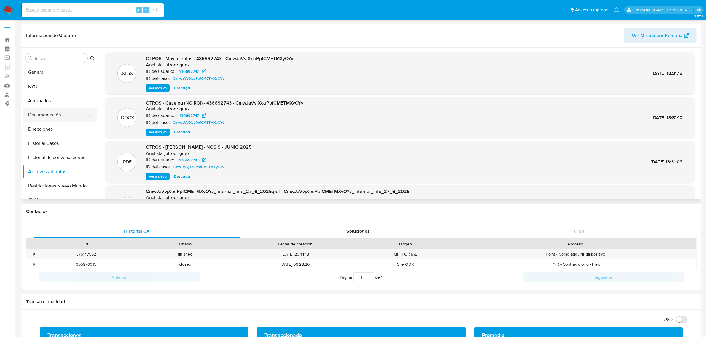
click at [42, 116] on button "Documentación" at bounding box center [57, 115] width 69 height 14
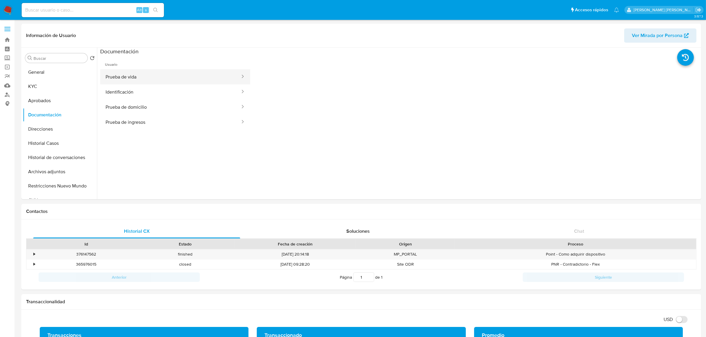
click at [128, 78] on button "Prueba de vida" at bounding box center [170, 76] width 141 height 15
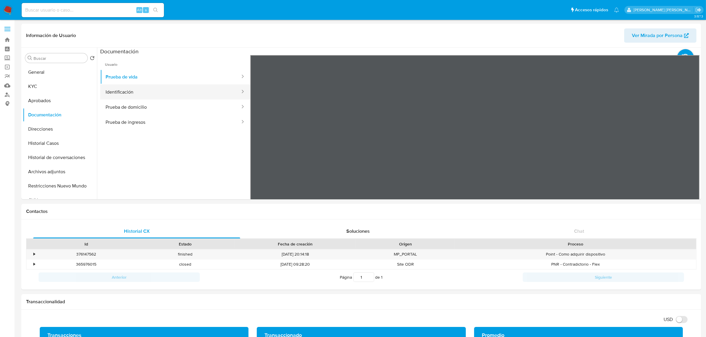
click at [135, 92] on button "Identificación" at bounding box center [170, 92] width 141 height 15
click at [689, 148] on icon at bounding box center [692, 152] width 12 height 12
click at [140, 107] on button "Prueba de domicilio" at bounding box center [170, 107] width 141 height 15
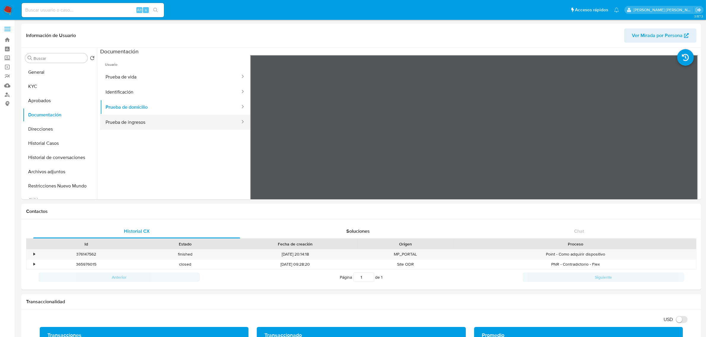
click at [133, 122] on button "Prueba de ingresos" at bounding box center [170, 122] width 141 height 15
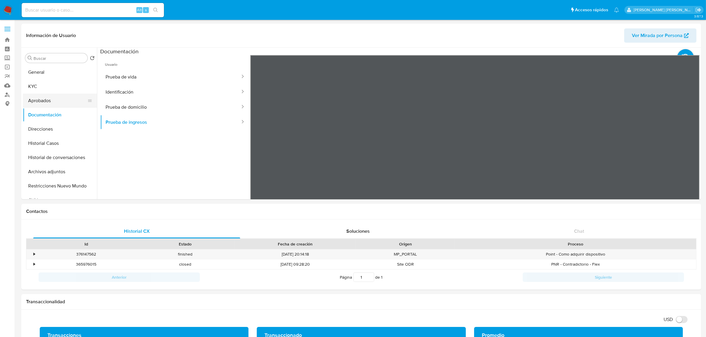
click at [45, 102] on button "Aprobados" at bounding box center [57, 101] width 69 height 14
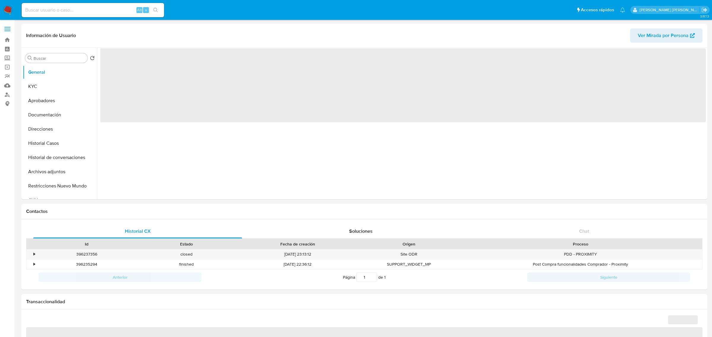
select select "10"
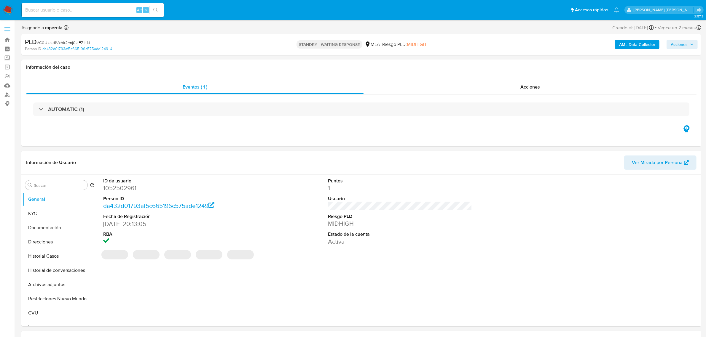
select select "10"
